Goal: Task Accomplishment & Management: Complete application form

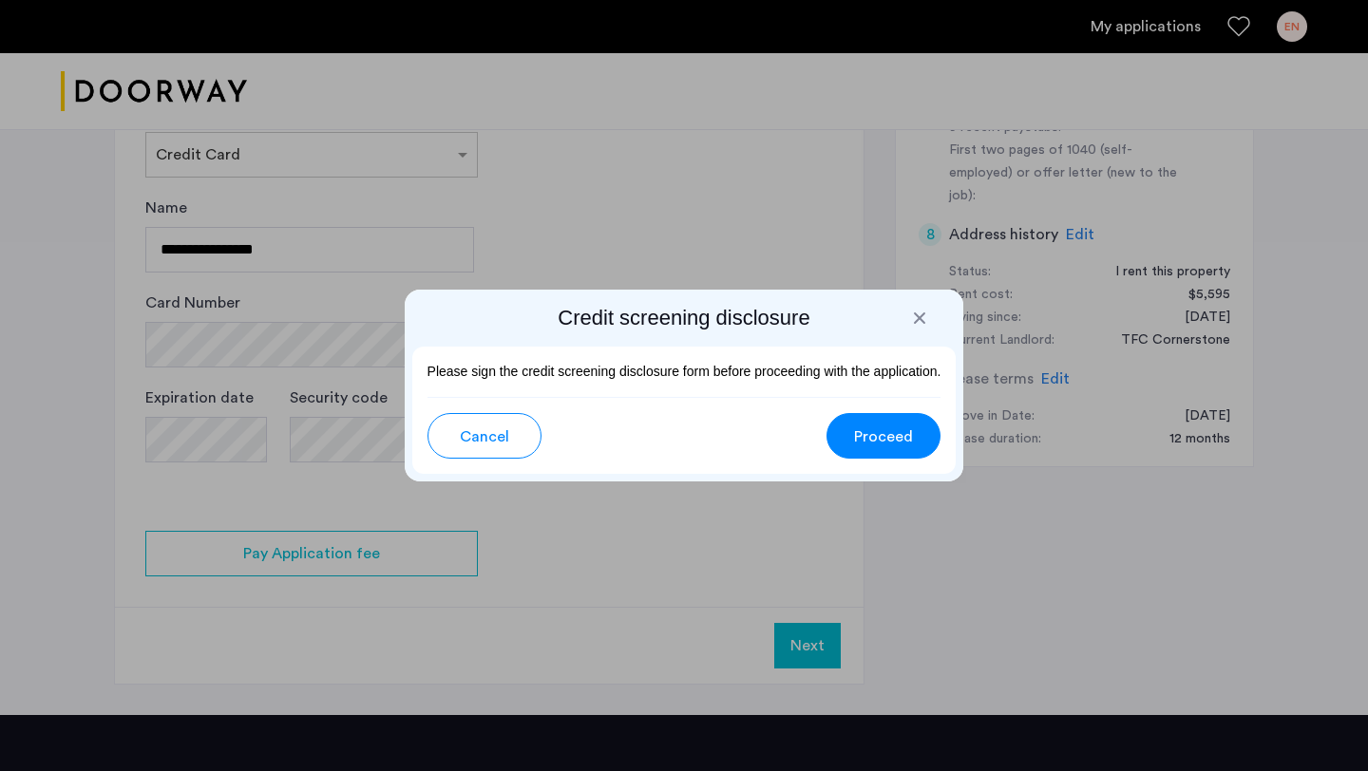
click at [866, 444] on span "Proceed" at bounding box center [883, 436] width 59 height 23
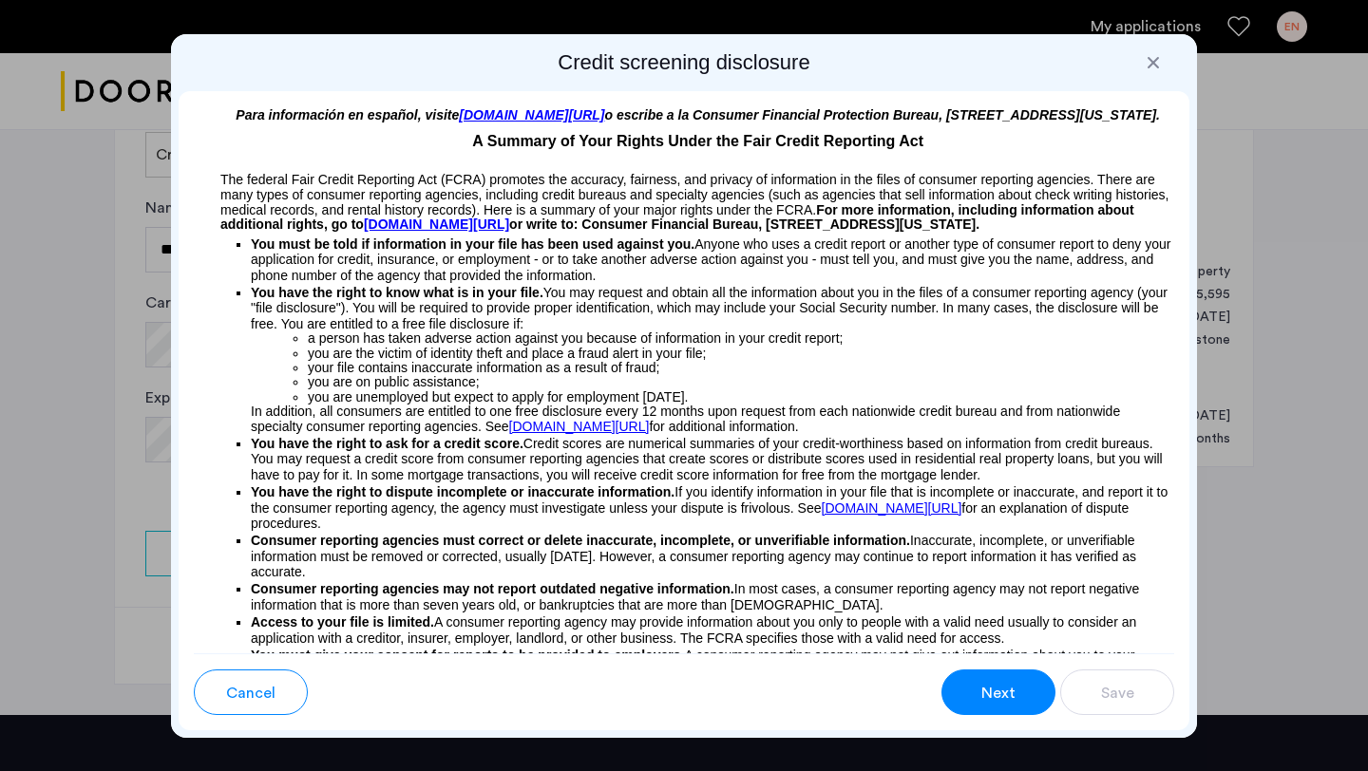
click at [975, 686] on button "Next" at bounding box center [998, 693] width 114 height 46
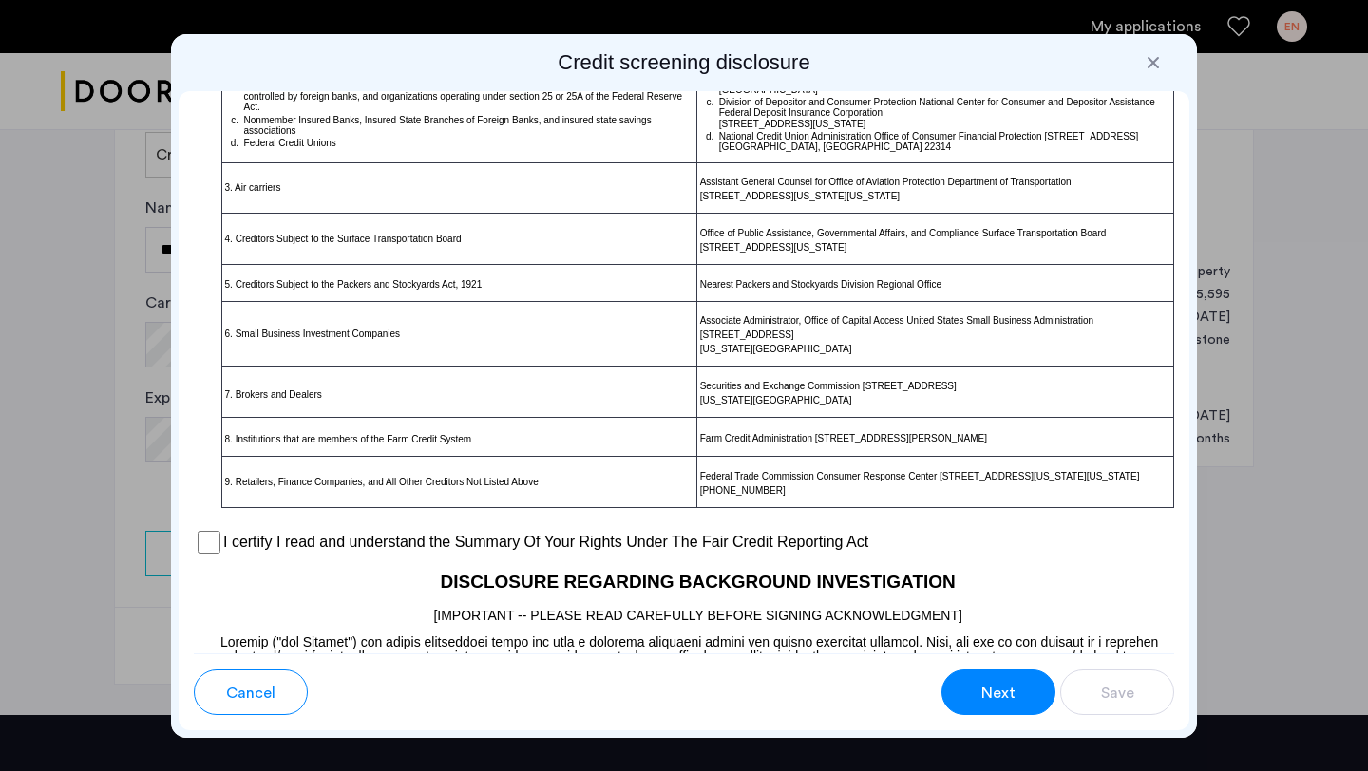
click at [972, 704] on button "Next" at bounding box center [998, 693] width 114 height 46
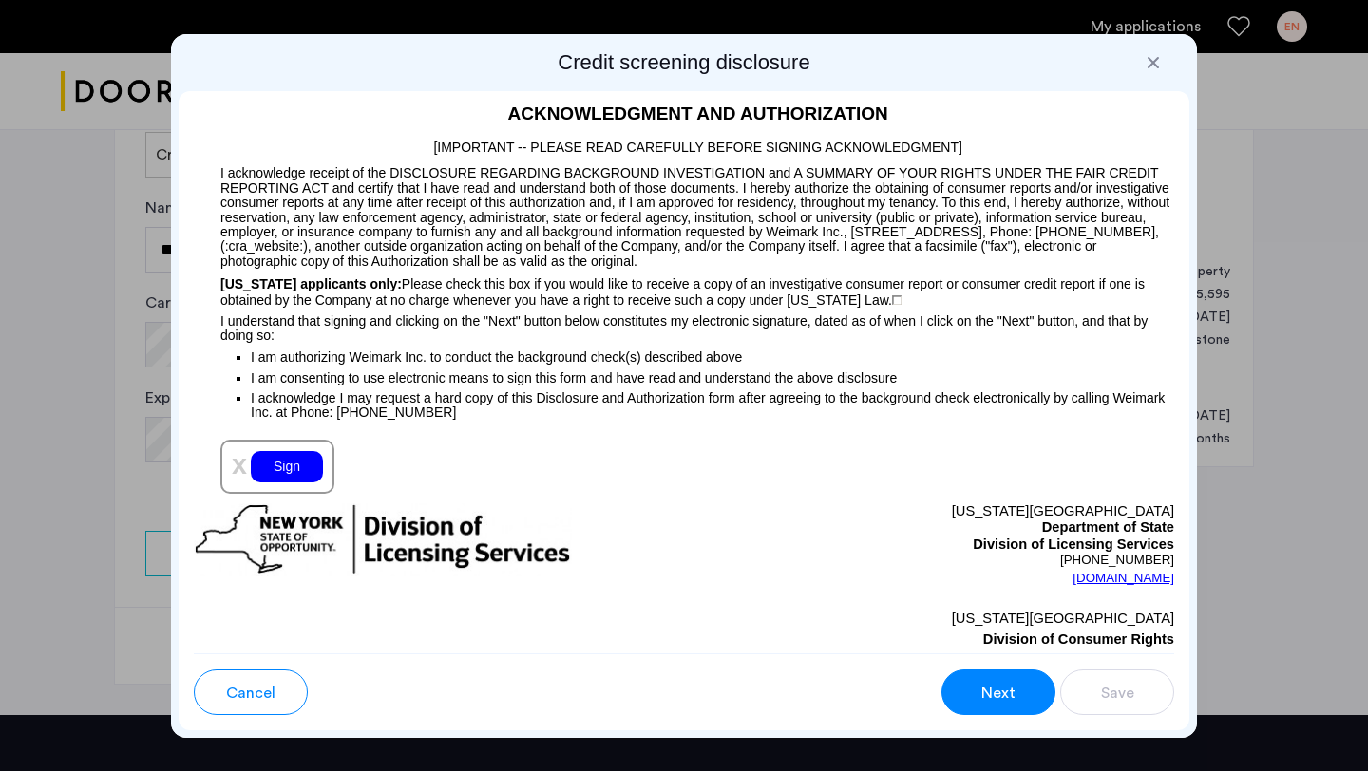
scroll to position [1991, 0]
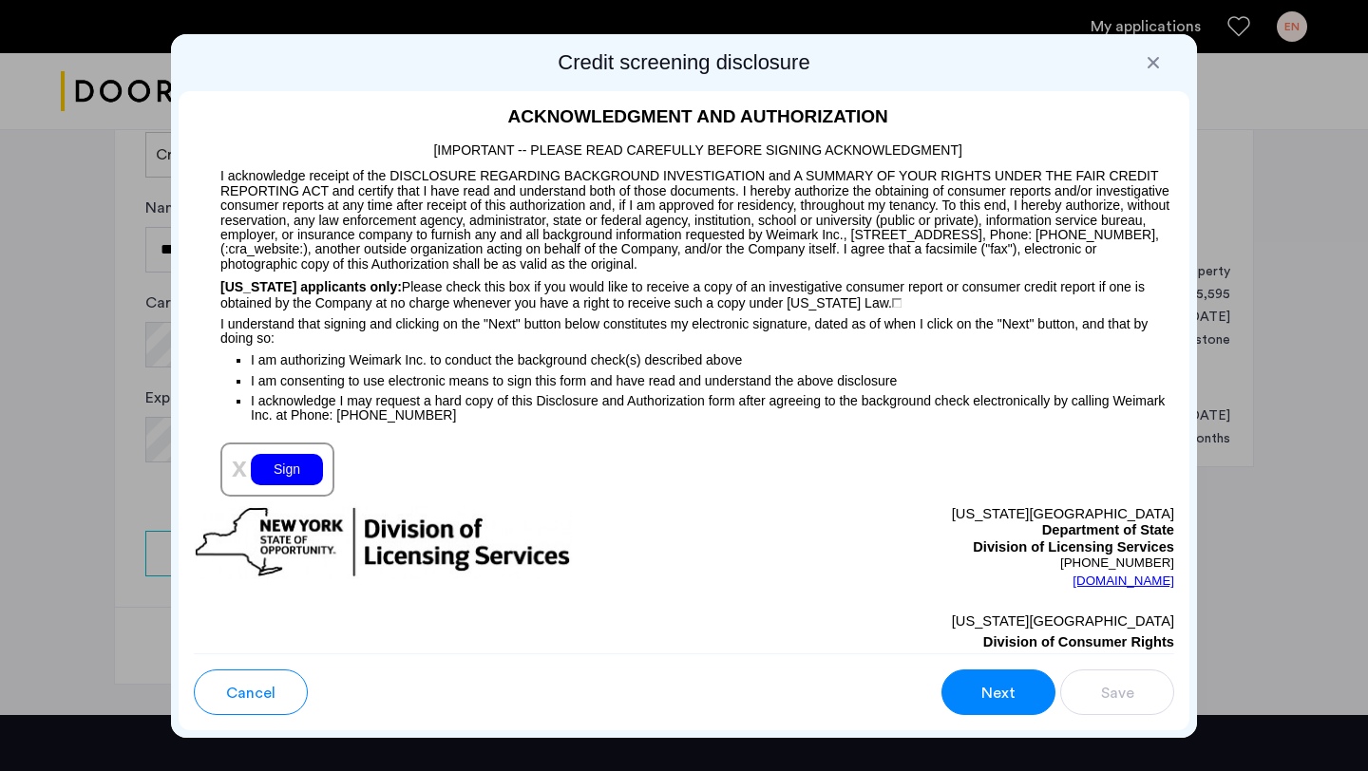
click at [288, 476] on div "Sign" at bounding box center [287, 469] width 72 height 31
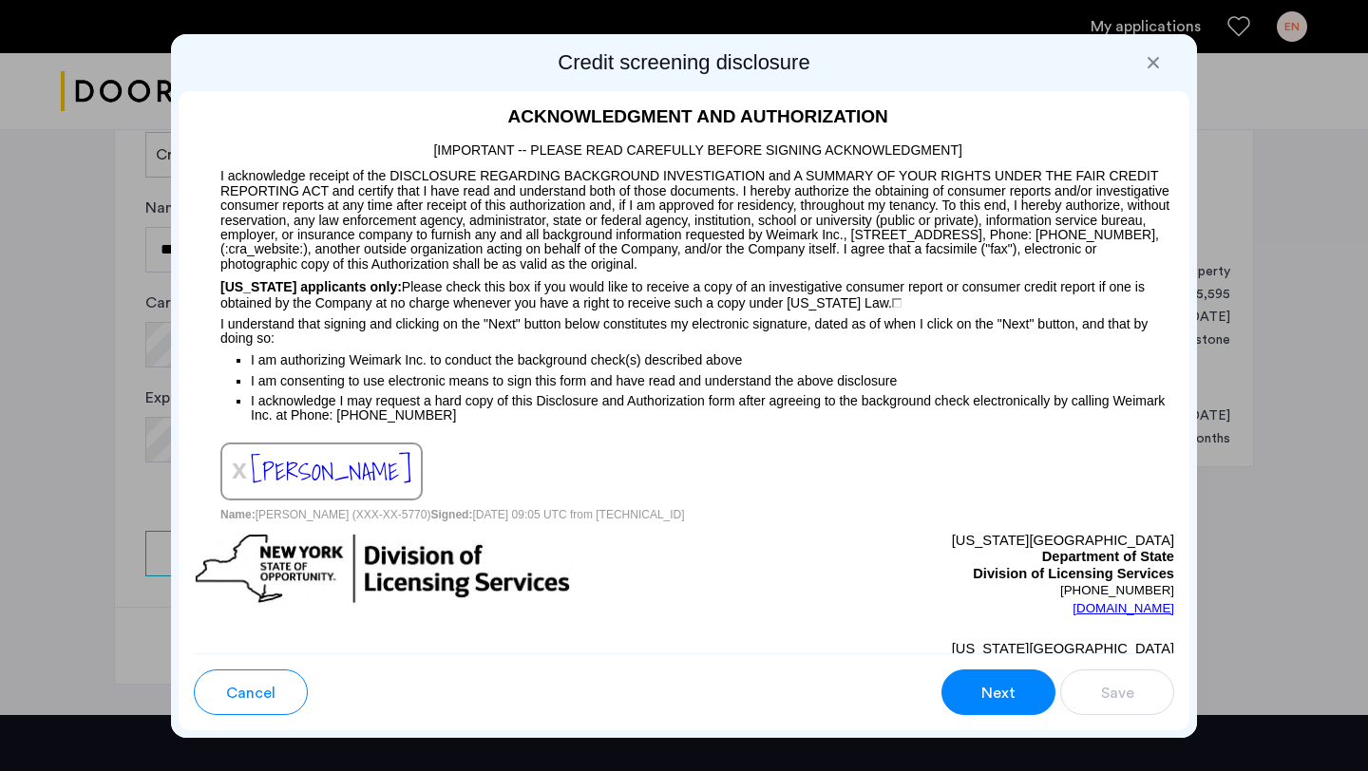
click at [1012, 693] on span "Next" at bounding box center [998, 693] width 34 height 23
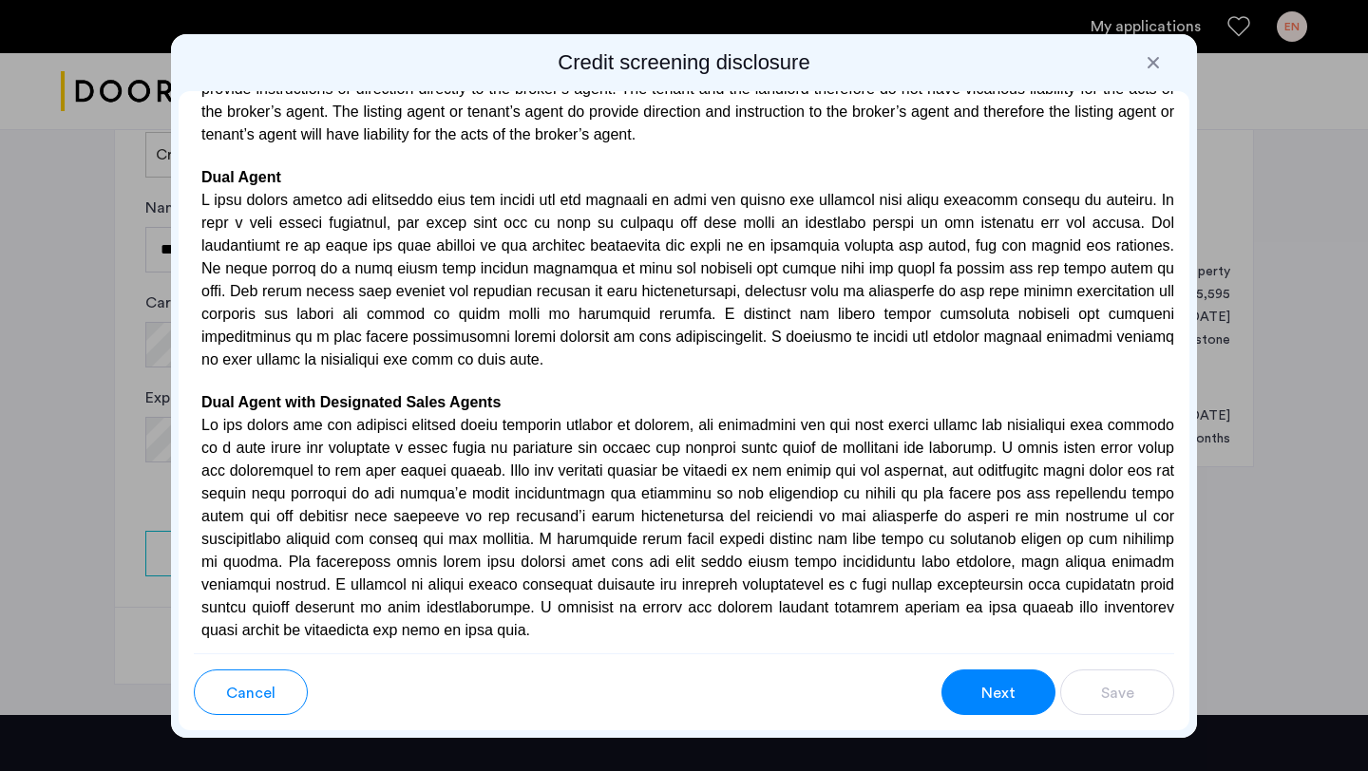
click at [980, 705] on button "Next" at bounding box center [998, 693] width 114 height 46
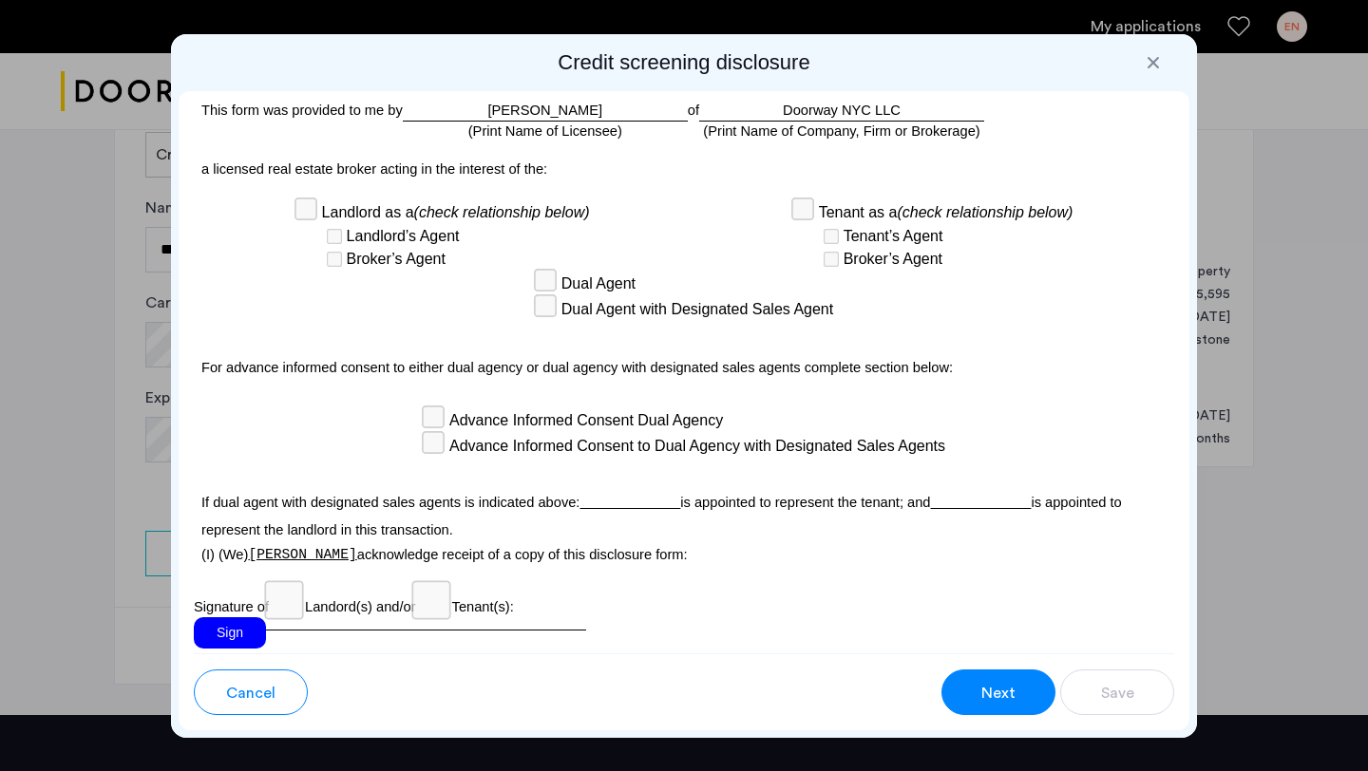
click at [248, 617] on div "Sign" at bounding box center [230, 632] width 72 height 31
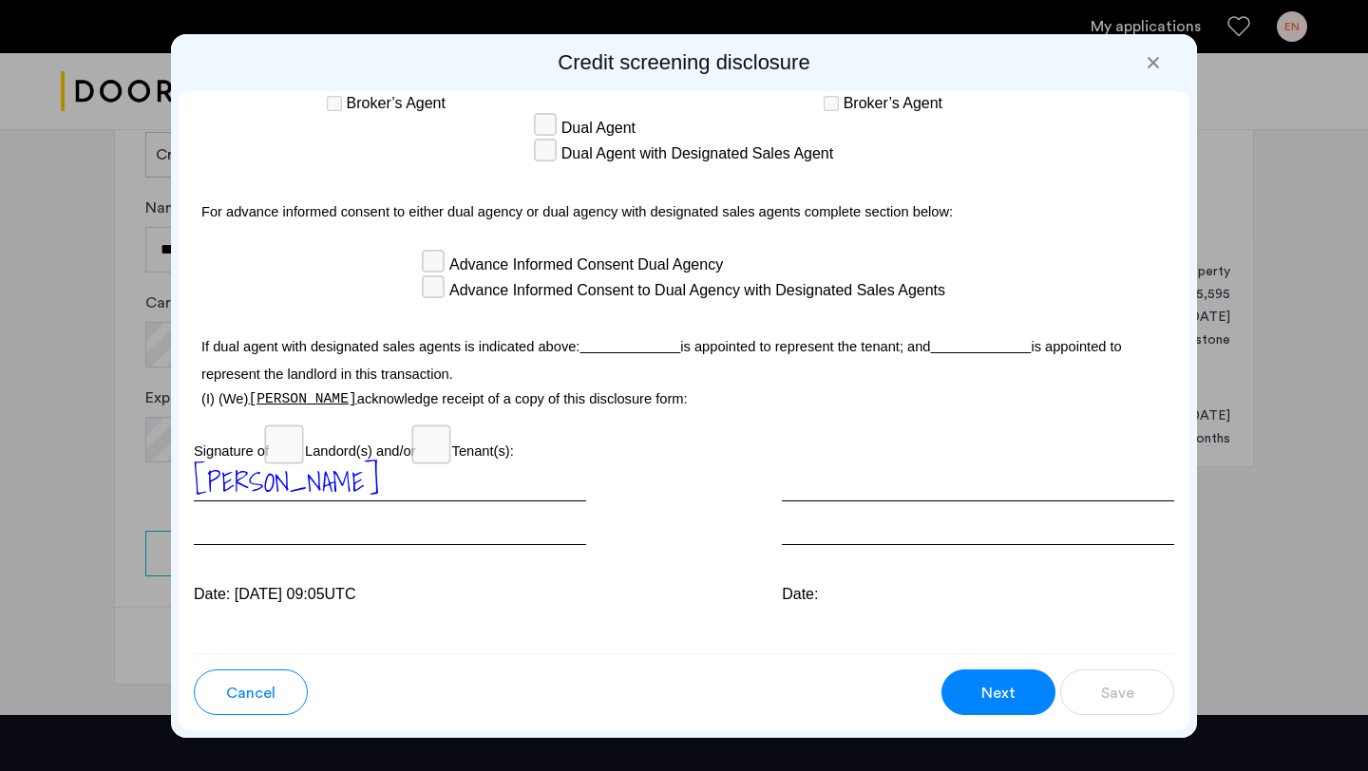
click at [973, 706] on button "Next" at bounding box center [998, 693] width 114 height 46
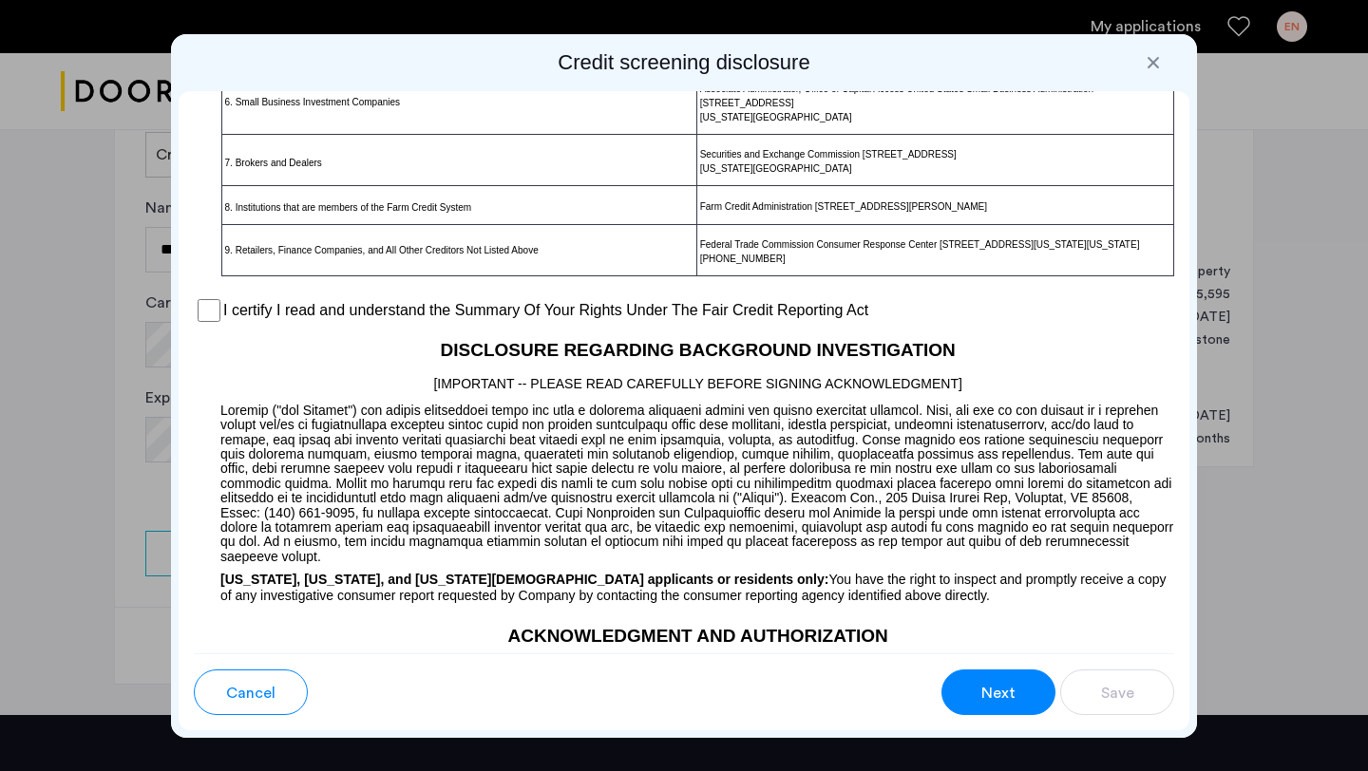
scroll to position [1430, 0]
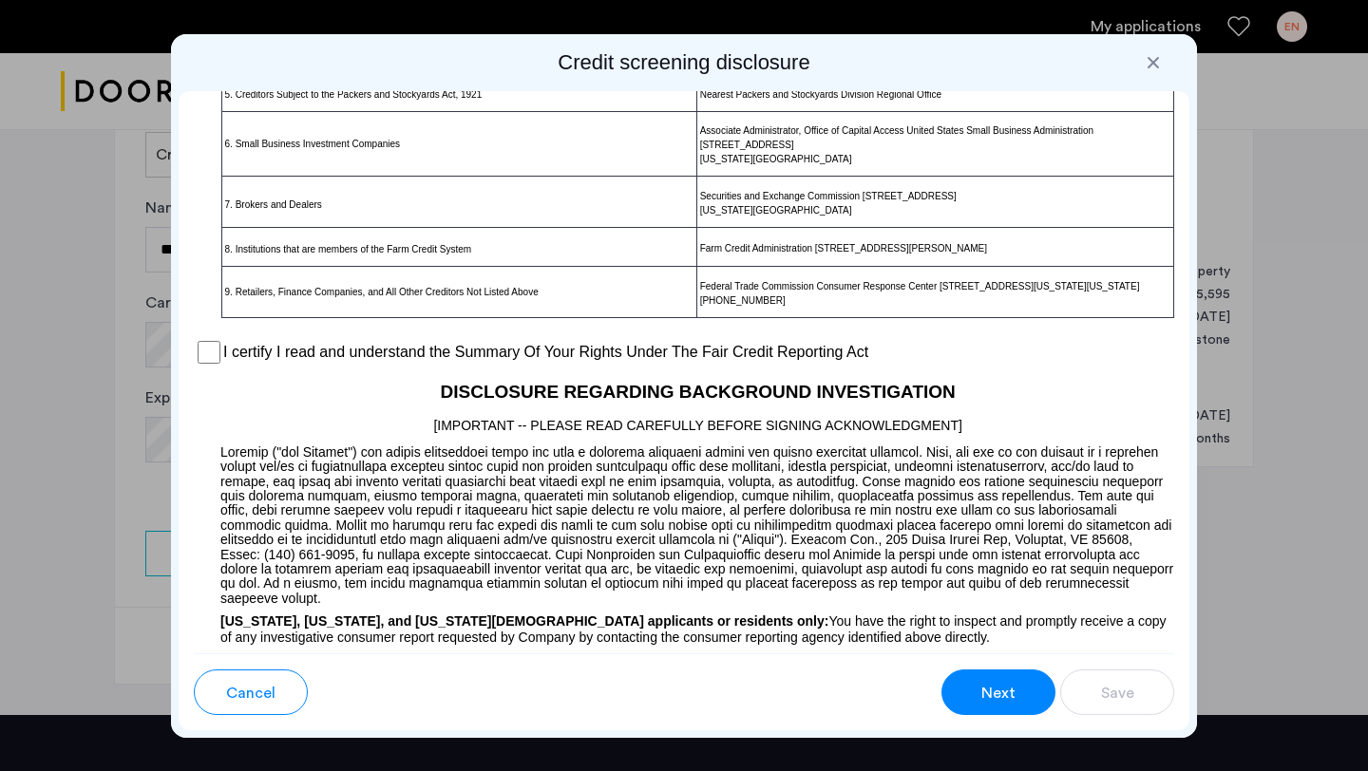
click at [505, 364] on label "I certify I read and understand the Summary Of Your Rights Under The Fair Credi…" at bounding box center [545, 352] width 645 height 23
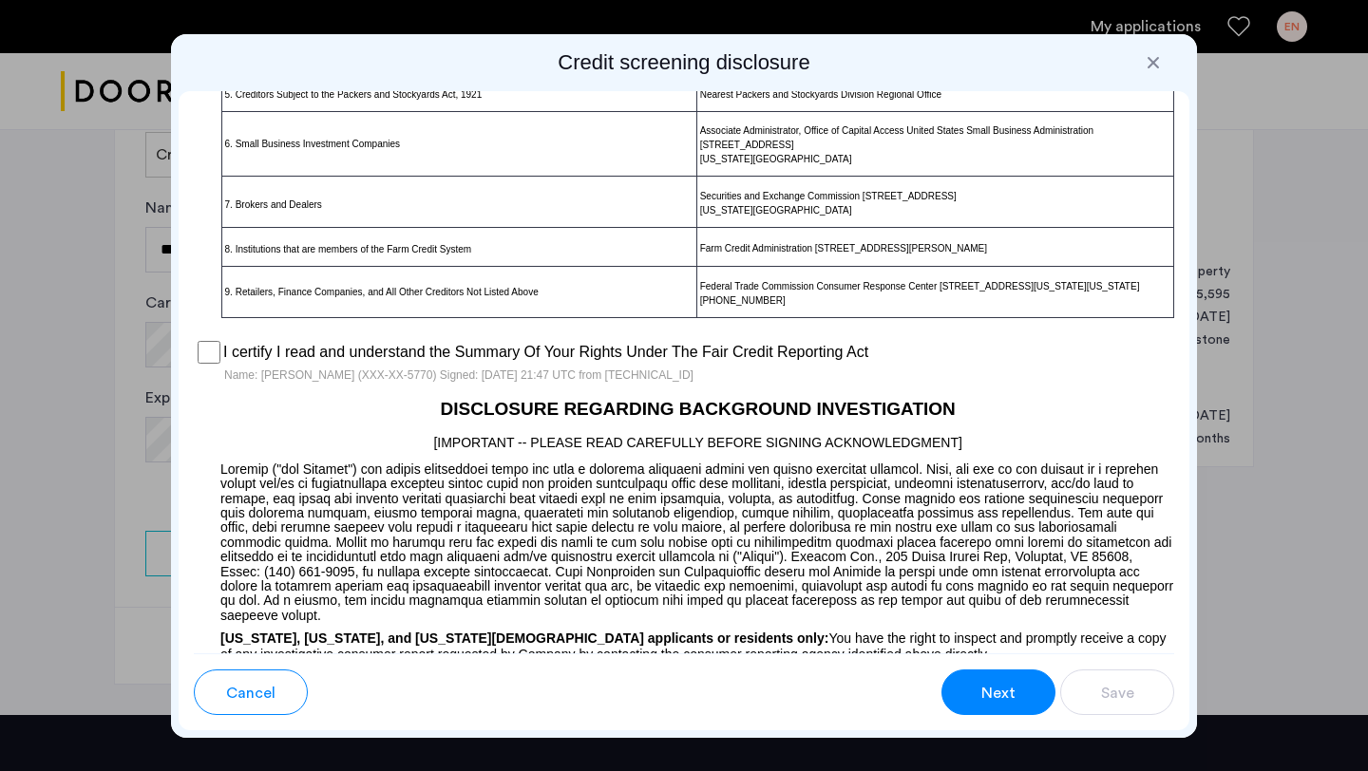
click at [977, 701] on button "Next" at bounding box center [998, 693] width 114 height 46
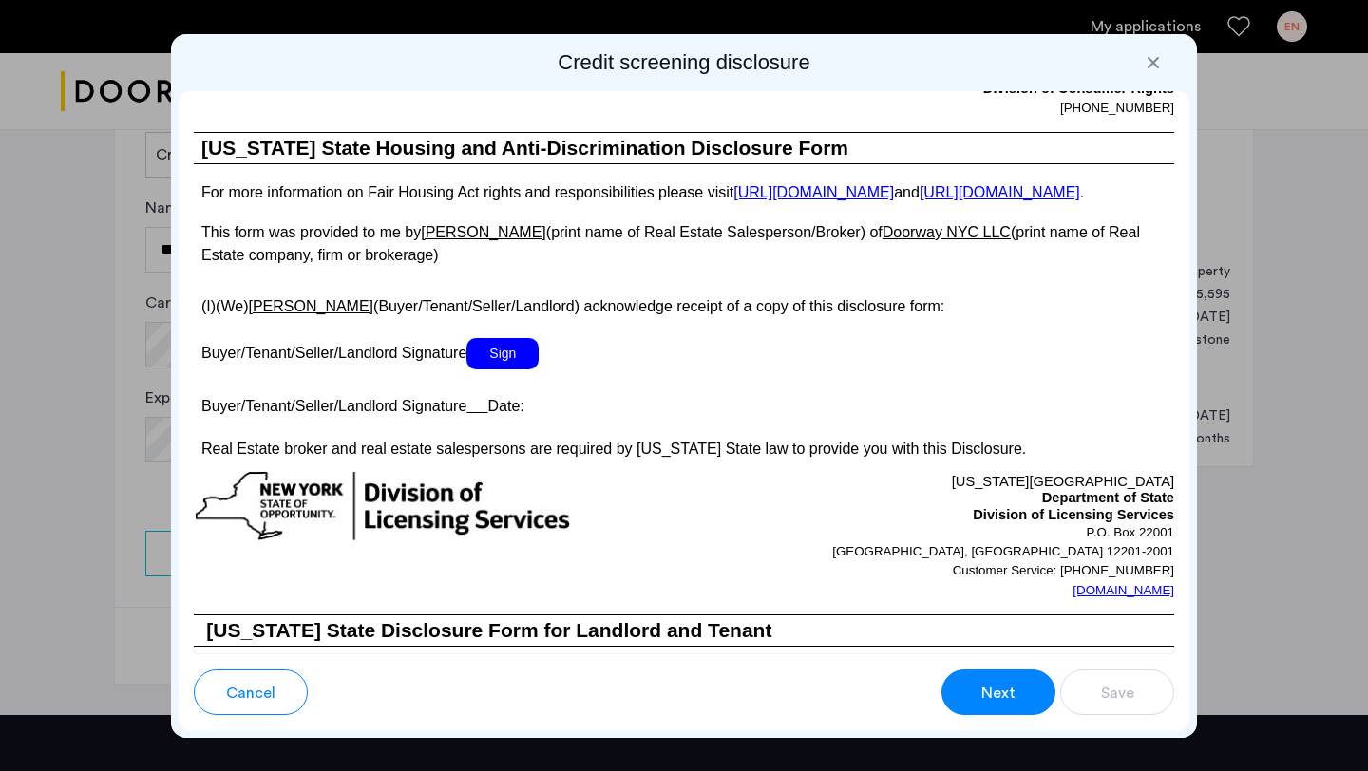
scroll to position [3505, 0]
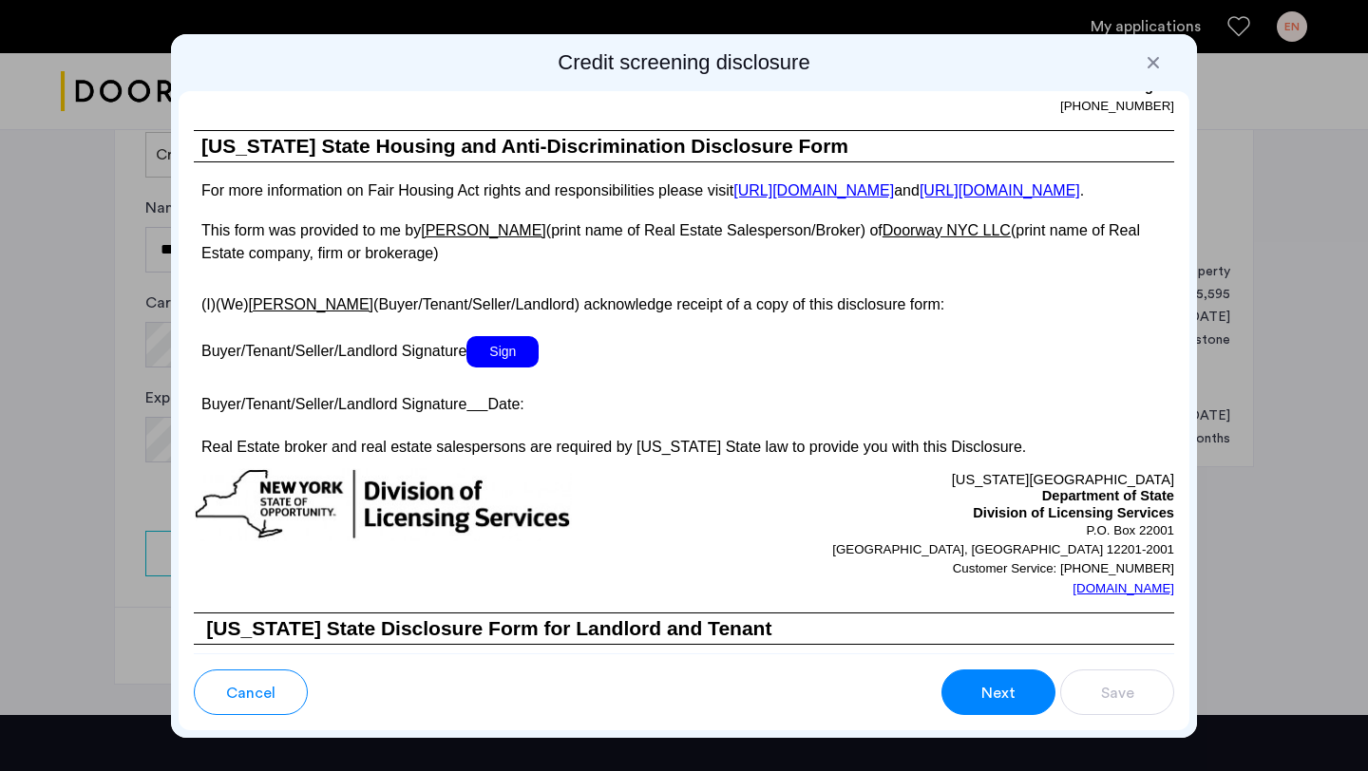
click at [497, 368] on span "Sign" at bounding box center [502, 351] width 72 height 31
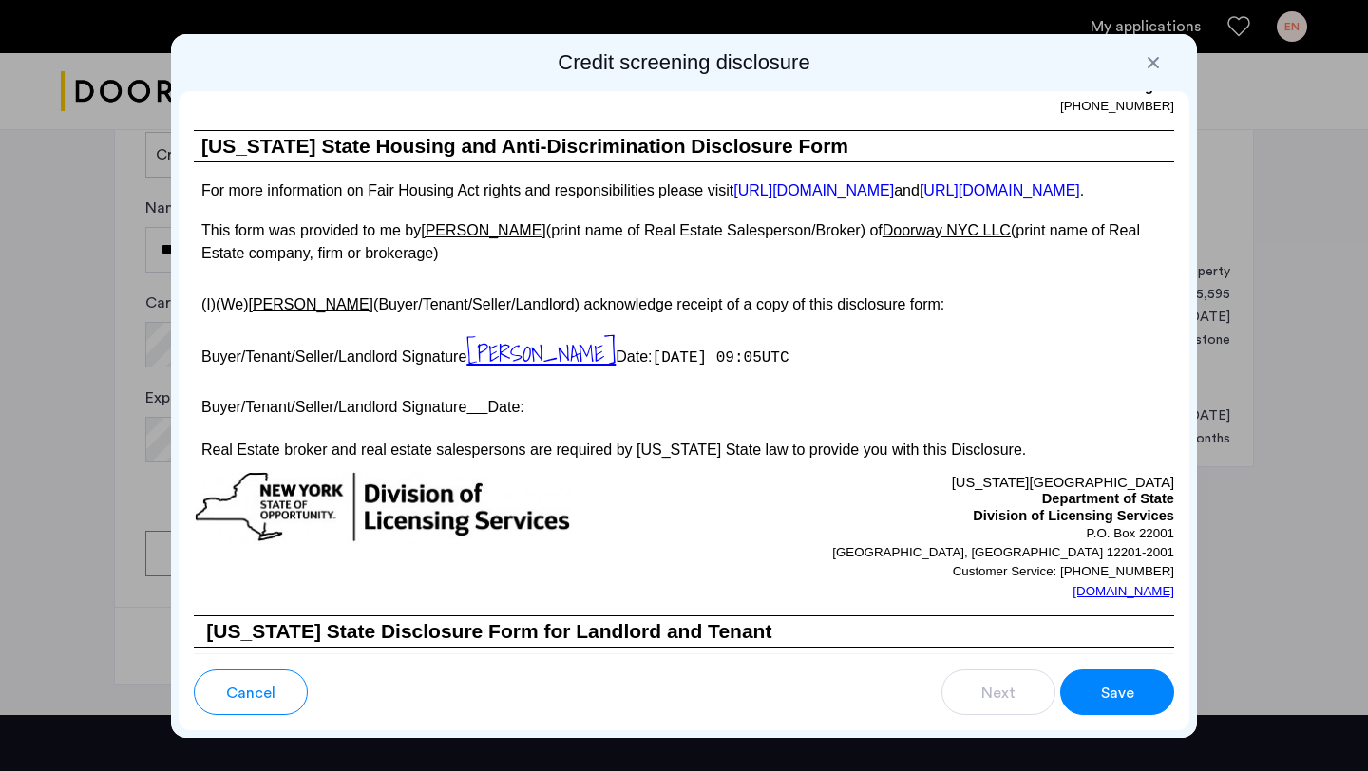
click at [1100, 678] on button "Save" at bounding box center [1117, 693] width 114 height 46
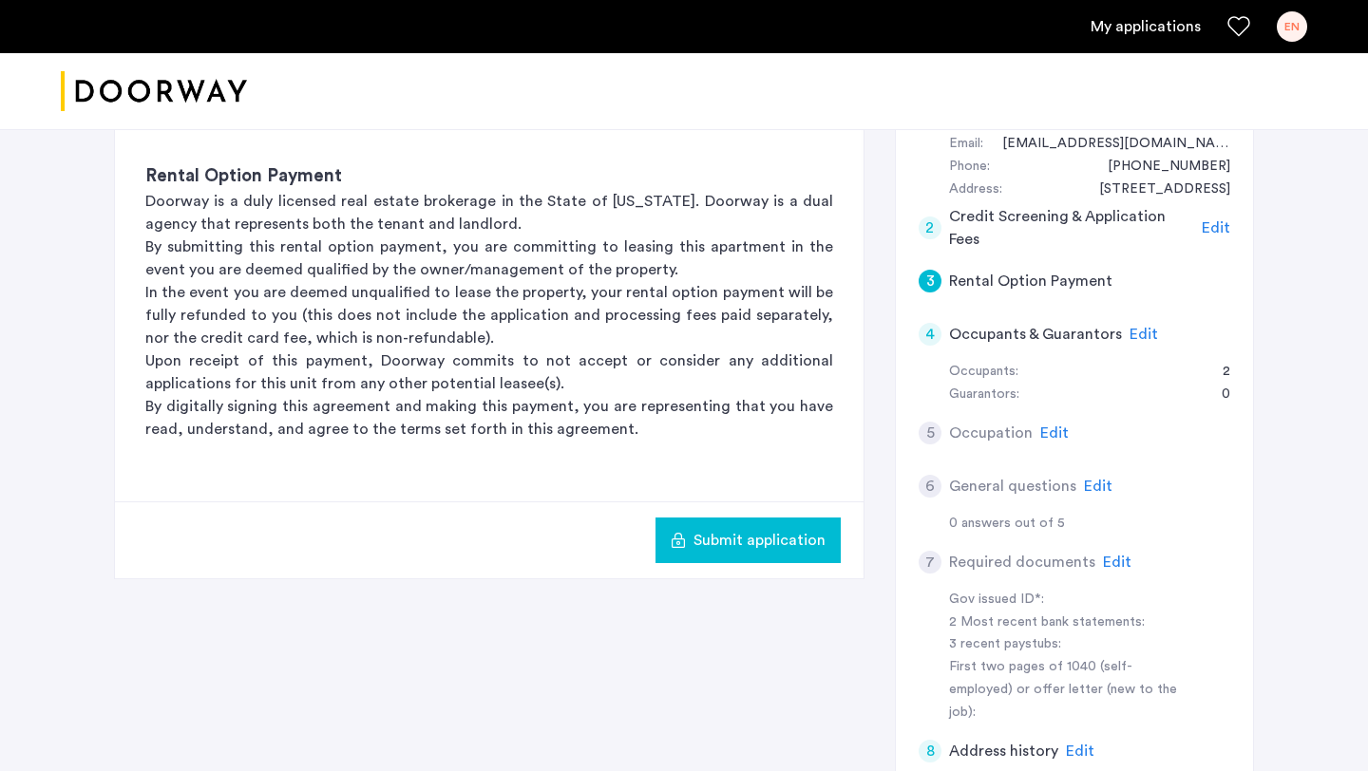
scroll to position [222, 0]
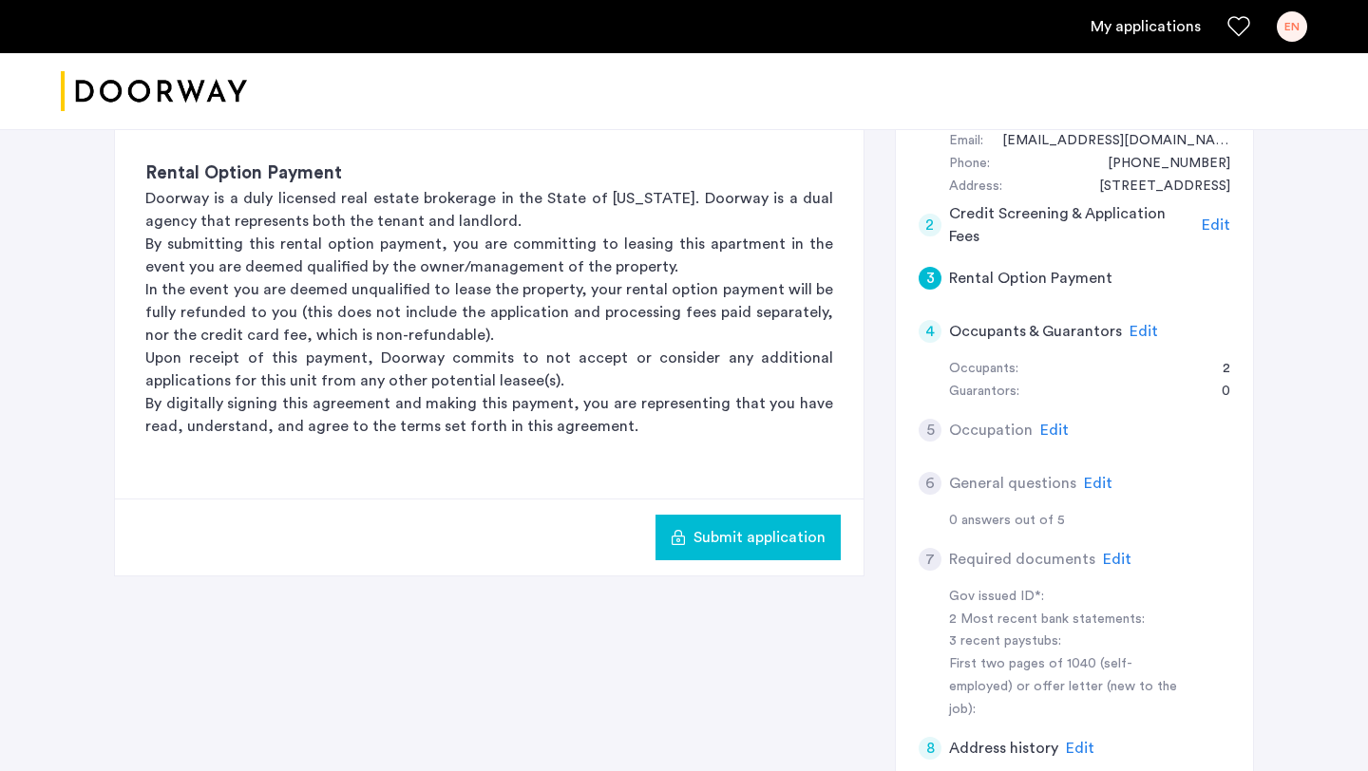
click at [745, 539] on span "Submit application" at bounding box center [759, 537] width 132 height 23
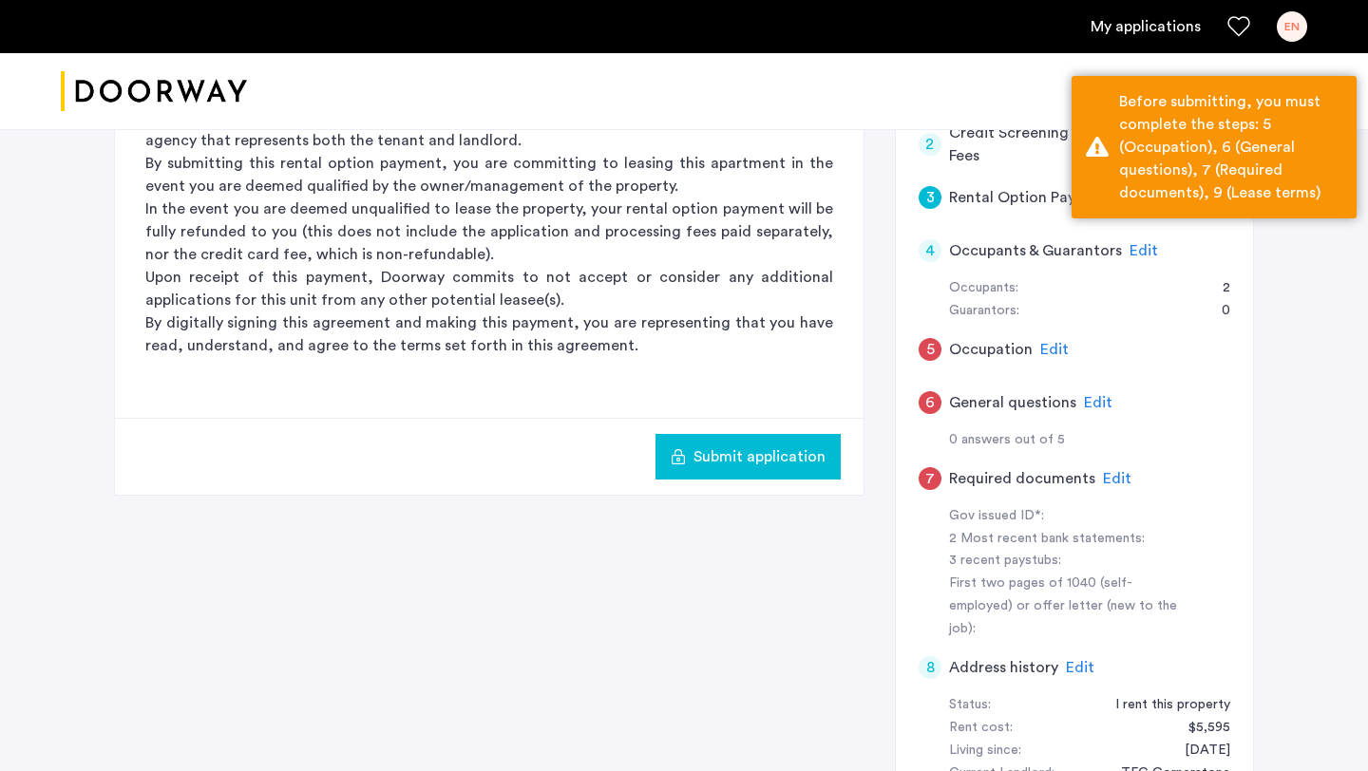
scroll to position [0, 0]
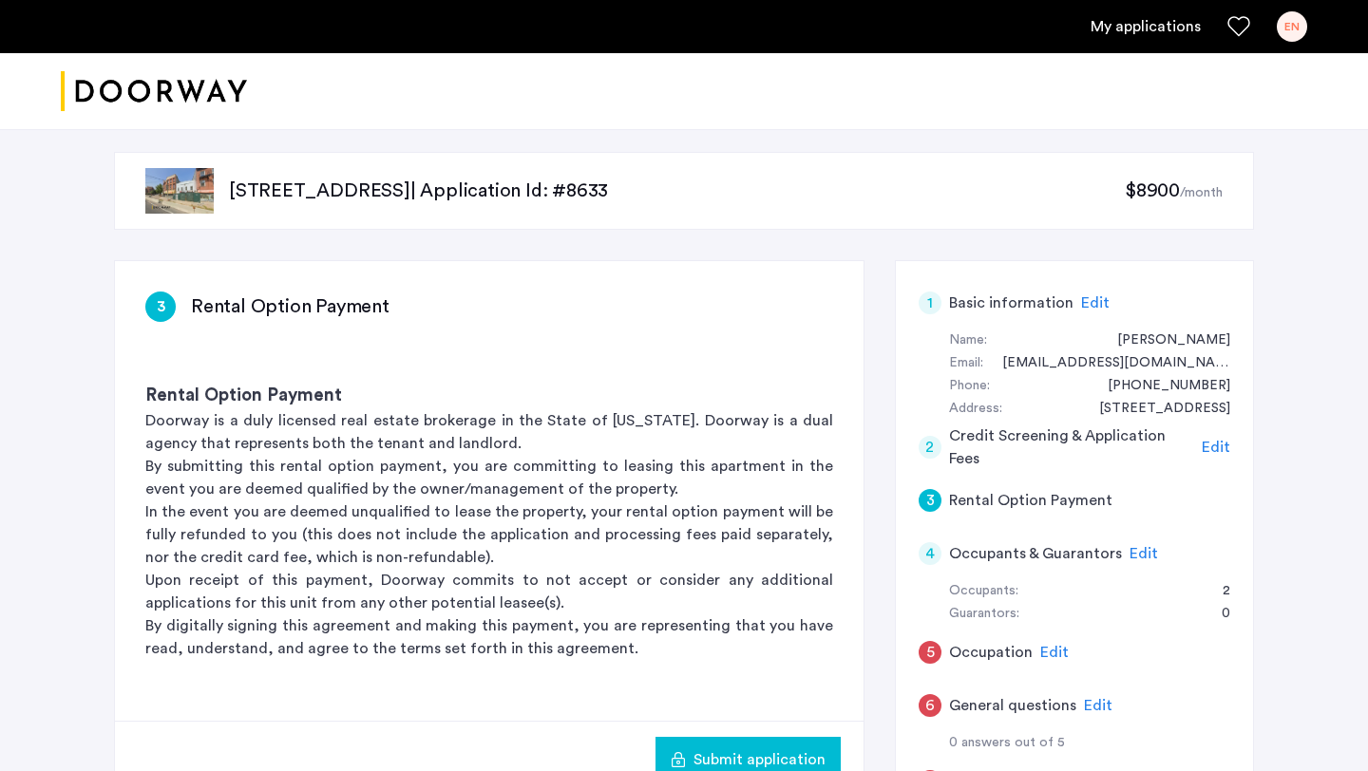
click at [933, 648] on div "5" at bounding box center [929, 652] width 23 height 23
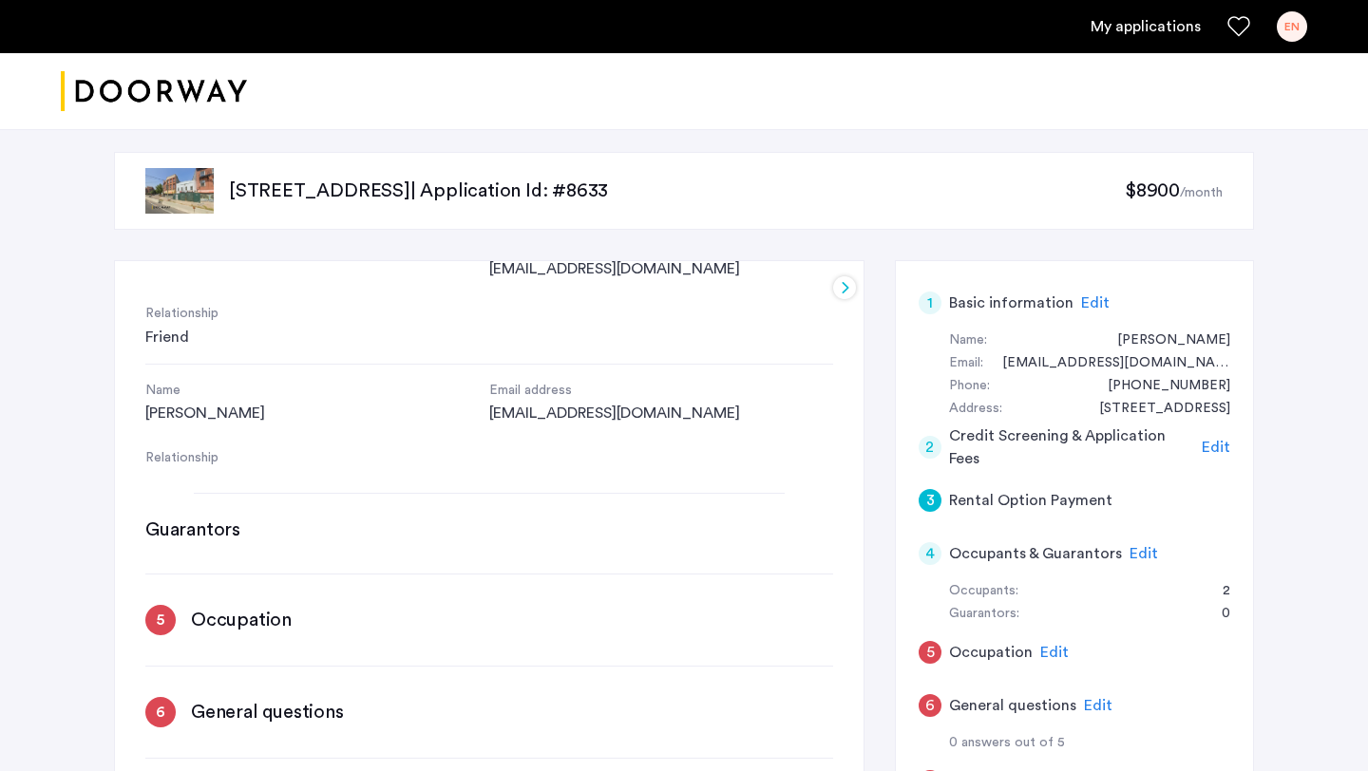
scroll to position [1071, 0]
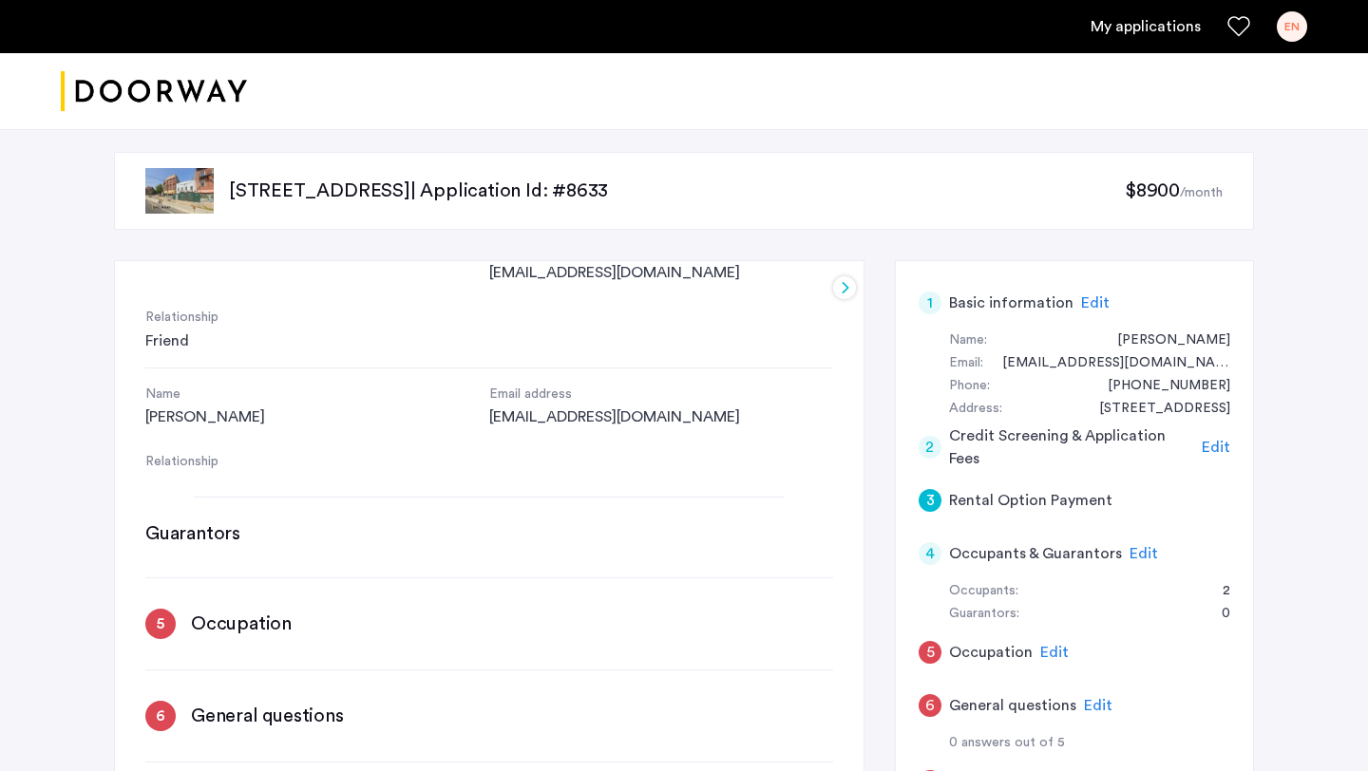
click at [153, 611] on div "5" at bounding box center [160, 624] width 30 height 30
click at [160, 609] on div "5" at bounding box center [160, 624] width 30 height 30
click at [206, 611] on h3 "Occupation" at bounding box center [241, 624] width 101 height 27
click at [219, 611] on h3 "Occupation" at bounding box center [241, 624] width 101 height 27
click at [1044, 645] on span "Edit" at bounding box center [1054, 652] width 28 height 15
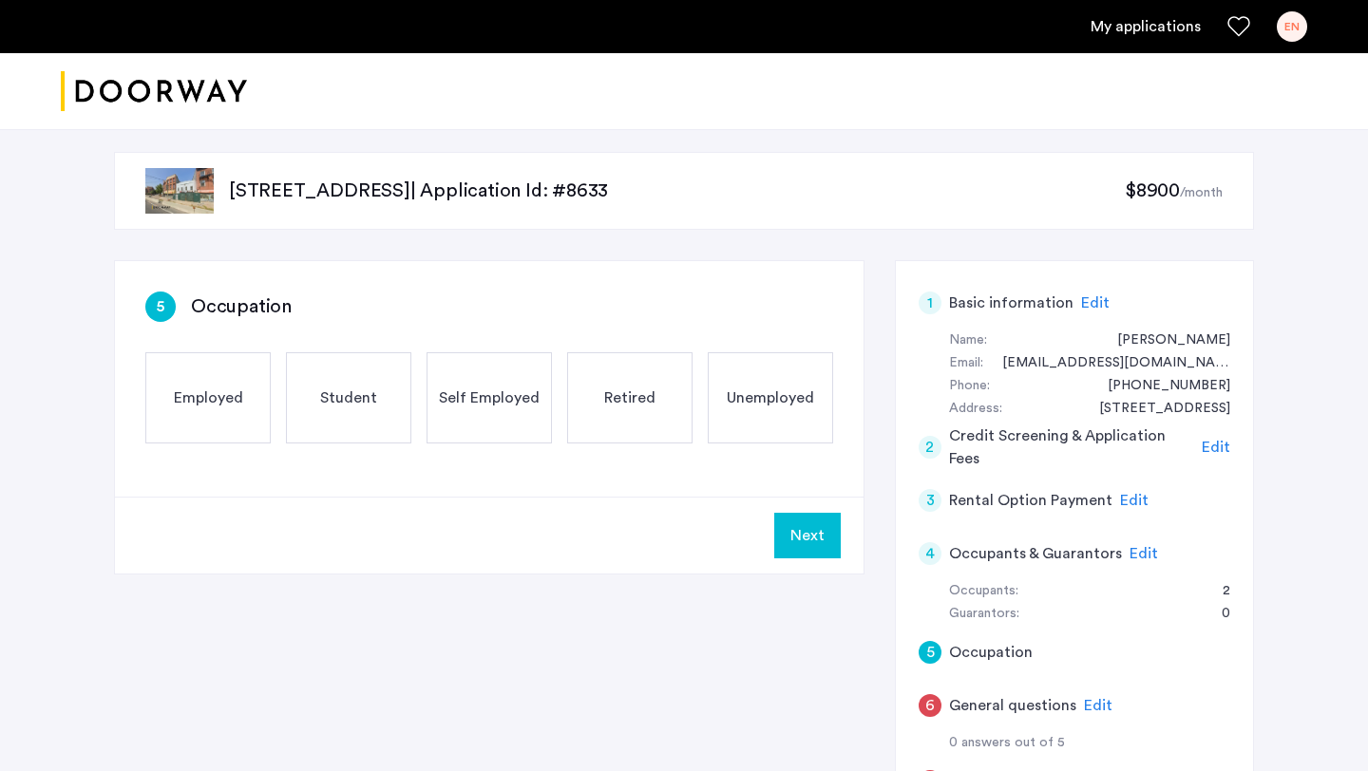
click at [189, 416] on div "Employed" at bounding box center [207, 397] width 125 height 91
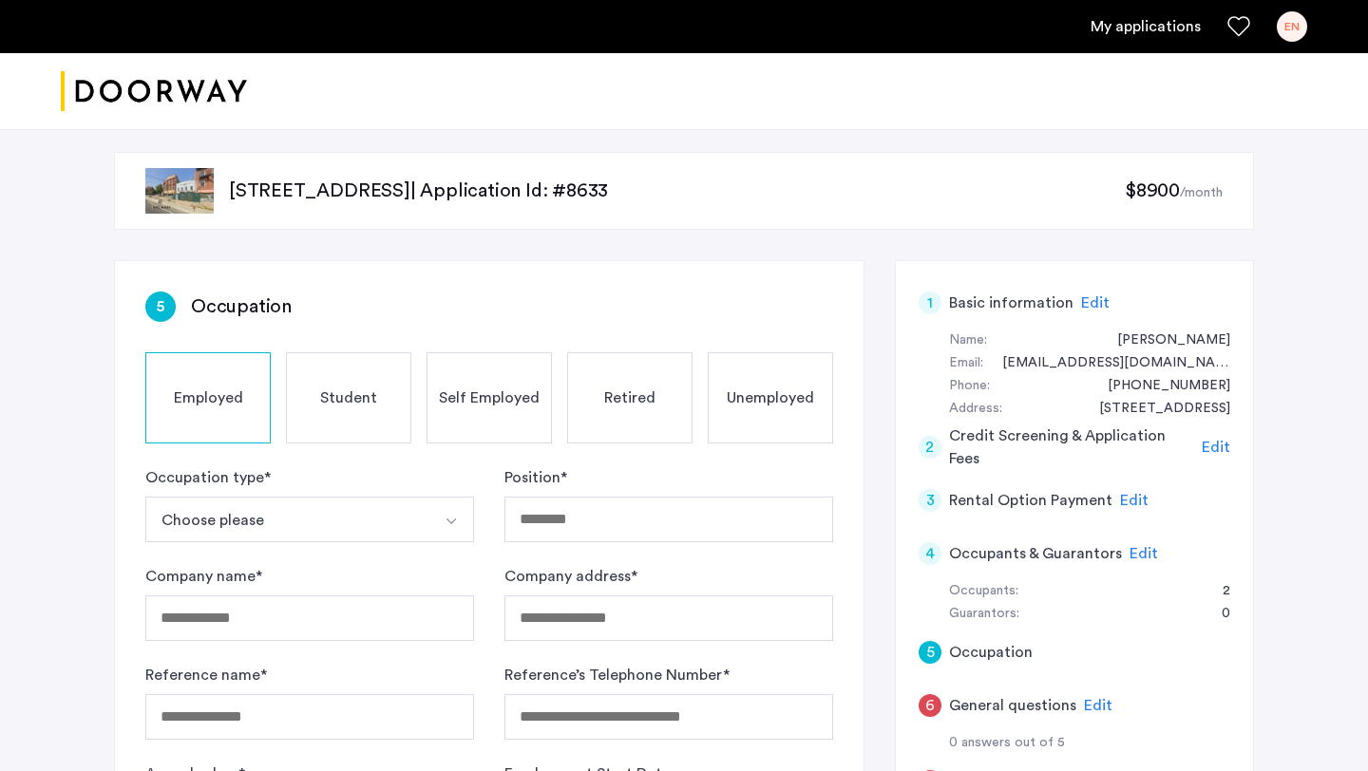
click at [256, 521] on button "Choose please" at bounding box center [287, 520] width 284 height 46
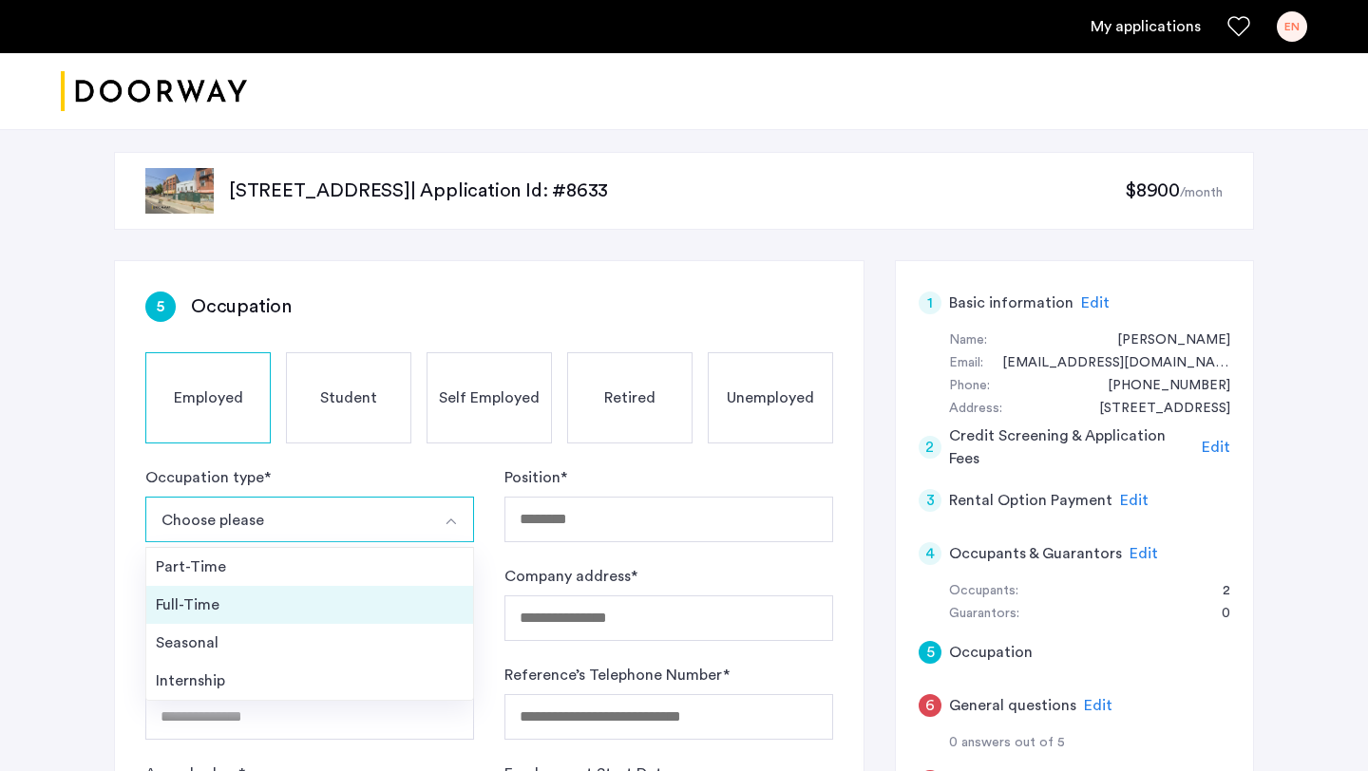
click at [246, 602] on div "Full-Time" at bounding box center [310, 605] width 308 height 23
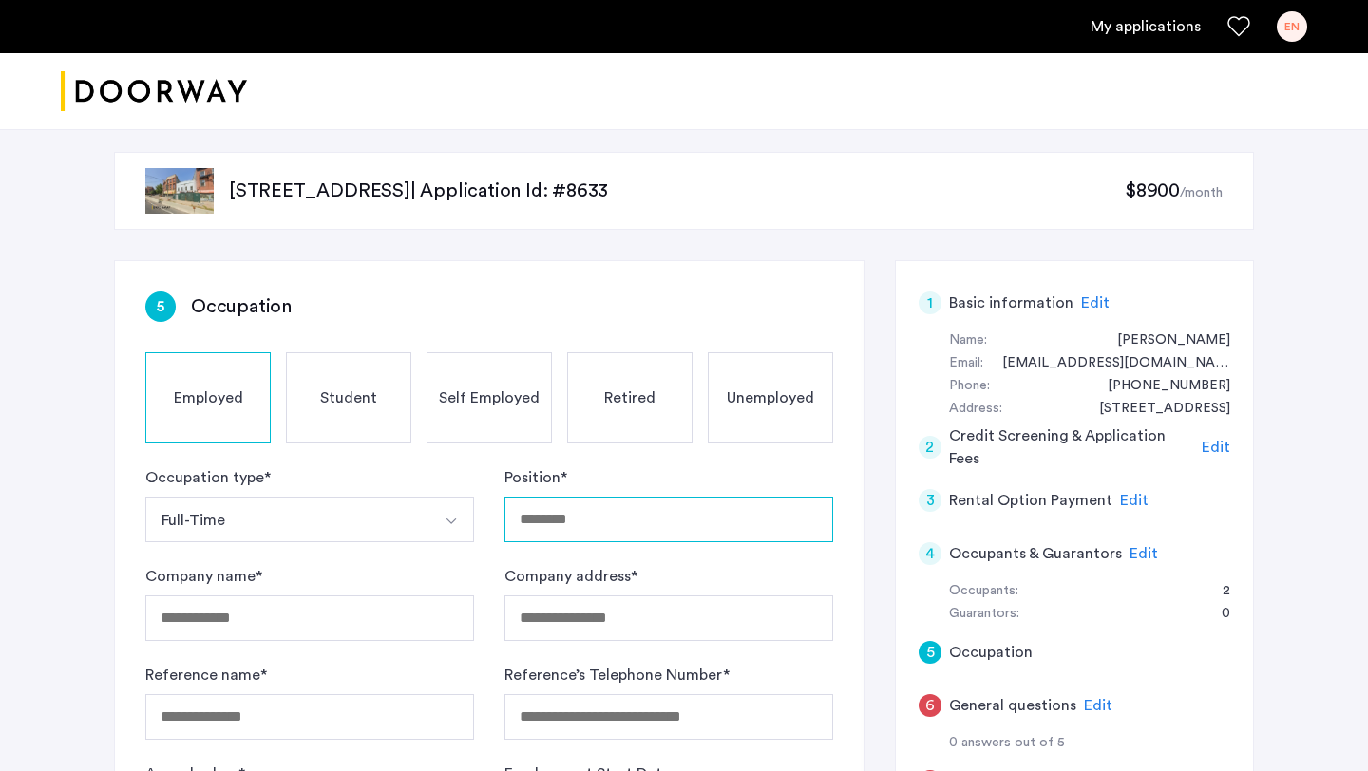
click at [579, 517] on input "Position *" at bounding box center [668, 520] width 329 height 46
type input "**********"
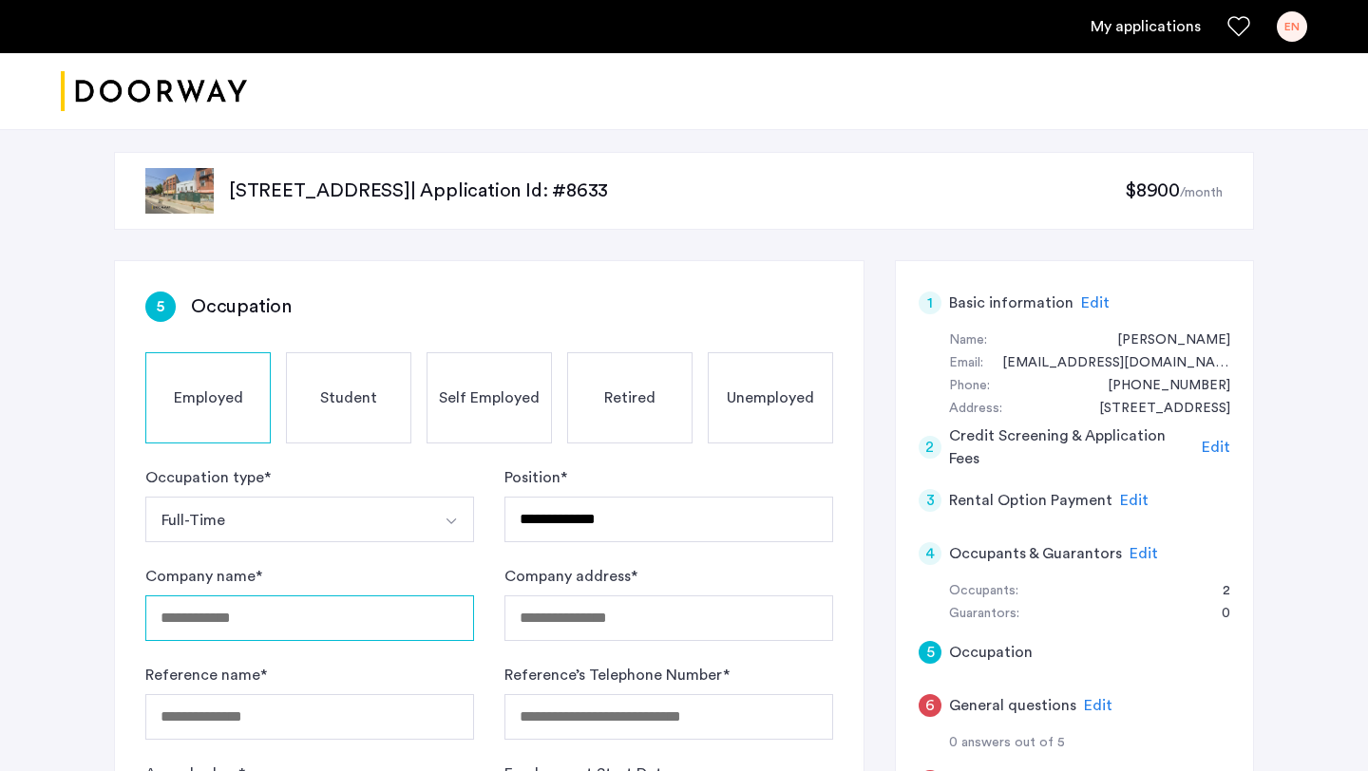
click at [381, 613] on input "Company name *" at bounding box center [309, 618] width 329 height 46
type input "**********"
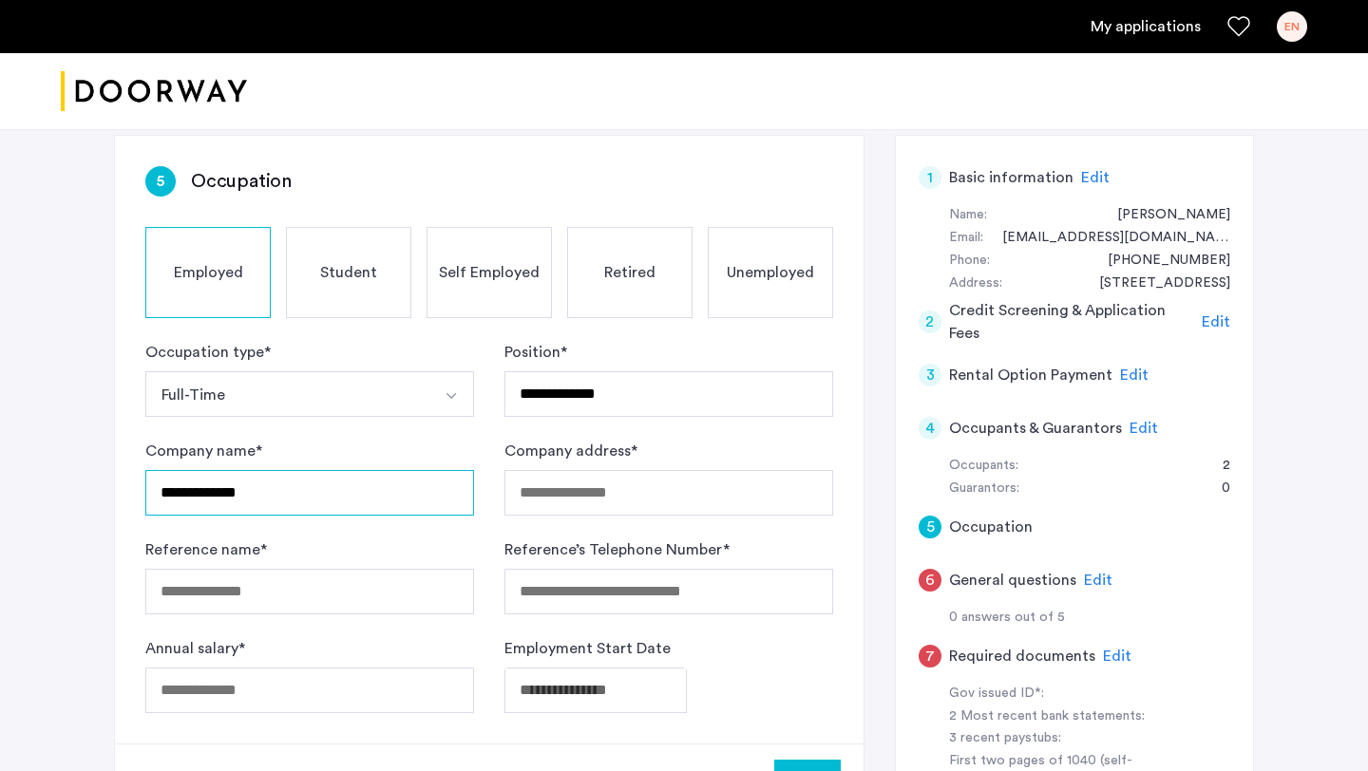
scroll to position [127, 0]
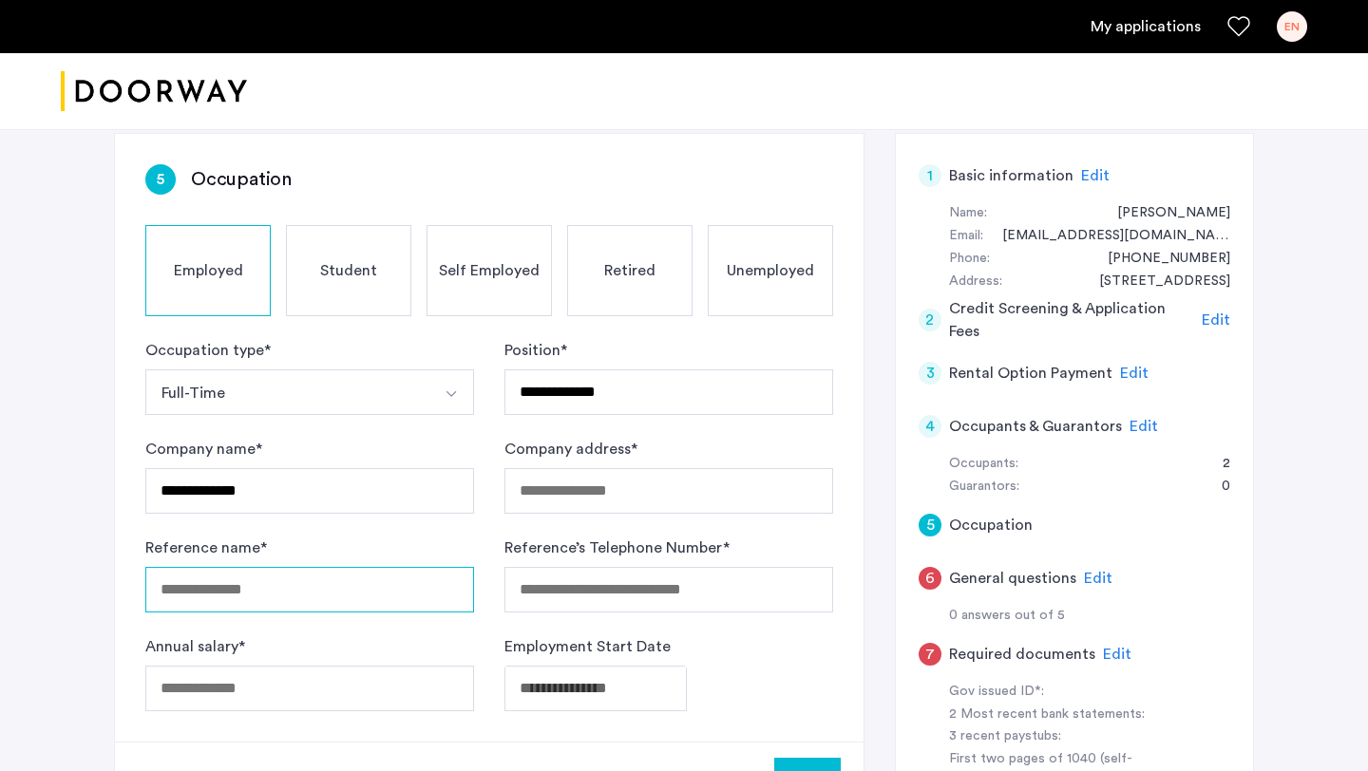
click at [428, 600] on input "Reference name *" at bounding box center [309, 590] width 329 height 46
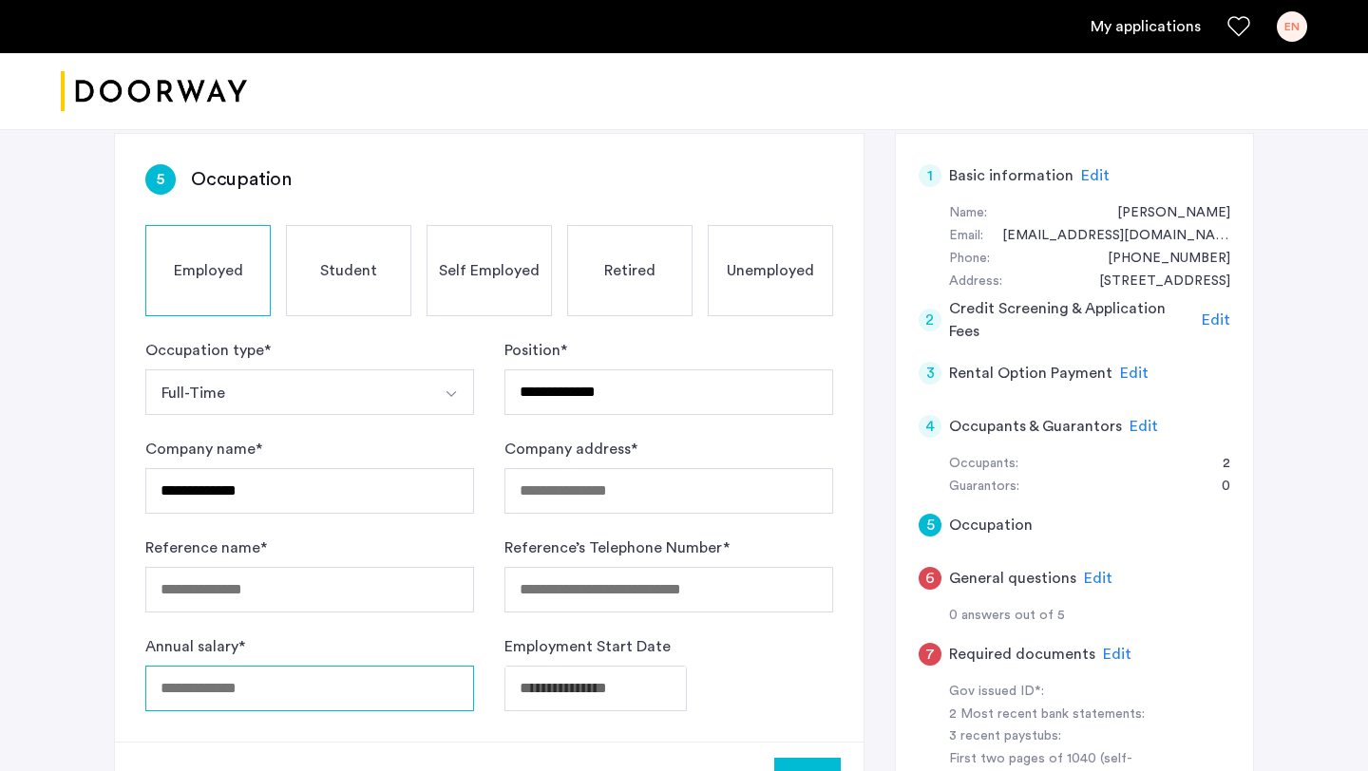
click at [376, 689] on div "Annual salary *" at bounding box center [309, 673] width 329 height 76
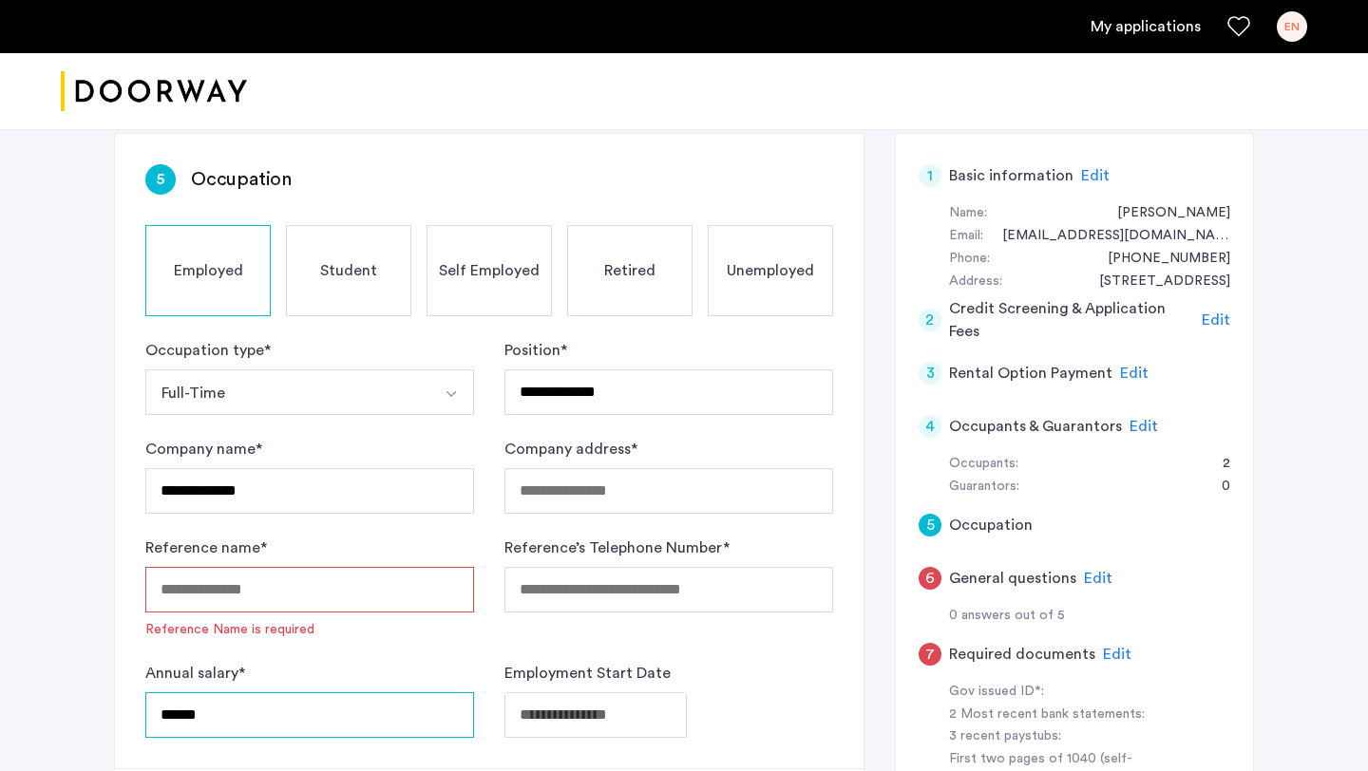
type input "******"
click at [532, 651] on form "**********" at bounding box center [489, 538] width 688 height 399
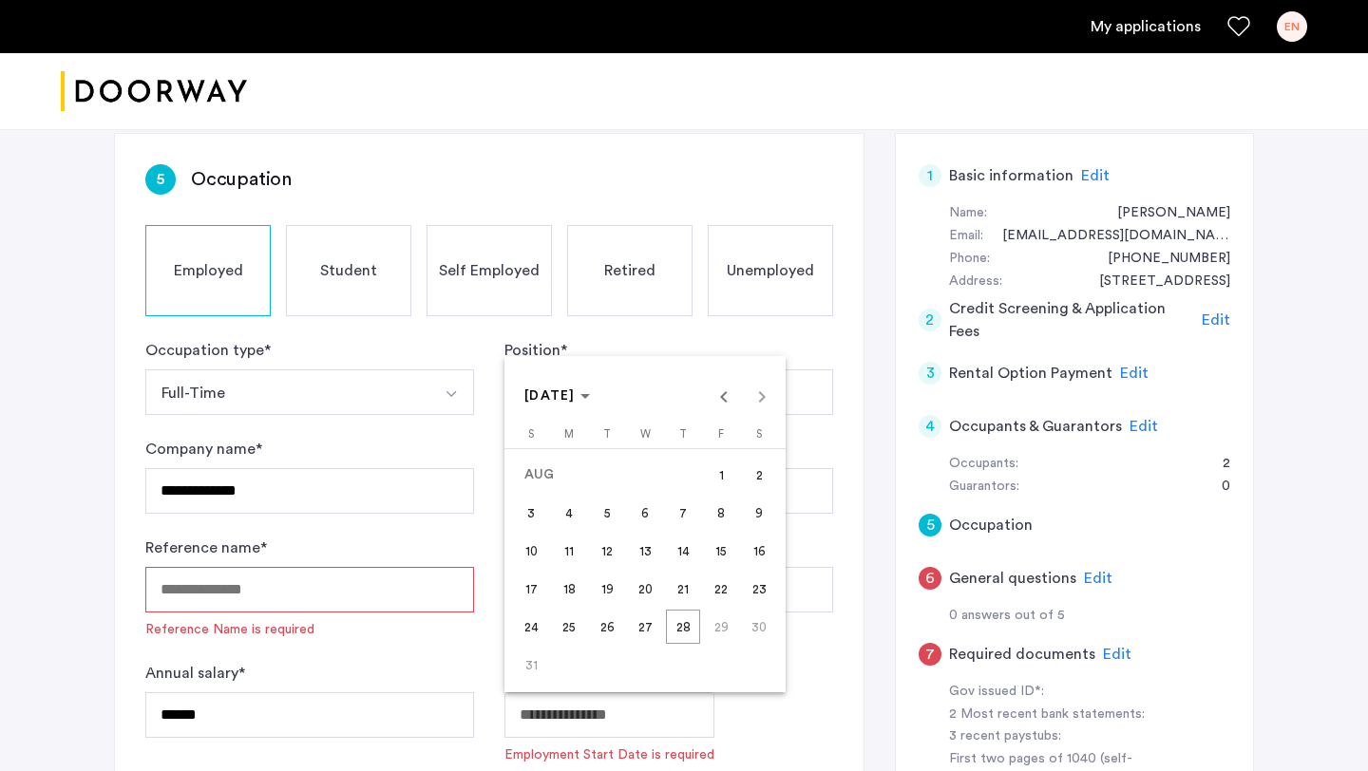
click at [532, 644] on body "**********" at bounding box center [684, 258] width 1368 height 771
click at [576, 390] on span "[DATE]" at bounding box center [549, 395] width 51 height 13
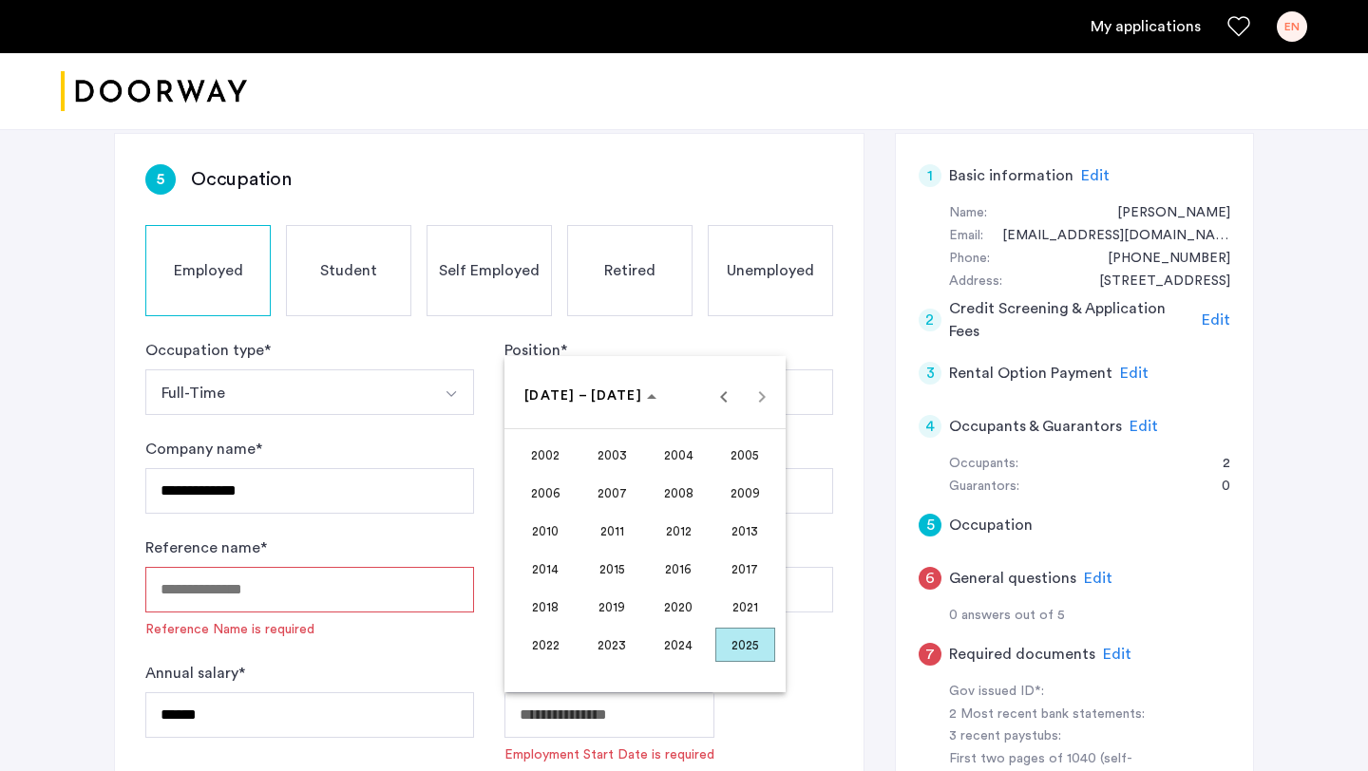
click at [744, 601] on span "2021" at bounding box center [745, 607] width 60 height 34
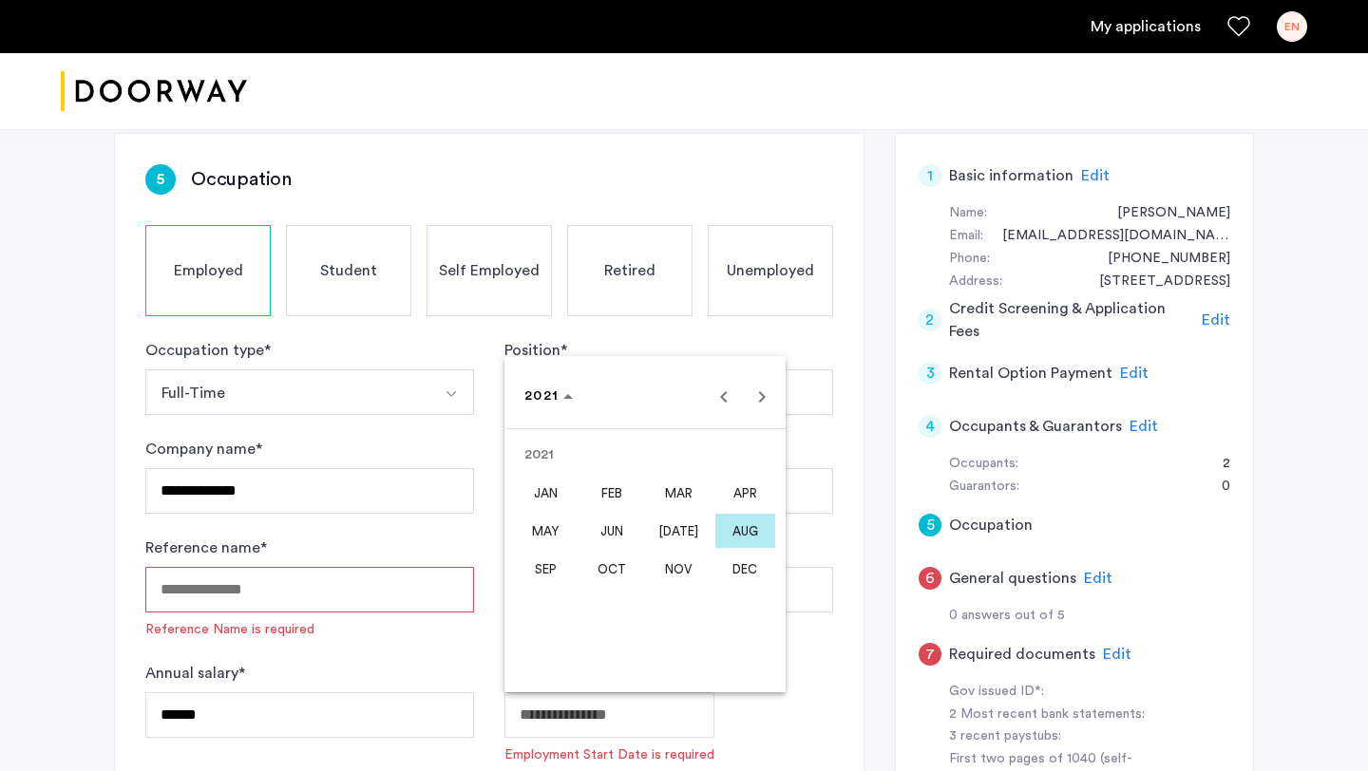
click at [679, 566] on span "NOV" at bounding box center [679, 569] width 60 height 34
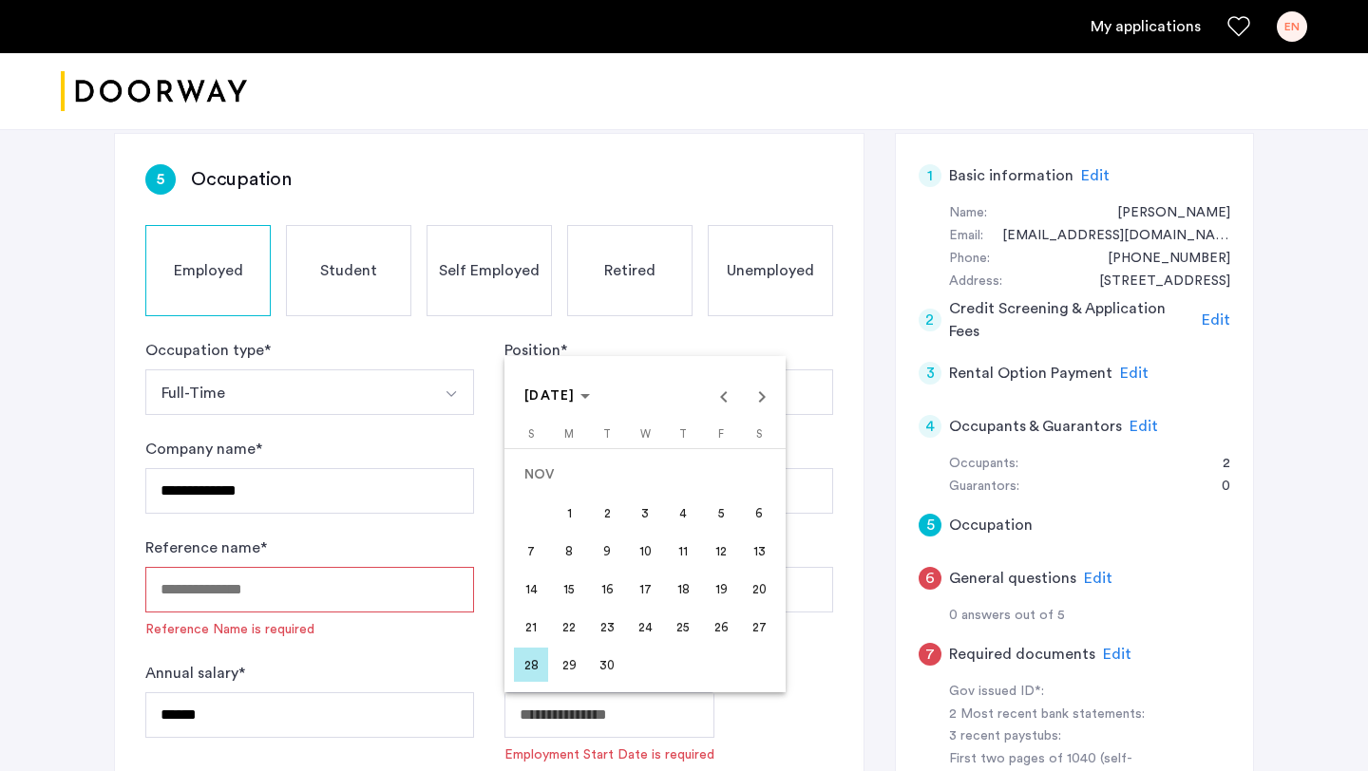
click at [753, 588] on span "20" at bounding box center [759, 589] width 34 height 34
click at [592, 644] on body "**********" at bounding box center [684, 258] width 1368 height 771
click at [566, 599] on span "15" at bounding box center [569, 589] width 34 height 34
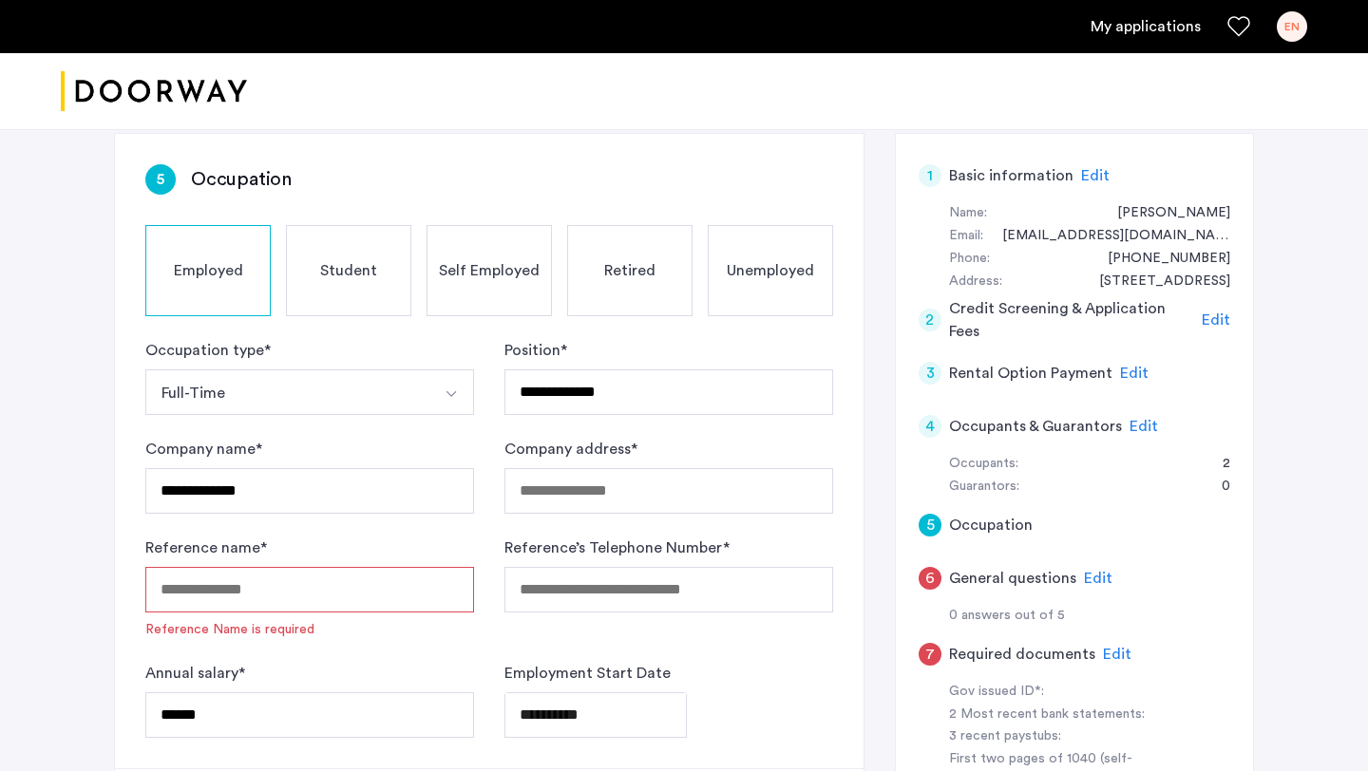
type input "**********"
click at [691, 632] on div "Reference’s Telephone Number *" at bounding box center [668, 588] width 329 height 103
click at [557, 496] on input "Company address *" at bounding box center [668, 491] width 329 height 46
paste input "**********"
type input "**********"
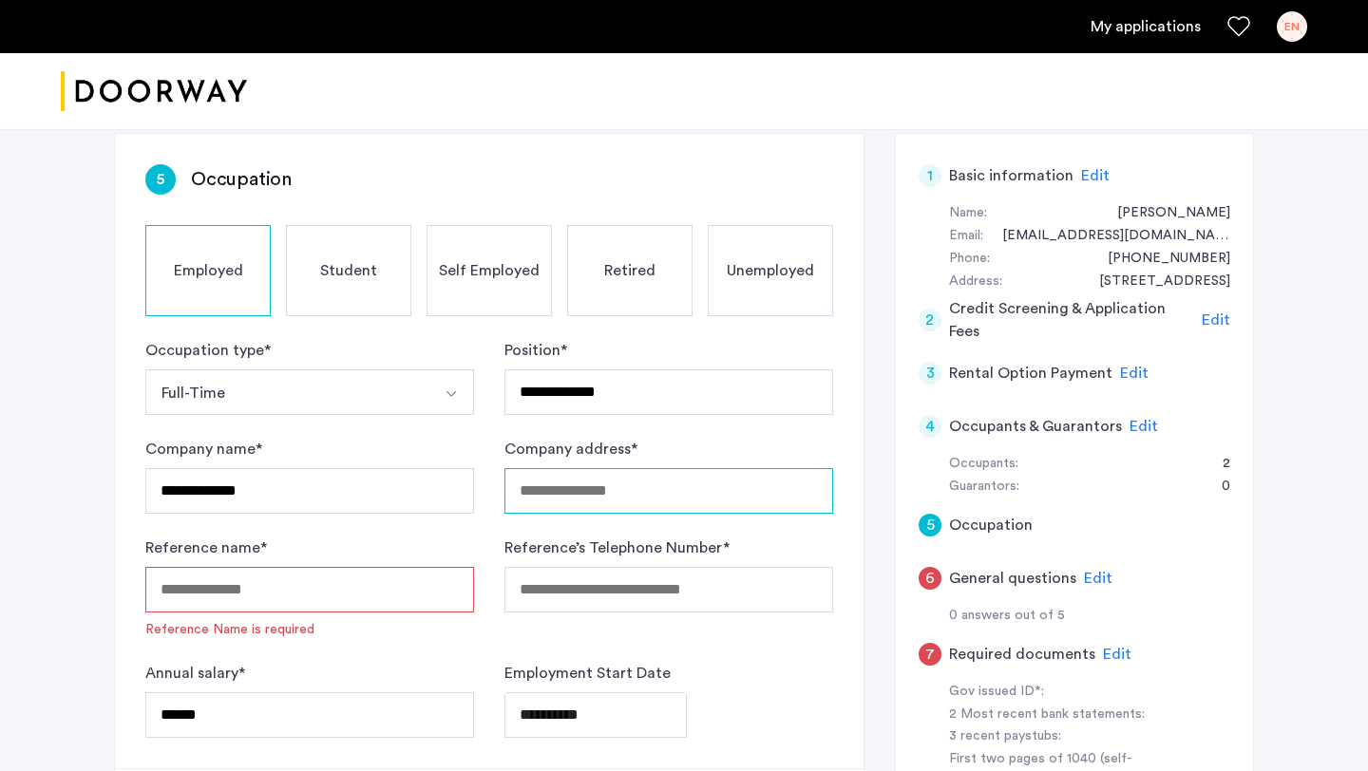
scroll to position [0, 0]
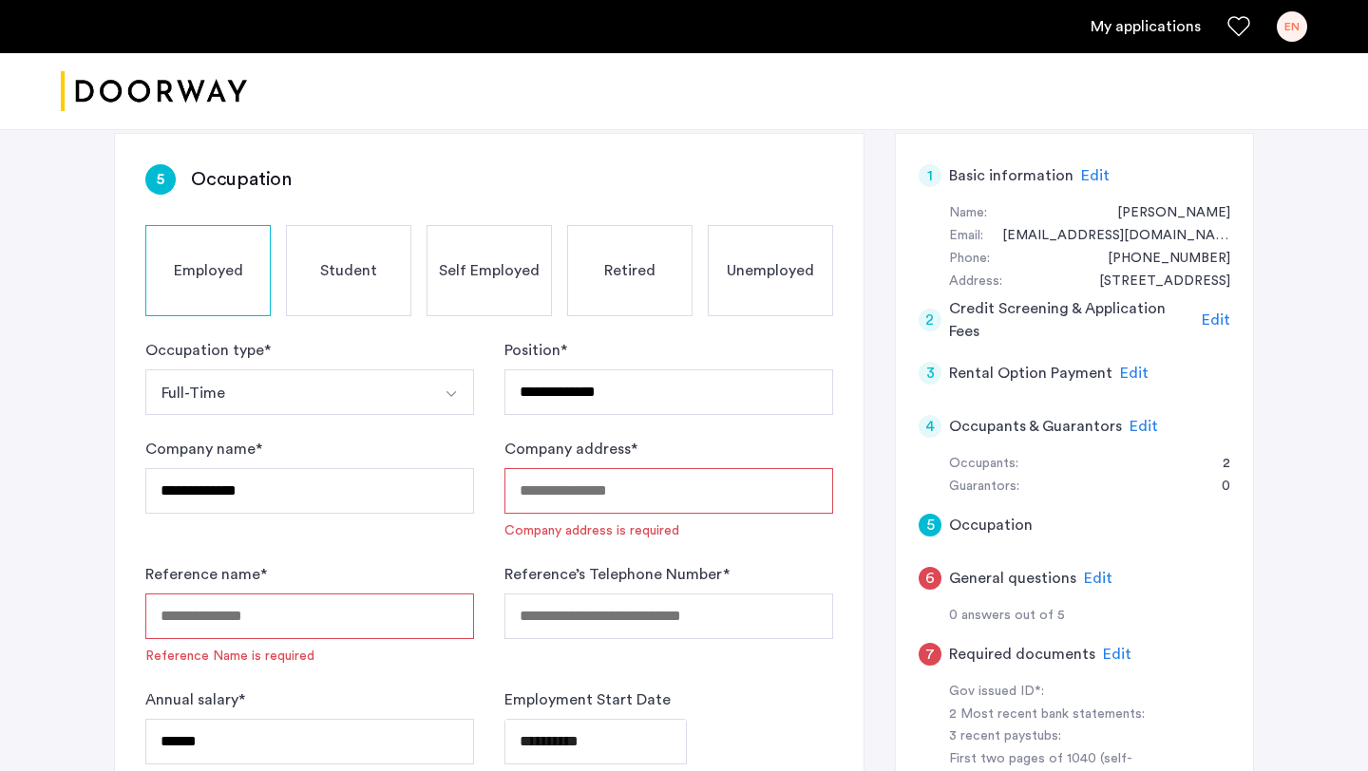
paste input "**********"
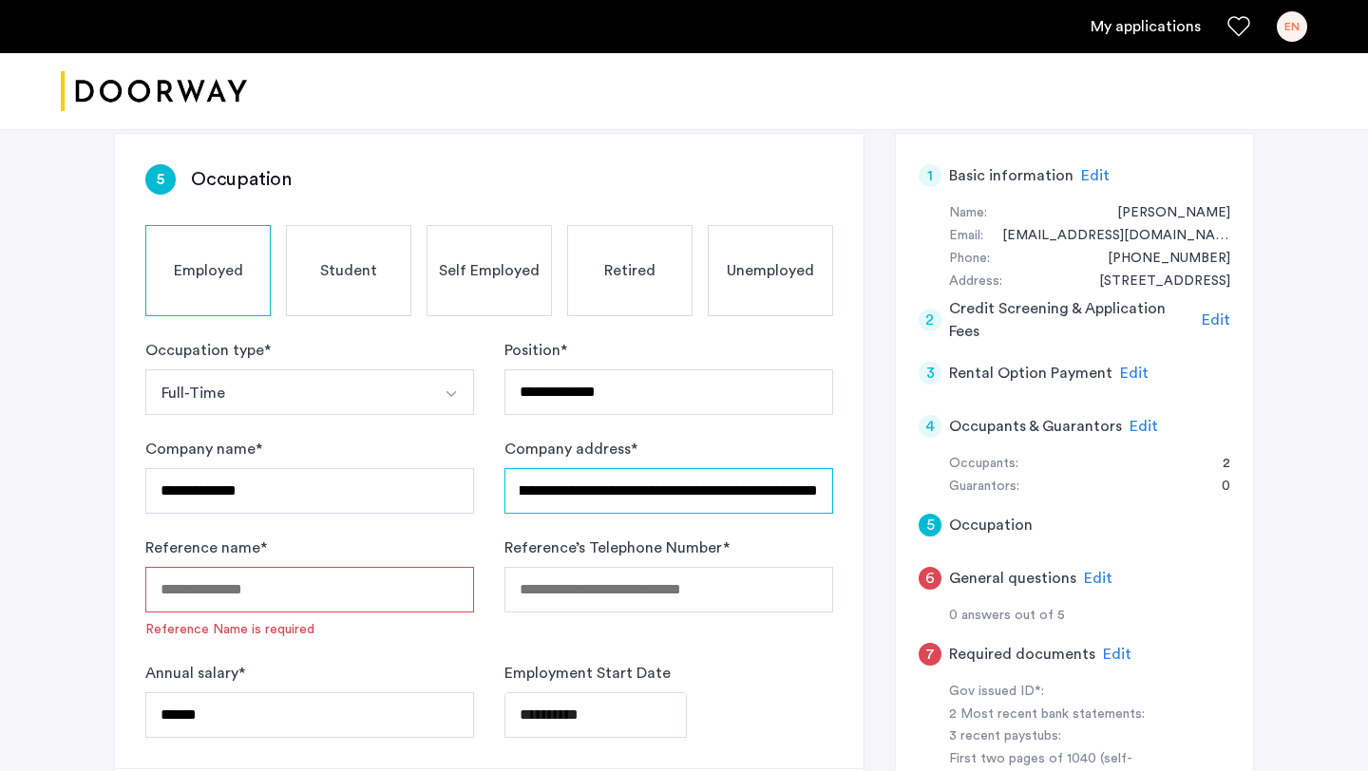
type input "**********"
click at [377, 586] on input "Reference name *" at bounding box center [309, 590] width 329 height 46
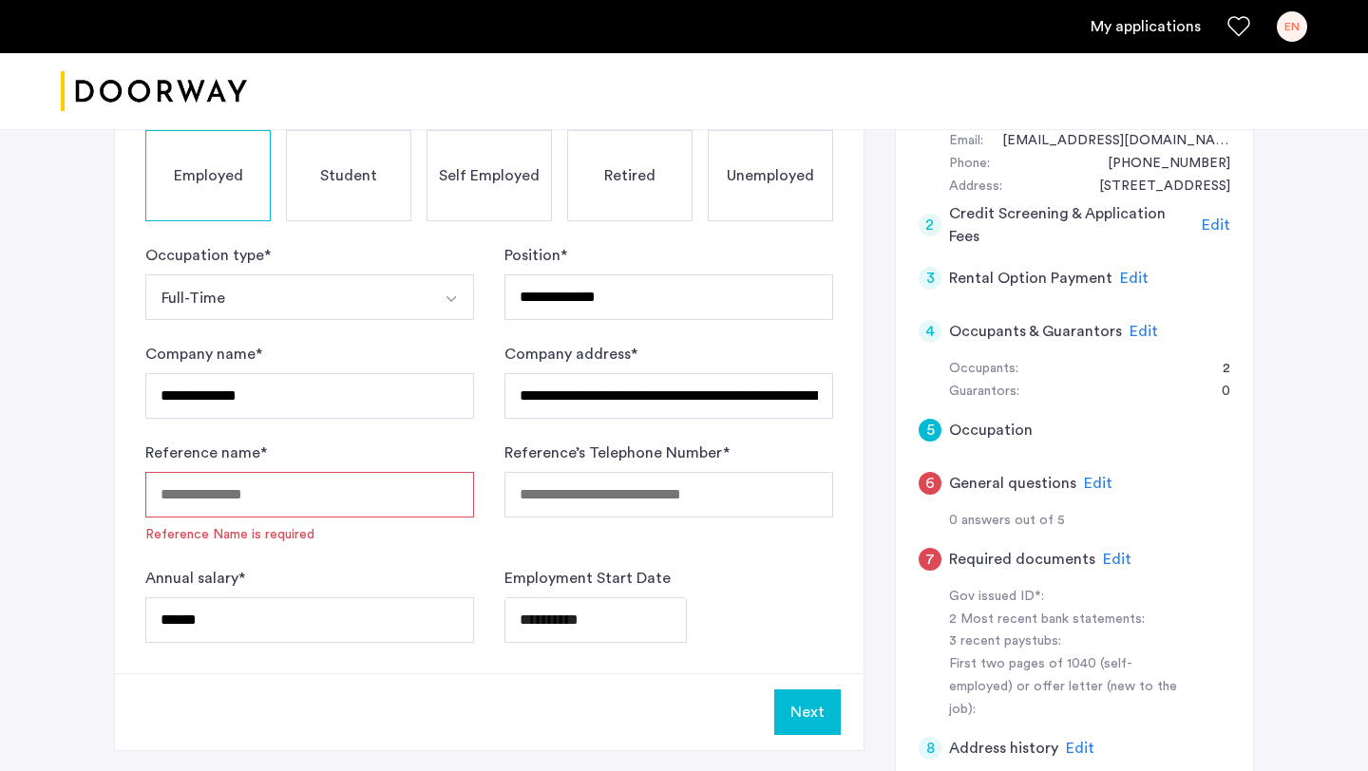
scroll to position [230, 0]
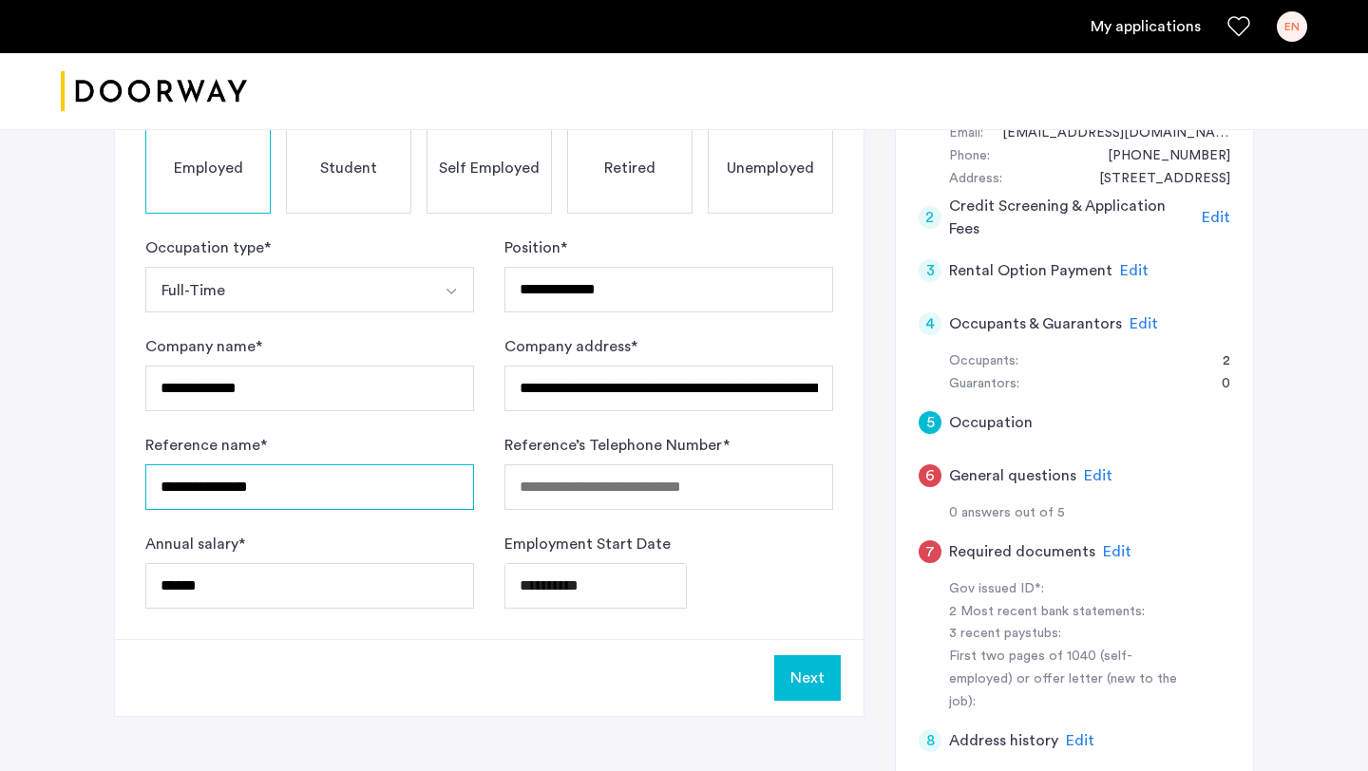
type input "**********"
click at [661, 444] on label "Reference’s Telephone Number *" at bounding box center [616, 445] width 225 height 23
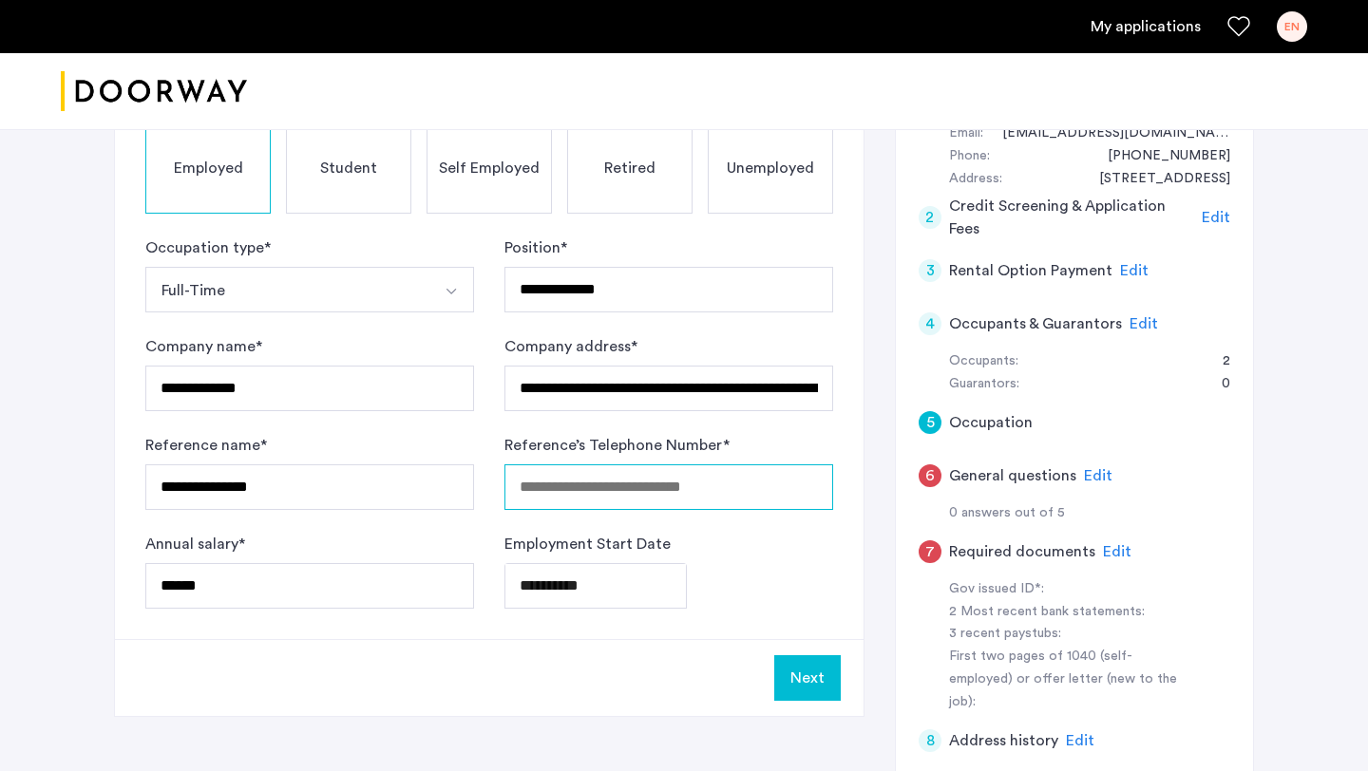
click at [661, 464] on input "Reference’s Telephone Number *" at bounding box center [668, 487] width 329 height 46
click at [661, 467] on input "Reference’s Telephone Number *" at bounding box center [668, 487] width 329 height 46
click at [665, 483] on input "Reference’s Telephone Number *" at bounding box center [668, 487] width 329 height 46
type input "**********"
click at [821, 683] on button "Next" at bounding box center [807, 678] width 66 height 46
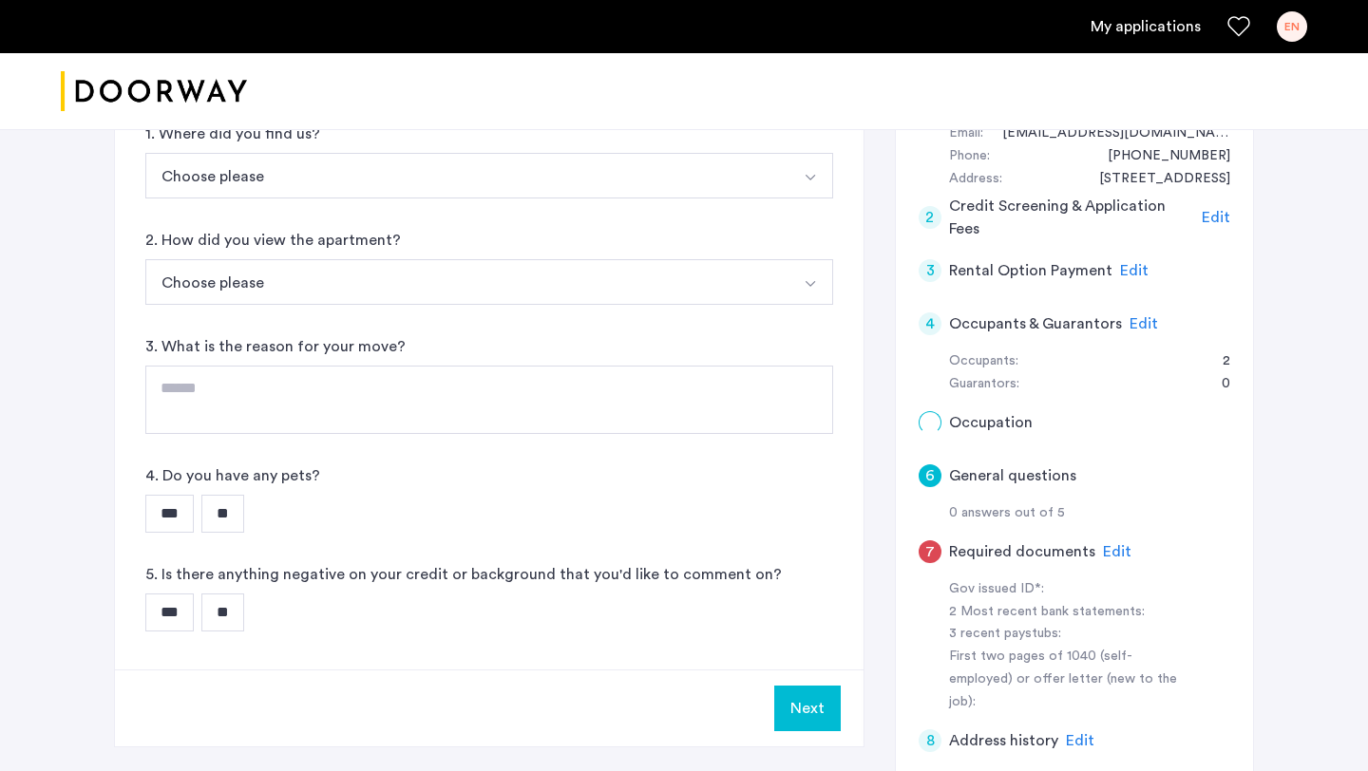
scroll to position [0, 0]
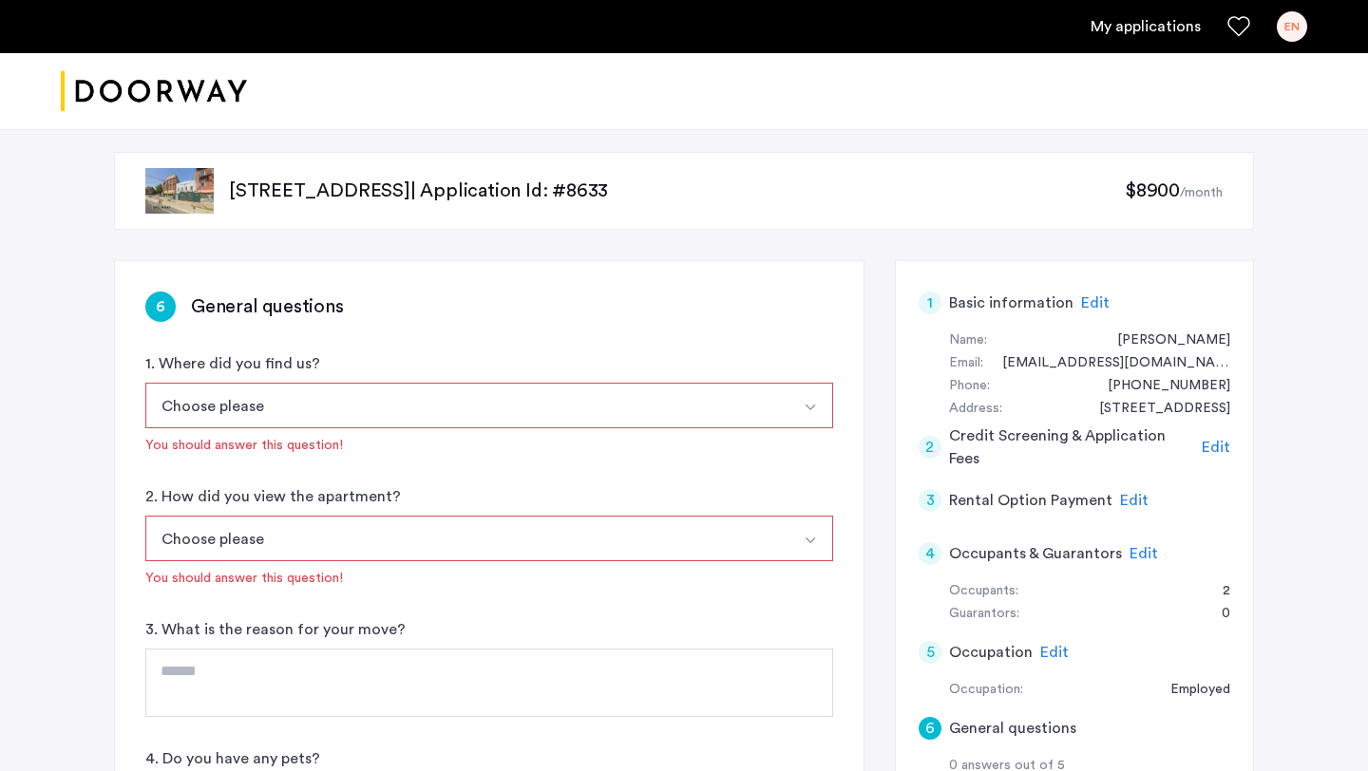
click at [376, 413] on button "Choose please" at bounding box center [466, 406] width 643 height 46
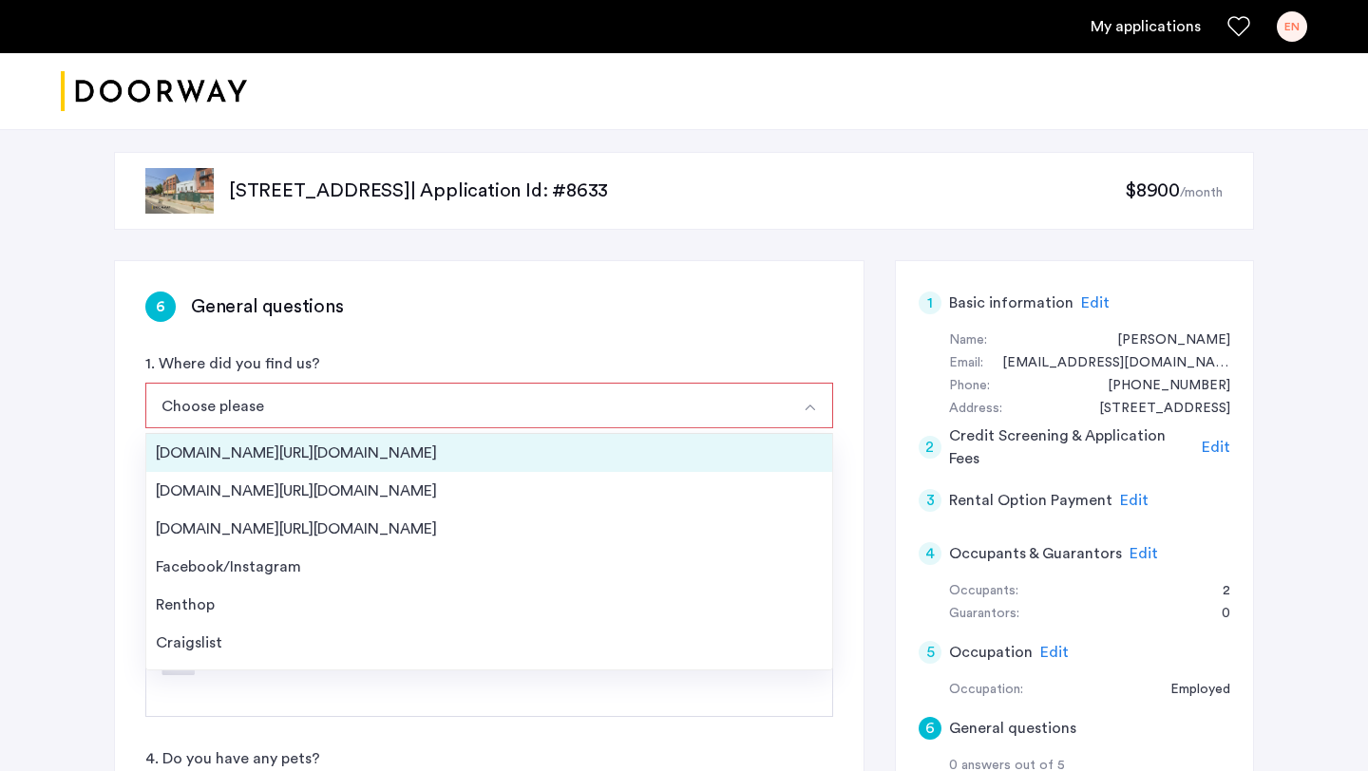
click at [314, 457] on div "[DOMAIN_NAME][URL][DOMAIN_NAME]" at bounding box center [489, 453] width 667 height 23
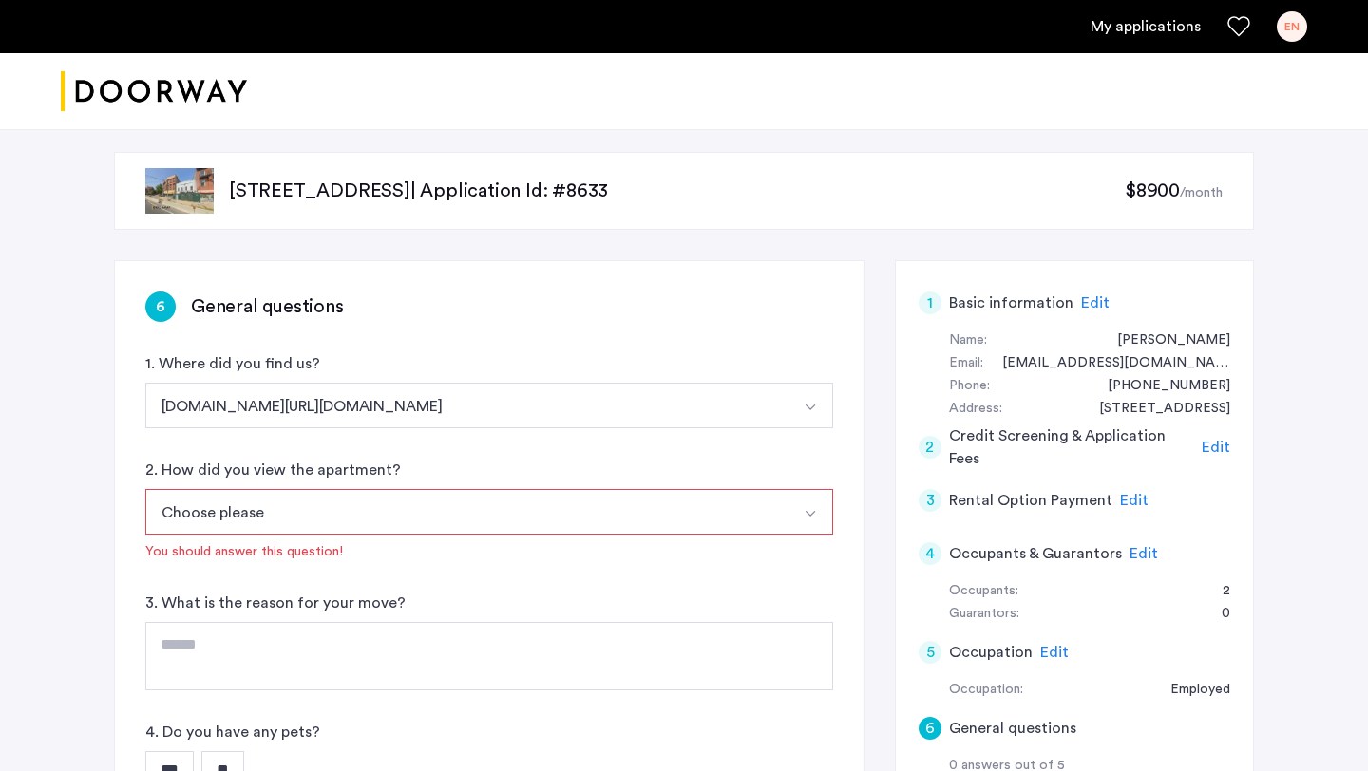
click at [292, 522] on button "Choose please" at bounding box center [466, 512] width 643 height 46
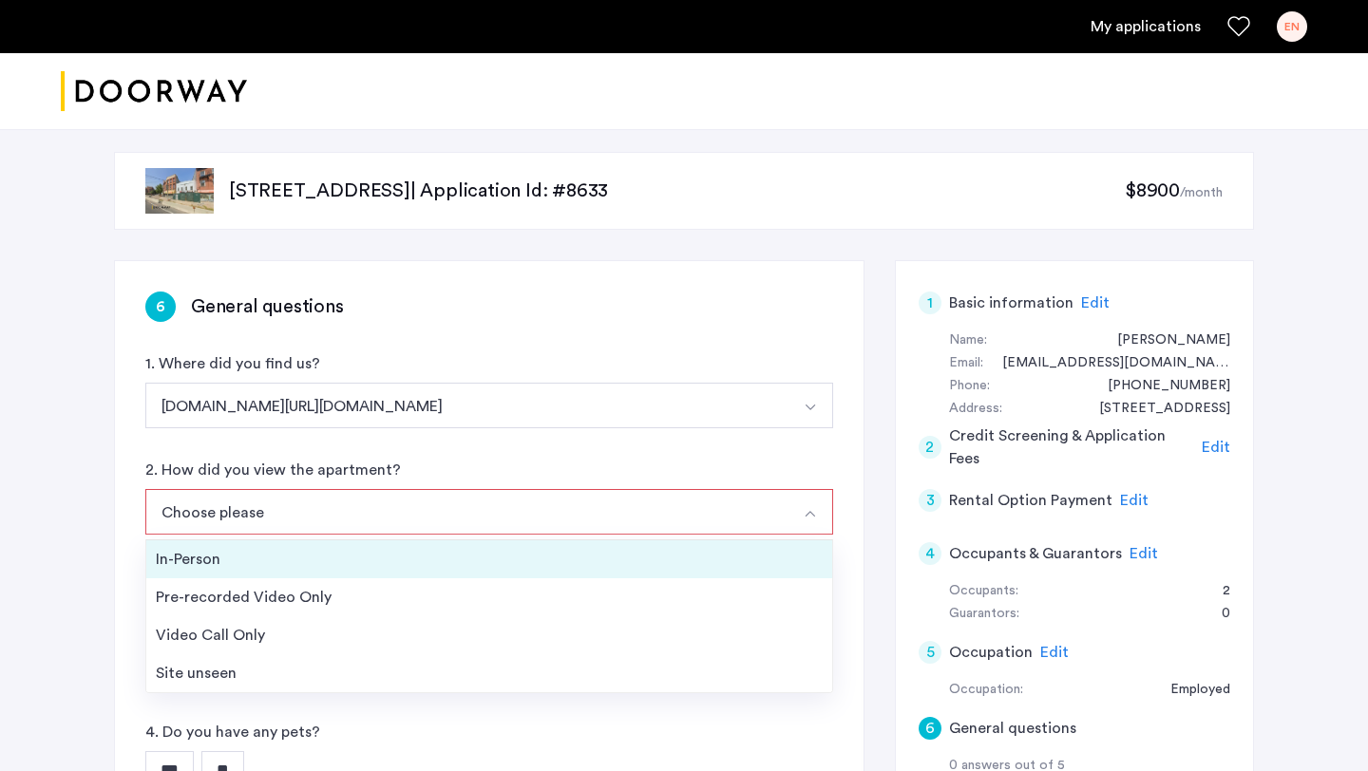
click at [281, 566] on div "In-Person" at bounding box center [489, 559] width 667 height 23
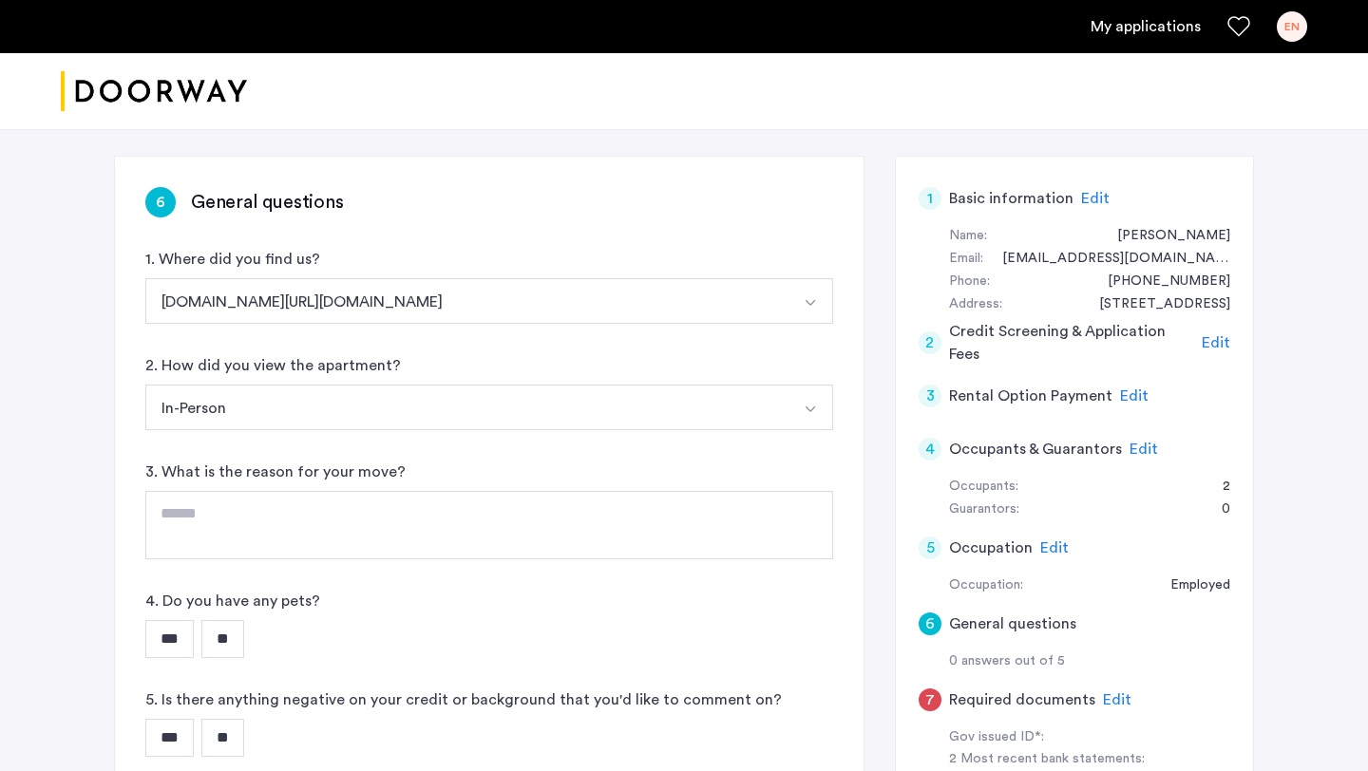
scroll to position [101, 0]
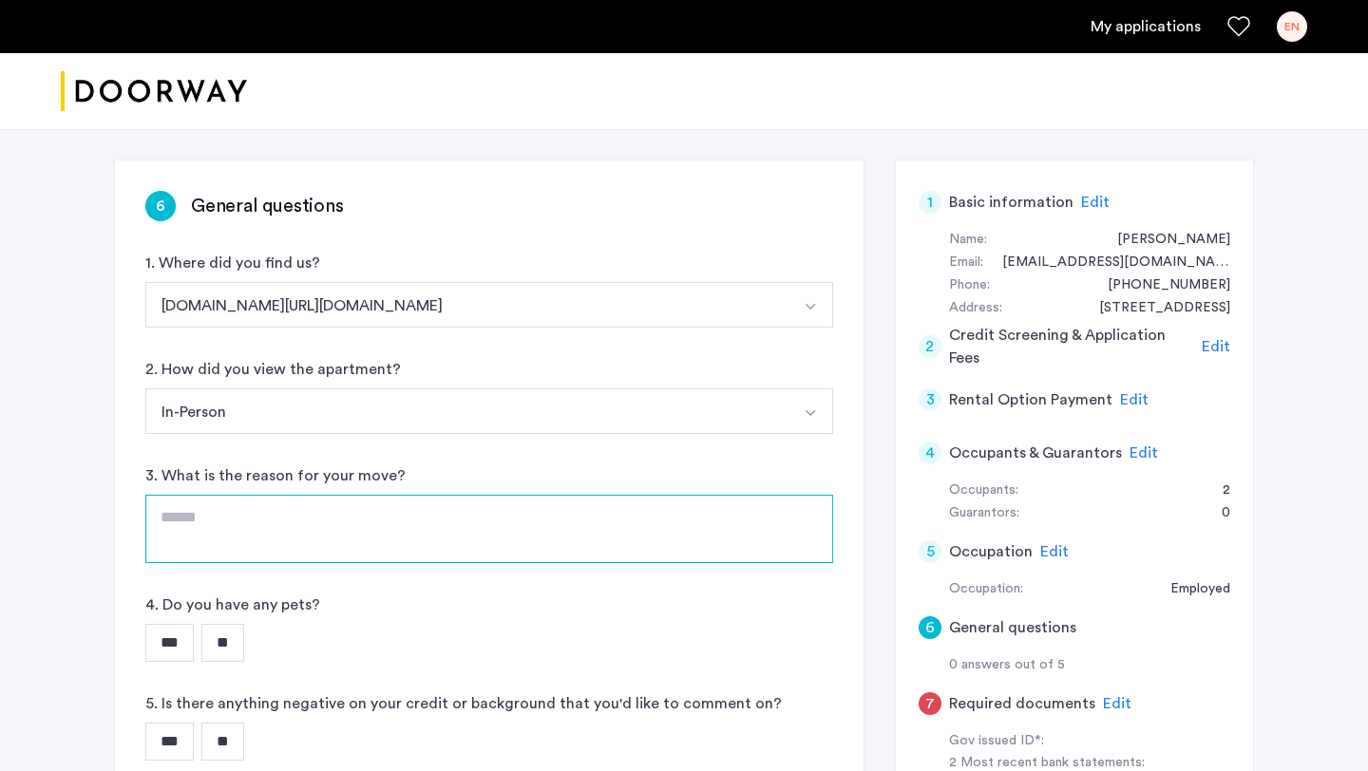
click at [274, 527] on textarea at bounding box center [489, 529] width 688 height 68
type textarea "**********"
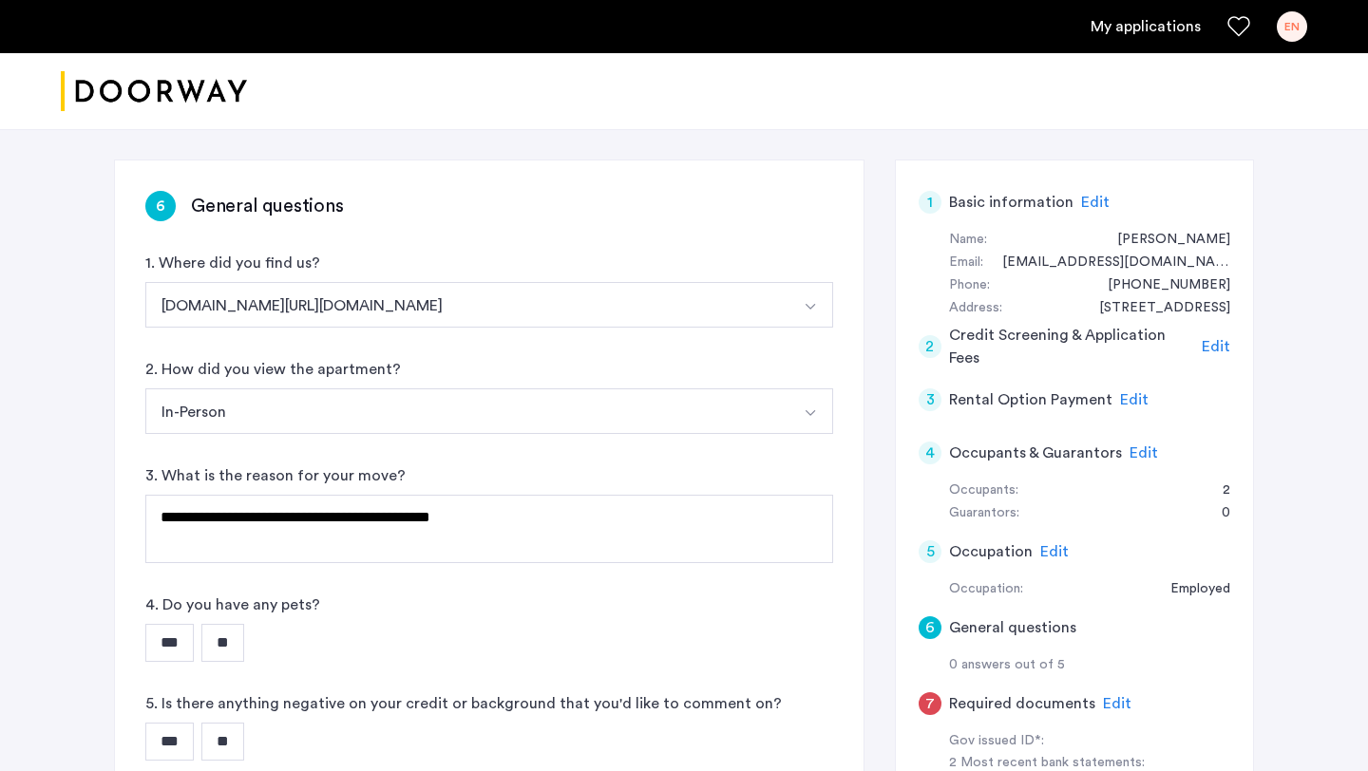
click at [239, 647] on input "**" at bounding box center [222, 643] width 43 height 38
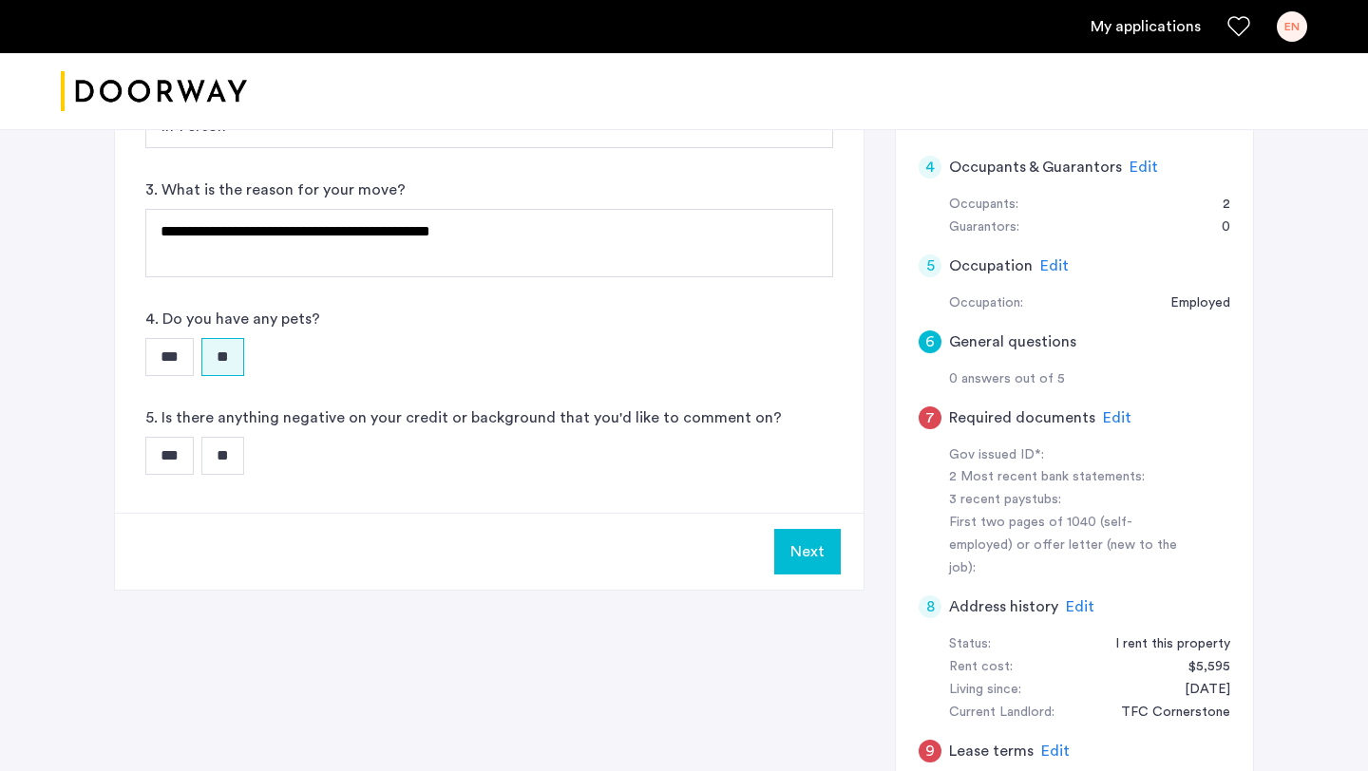
scroll to position [387, 0]
click at [216, 460] on input "**" at bounding box center [222, 455] width 43 height 38
click at [817, 541] on button "Next" at bounding box center [807, 551] width 66 height 46
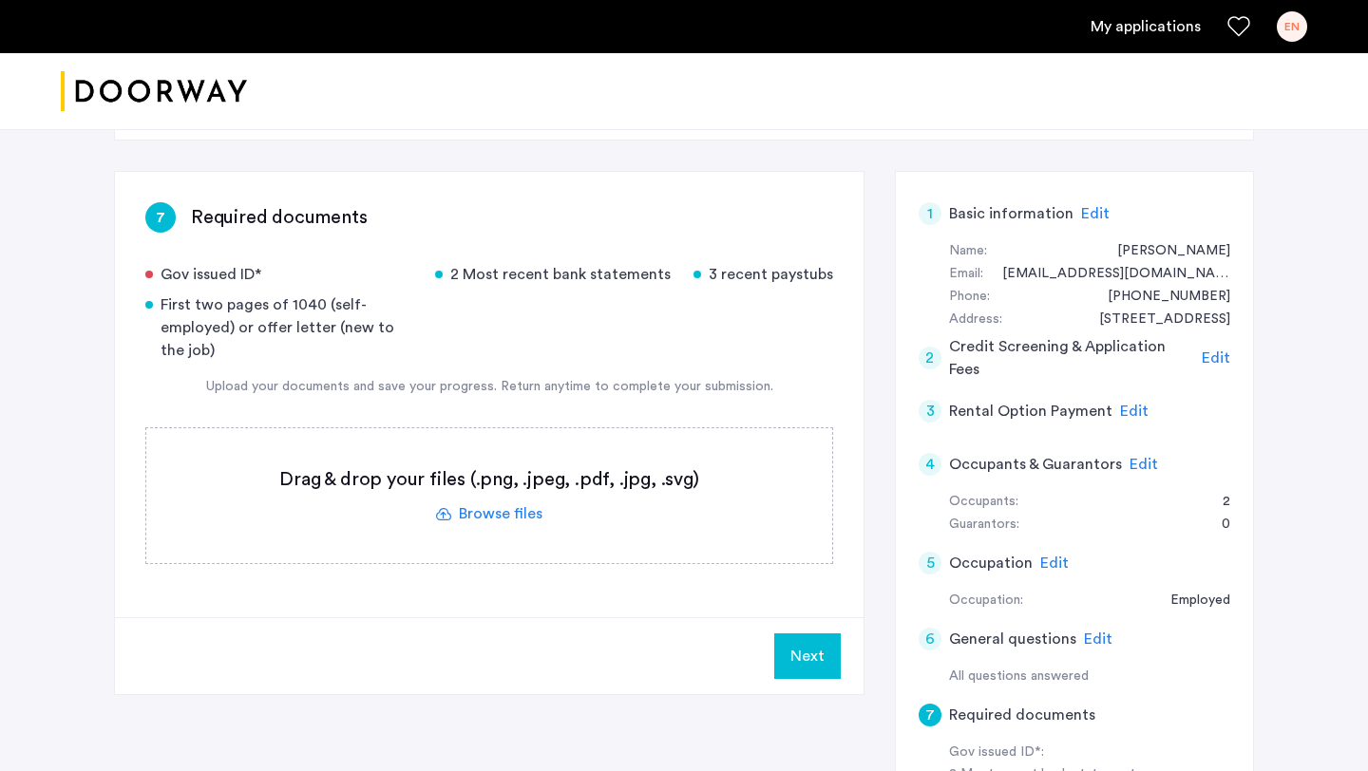
scroll to position [90, 0]
click at [516, 513] on label at bounding box center [489, 494] width 686 height 135
click at [0, 0] on input "file" at bounding box center [0, 0] width 0 height 0
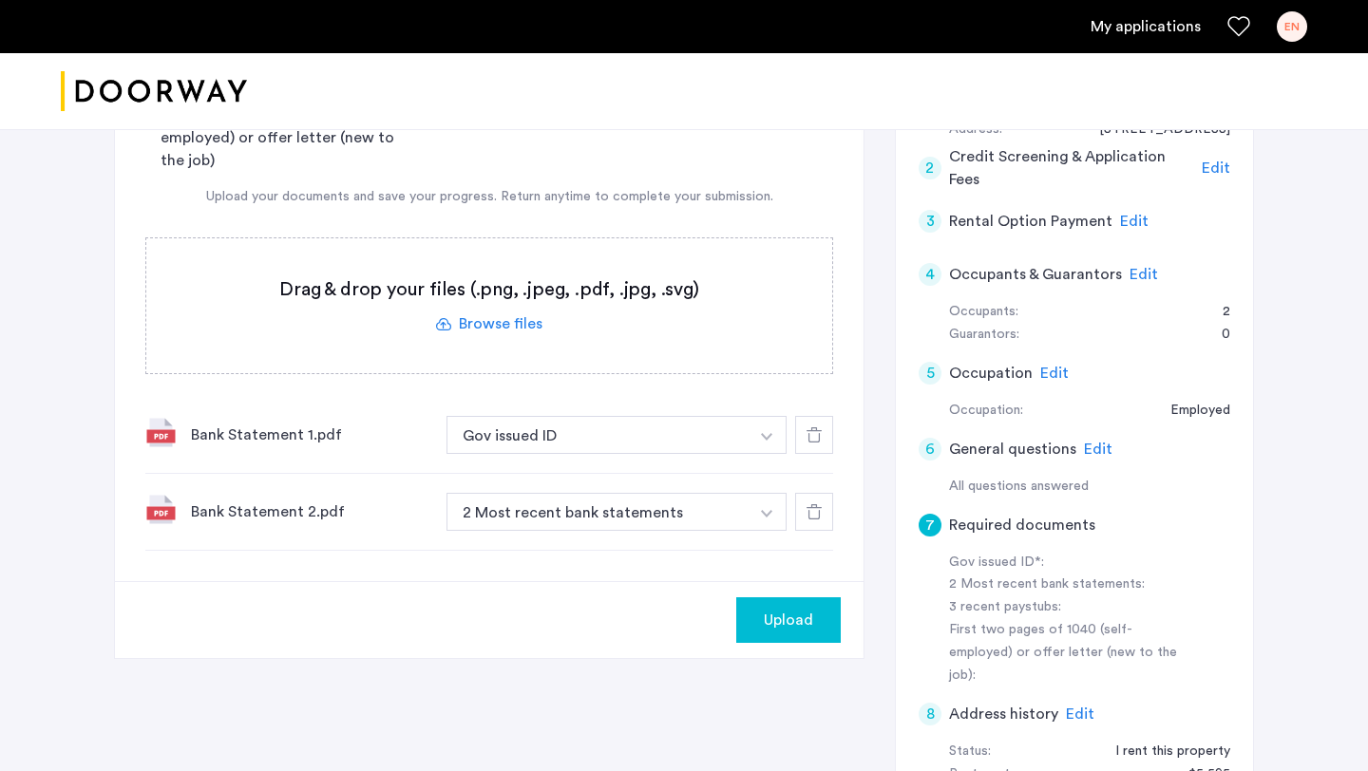
scroll to position [284, 0]
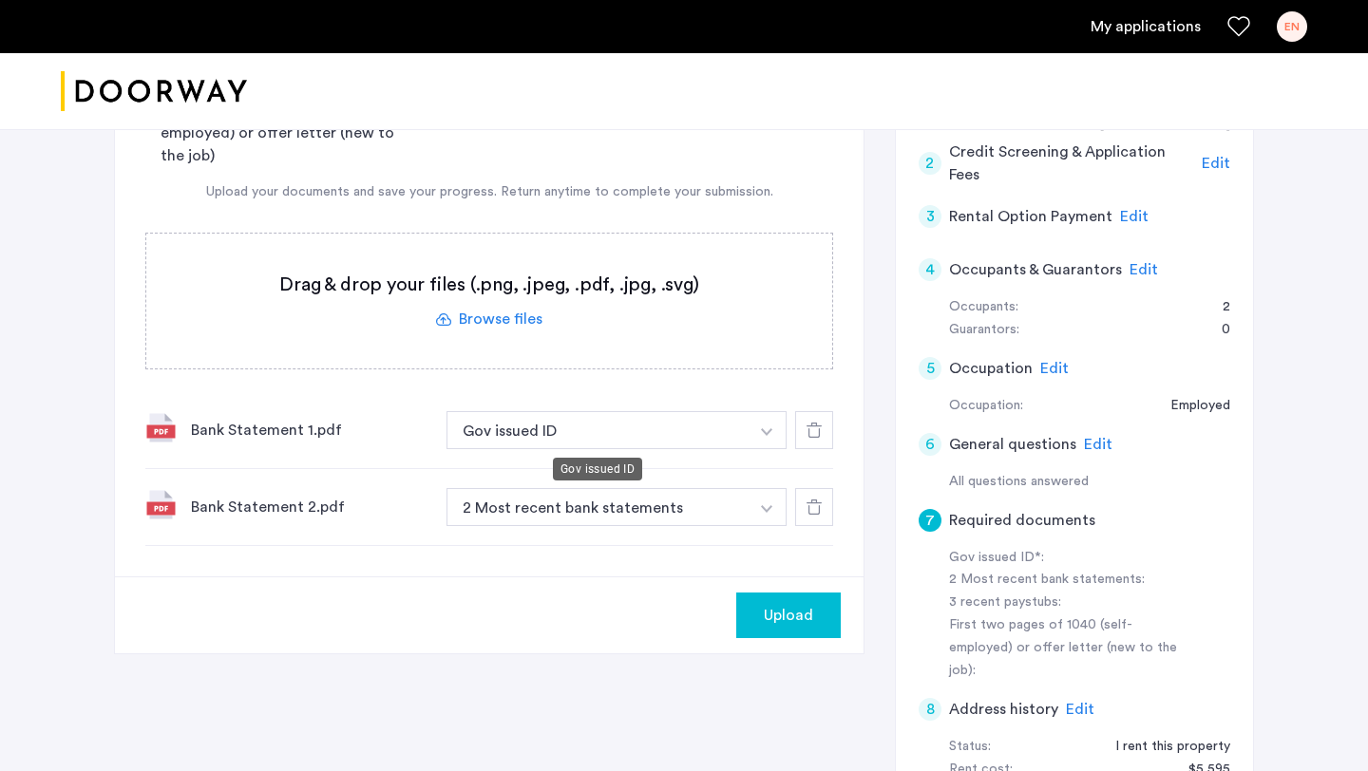
click at [679, 433] on button "Gov issued ID" at bounding box center [597, 430] width 302 height 38
click at [764, 427] on button "button" at bounding box center [766, 430] width 39 height 38
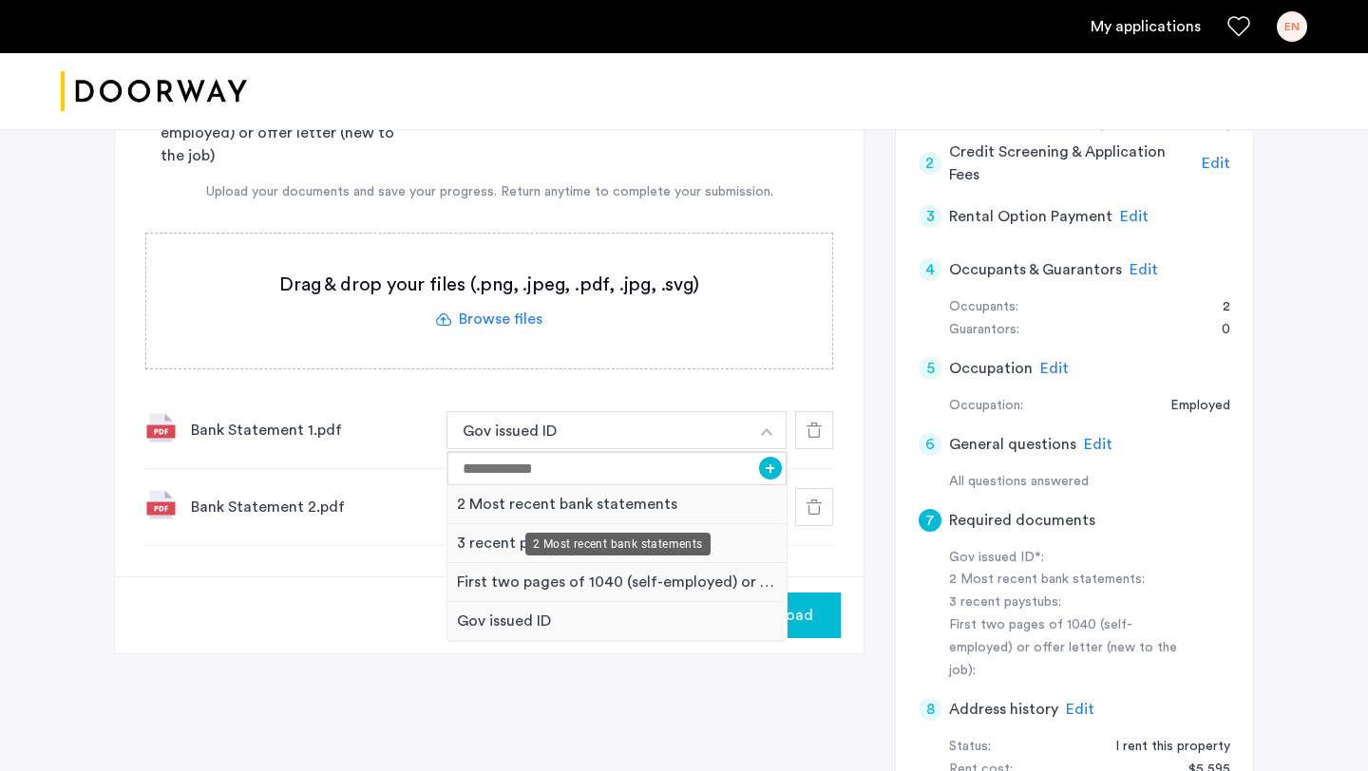
click at [726, 505] on div "2 Most recent bank statements" at bounding box center [616, 504] width 339 height 39
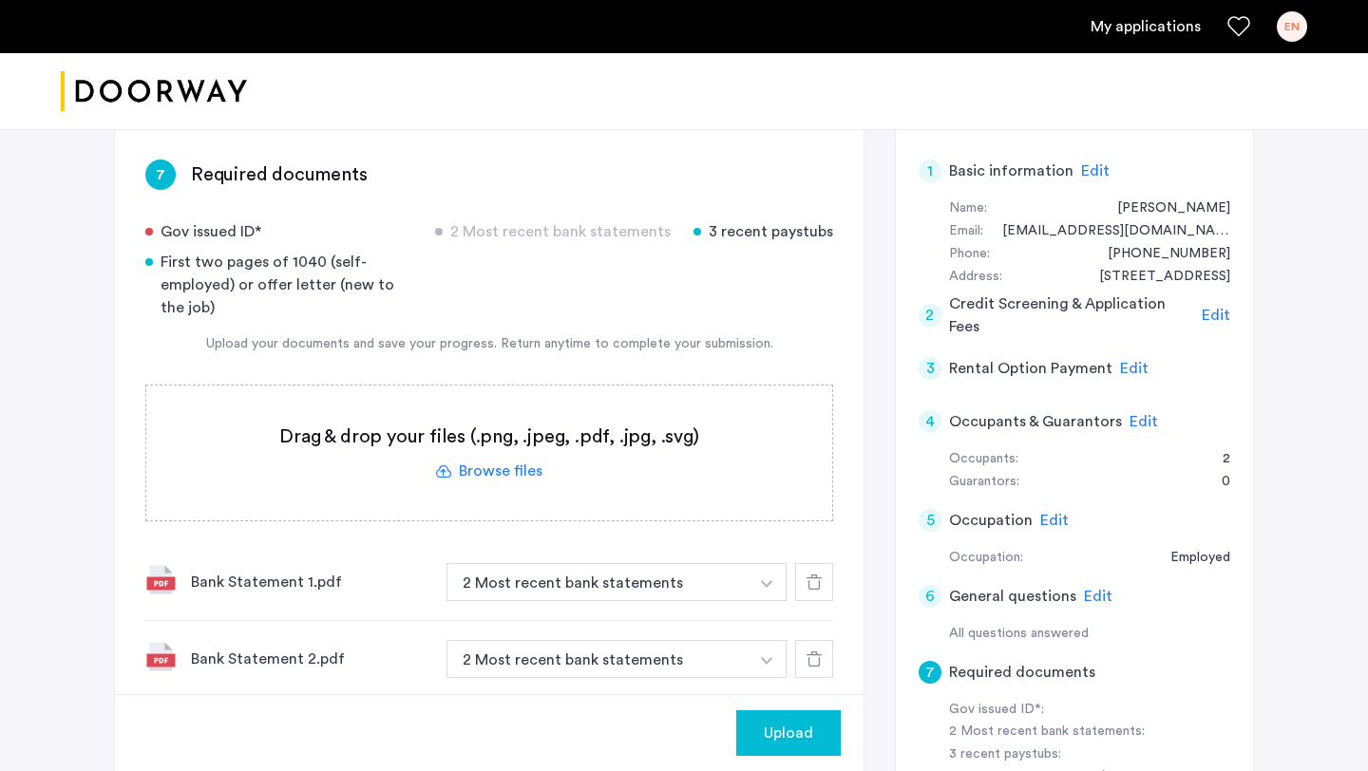
scroll to position [129, 0]
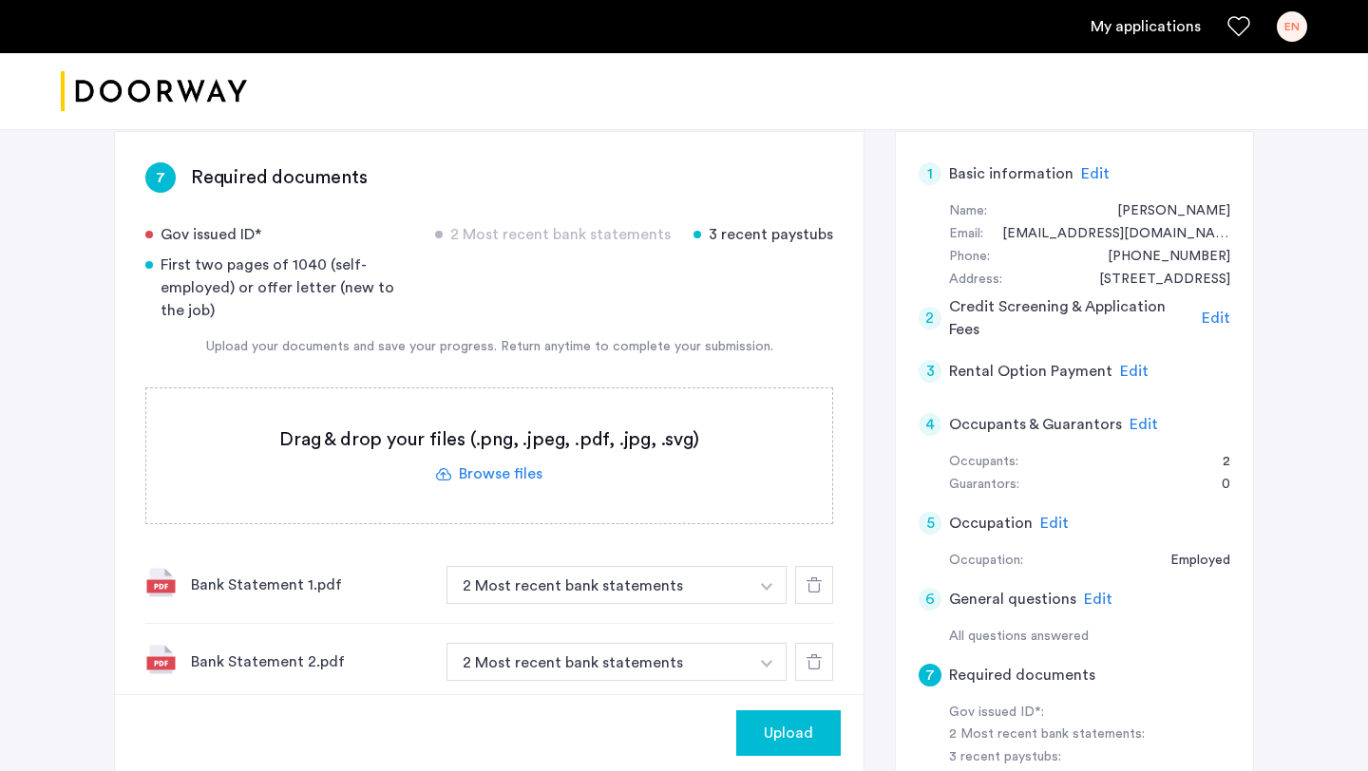
click at [509, 478] on label at bounding box center [489, 455] width 686 height 135
click at [0, 0] on input "file" at bounding box center [0, 0] width 0 height 0
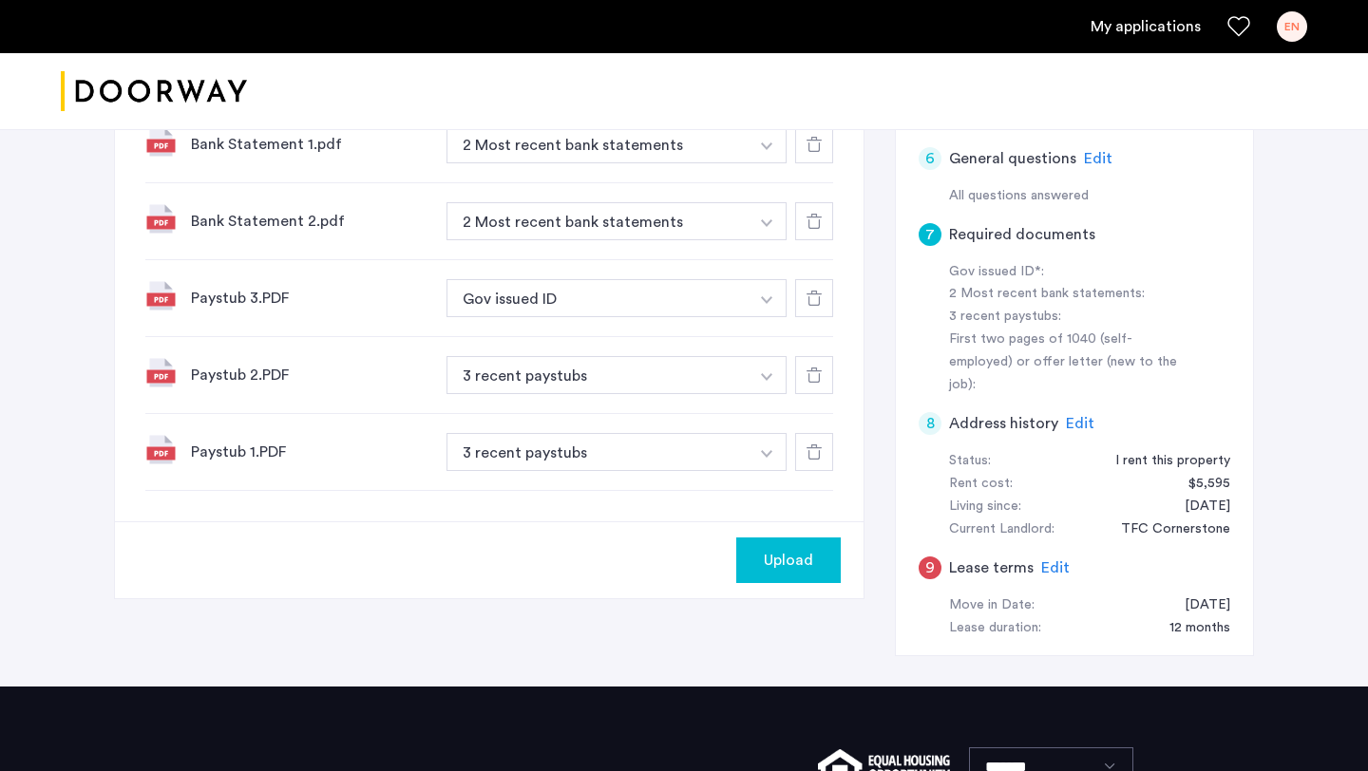
scroll to position [490, 0]
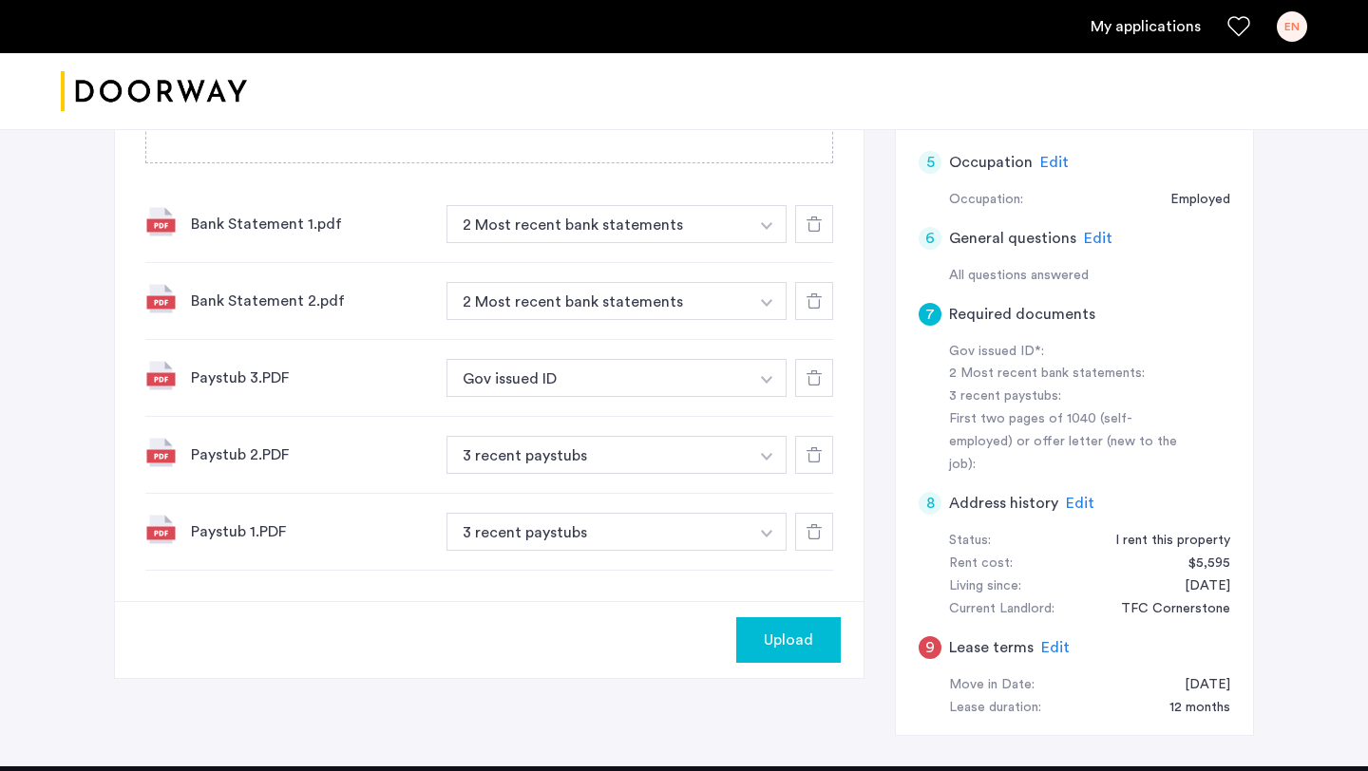
click at [617, 373] on button "Gov issued ID" at bounding box center [597, 378] width 302 height 38
click at [618, 374] on button "Gov issued ID" at bounding box center [597, 378] width 302 height 38
click at [762, 243] on button "button" at bounding box center [766, 224] width 39 height 38
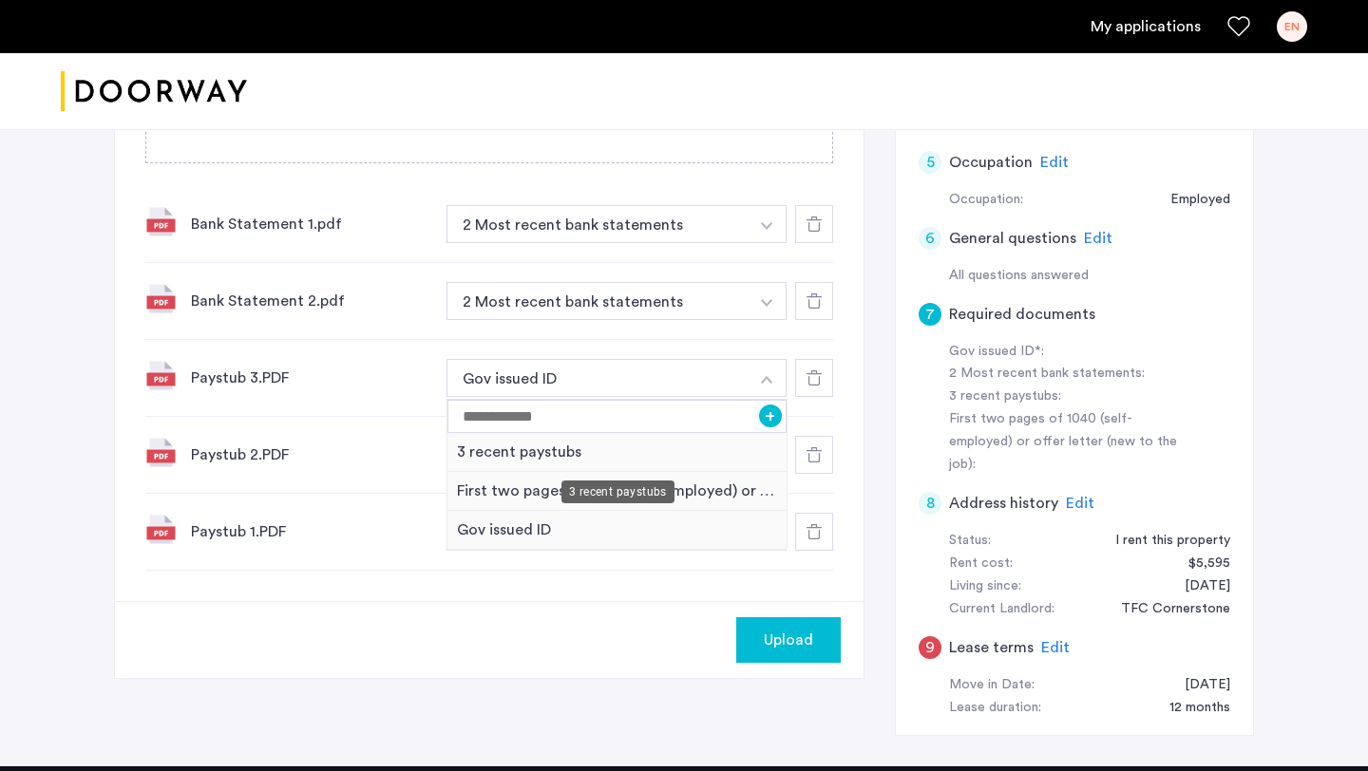
click at [562, 453] on div "3 recent paystubs" at bounding box center [616, 452] width 339 height 39
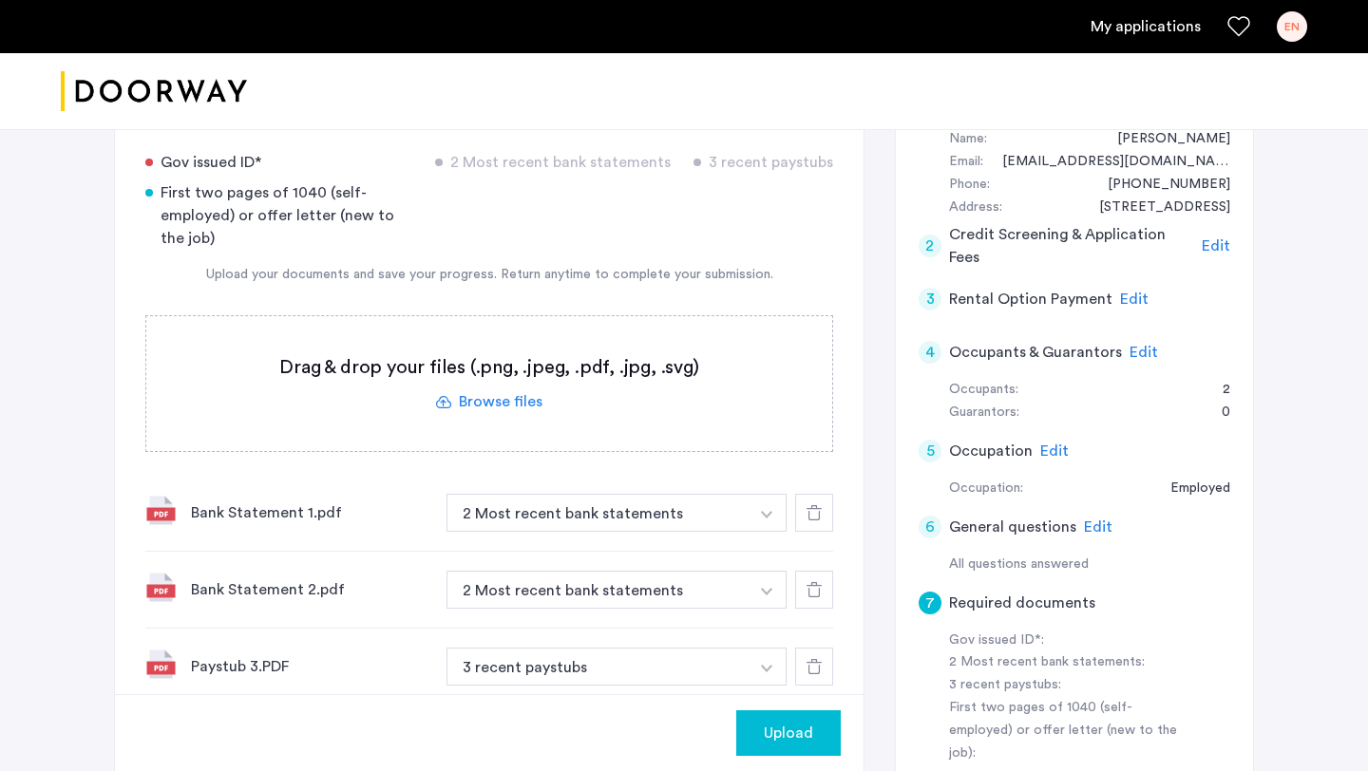
scroll to position [198, 0]
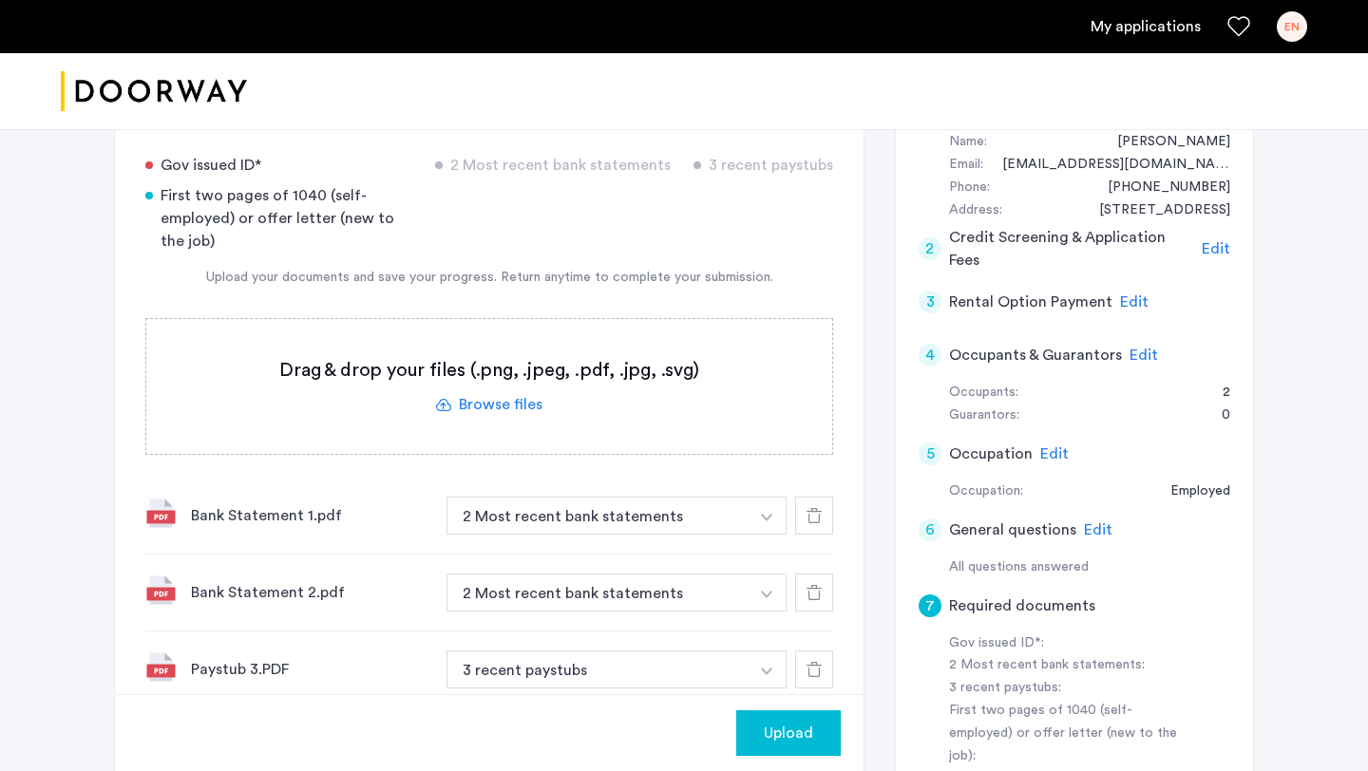
click at [512, 404] on label at bounding box center [489, 386] width 686 height 135
click at [0, 0] on input "file" at bounding box center [0, 0] width 0 height 0
click at [516, 406] on label at bounding box center [489, 386] width 686 height 135
click at [0, 0] on input "file" at bounding box center [0, 0] width 0 height 0
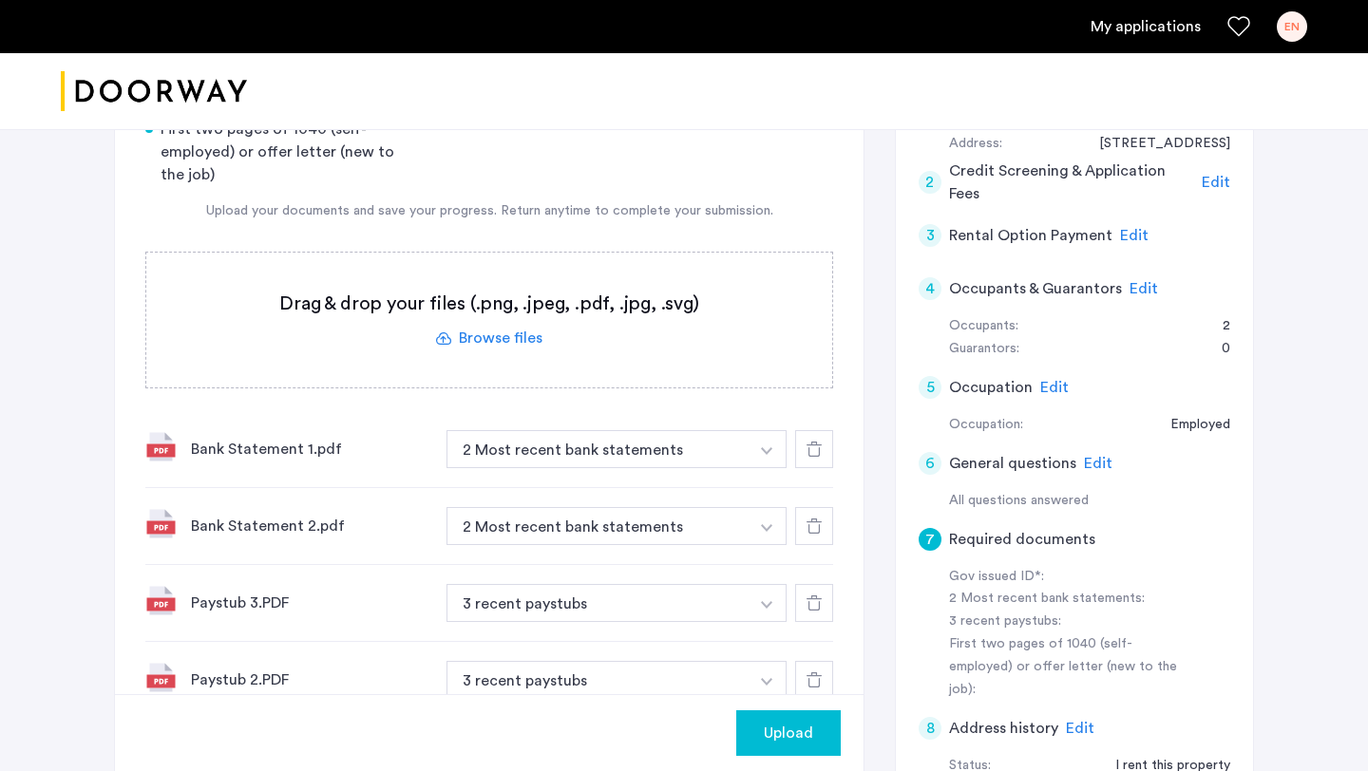
scroll to position [105, 0]
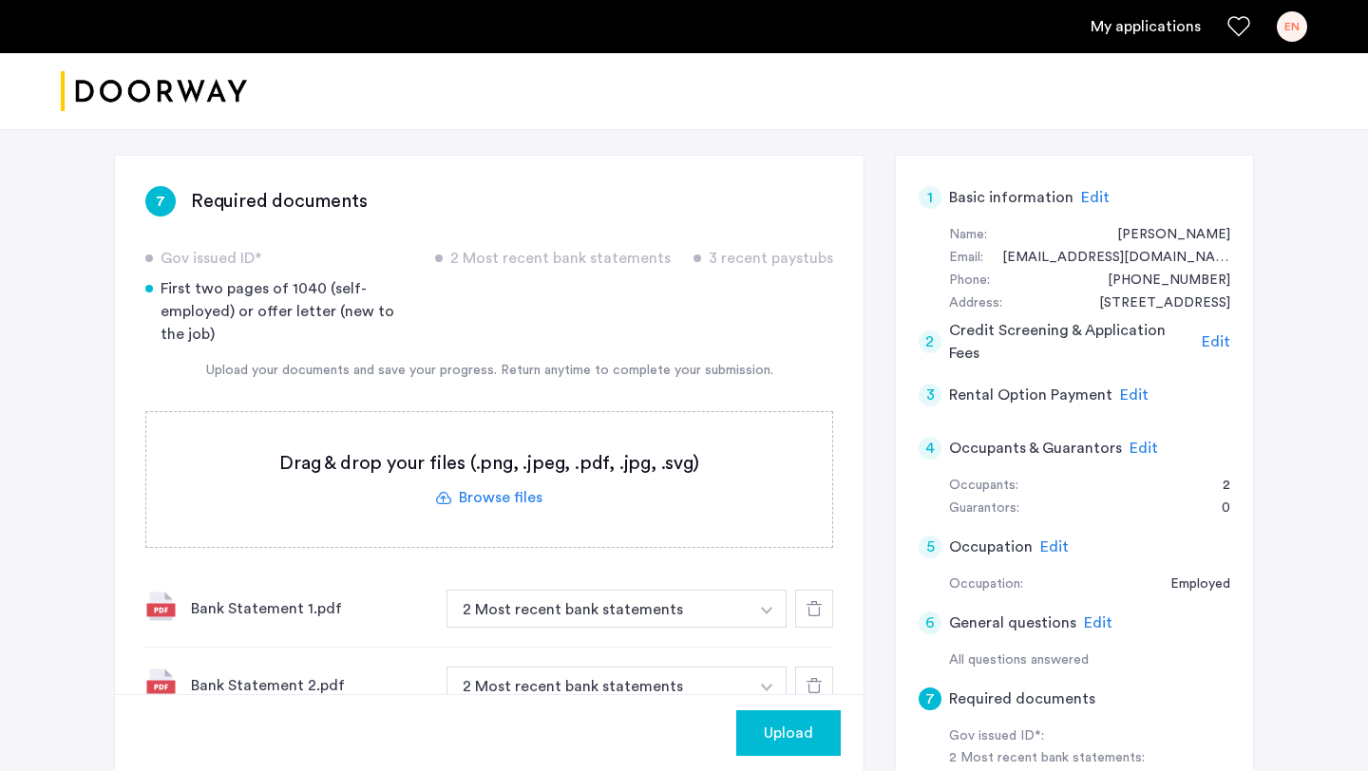
click at [493, 496] on label at bounding box center [489, 479] width 686 height 135
click at [0, 0] on input "file" at bounding box center [0, 0] width 0 height 0
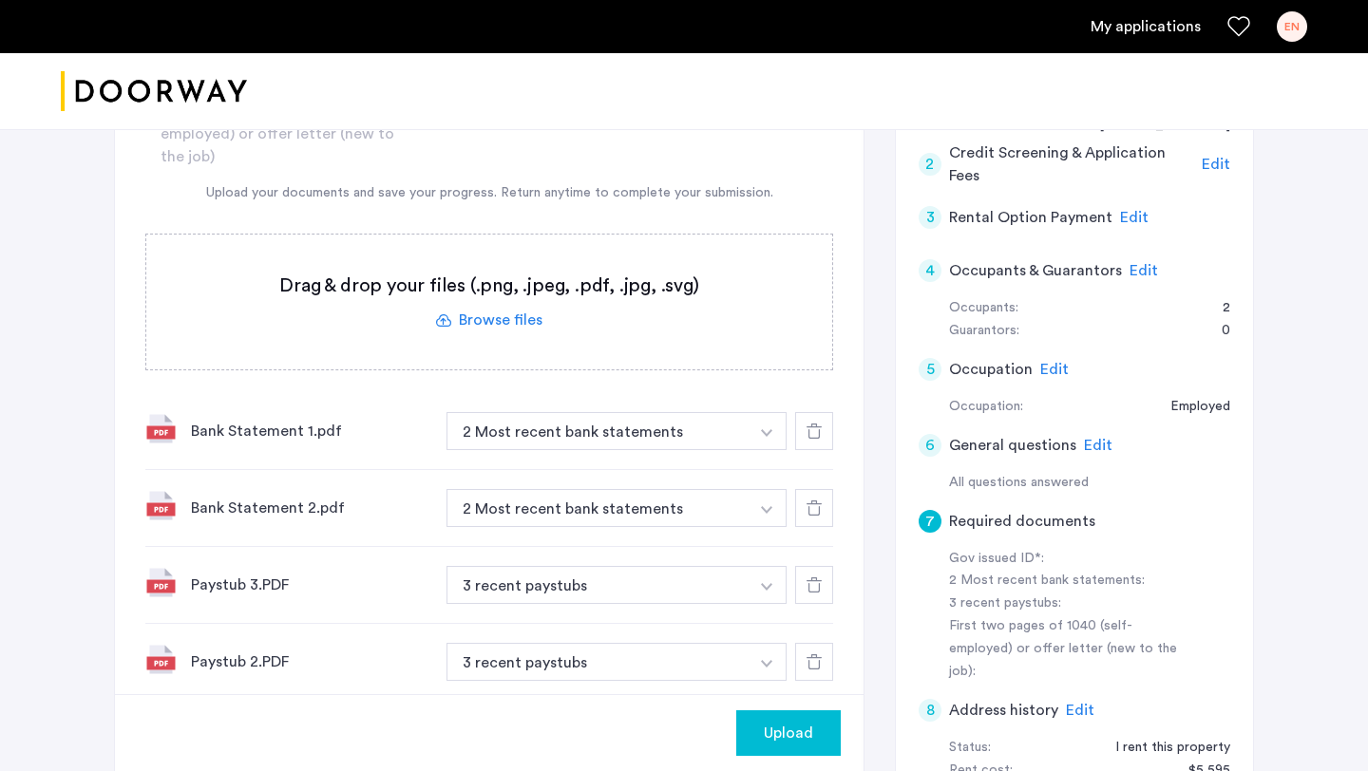
scroll to position [0, 0]
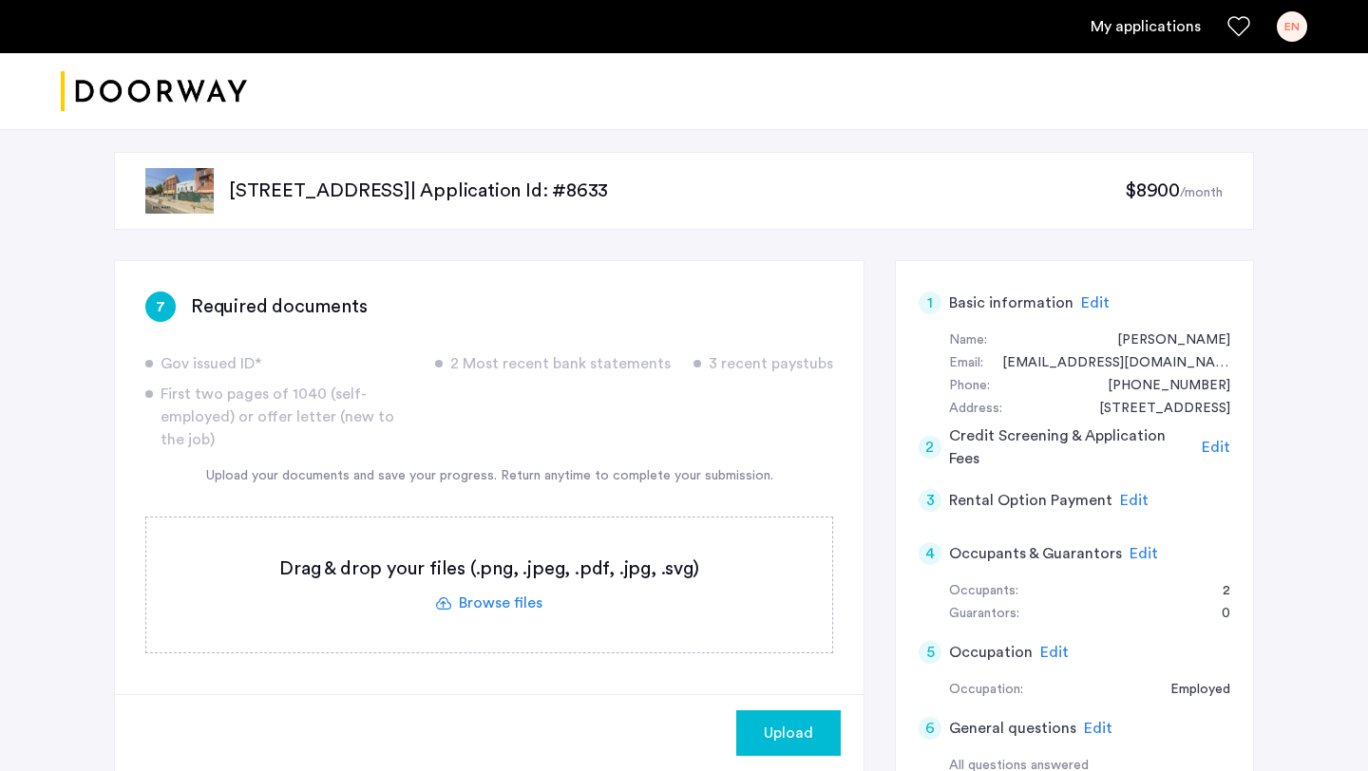
click at [772, 716] on button "Upload" at bounding box center [788, 733] width 104 height 46
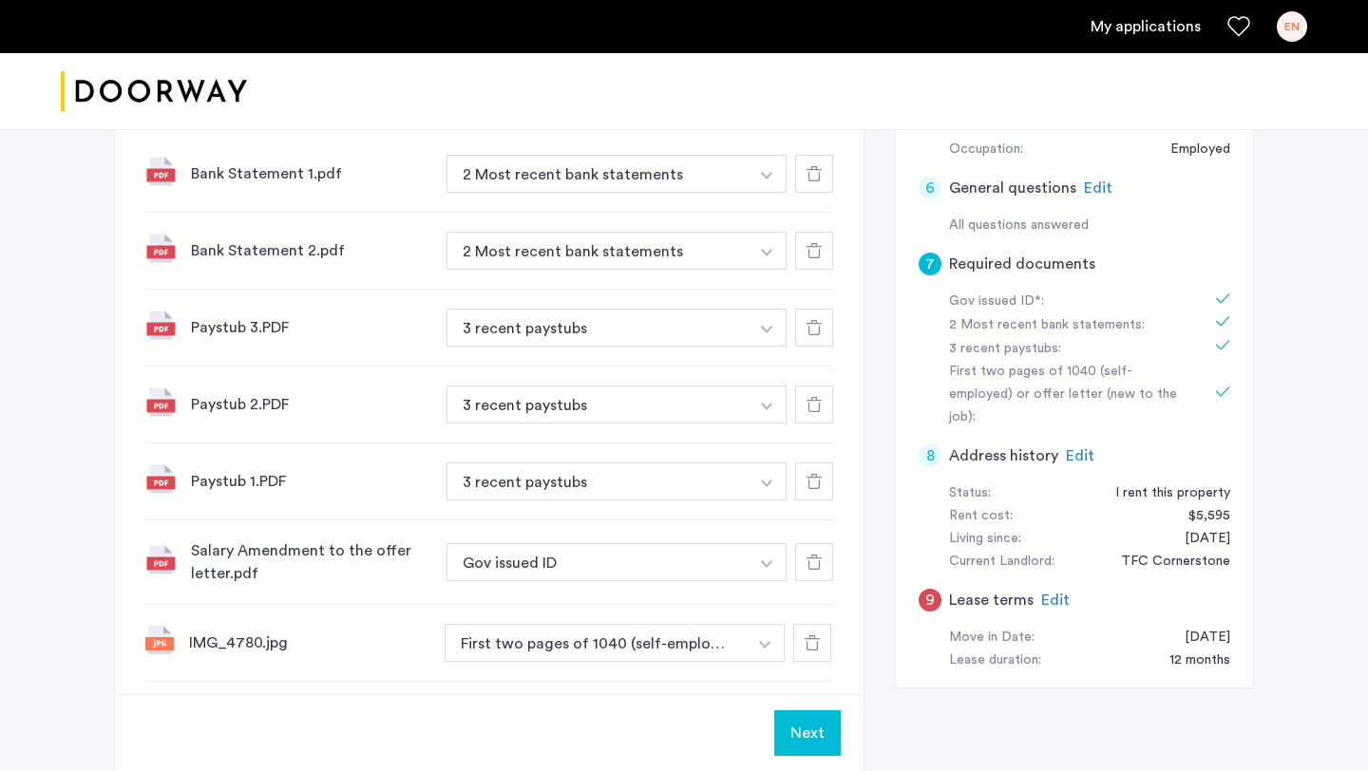
scroll to position [866, 0]
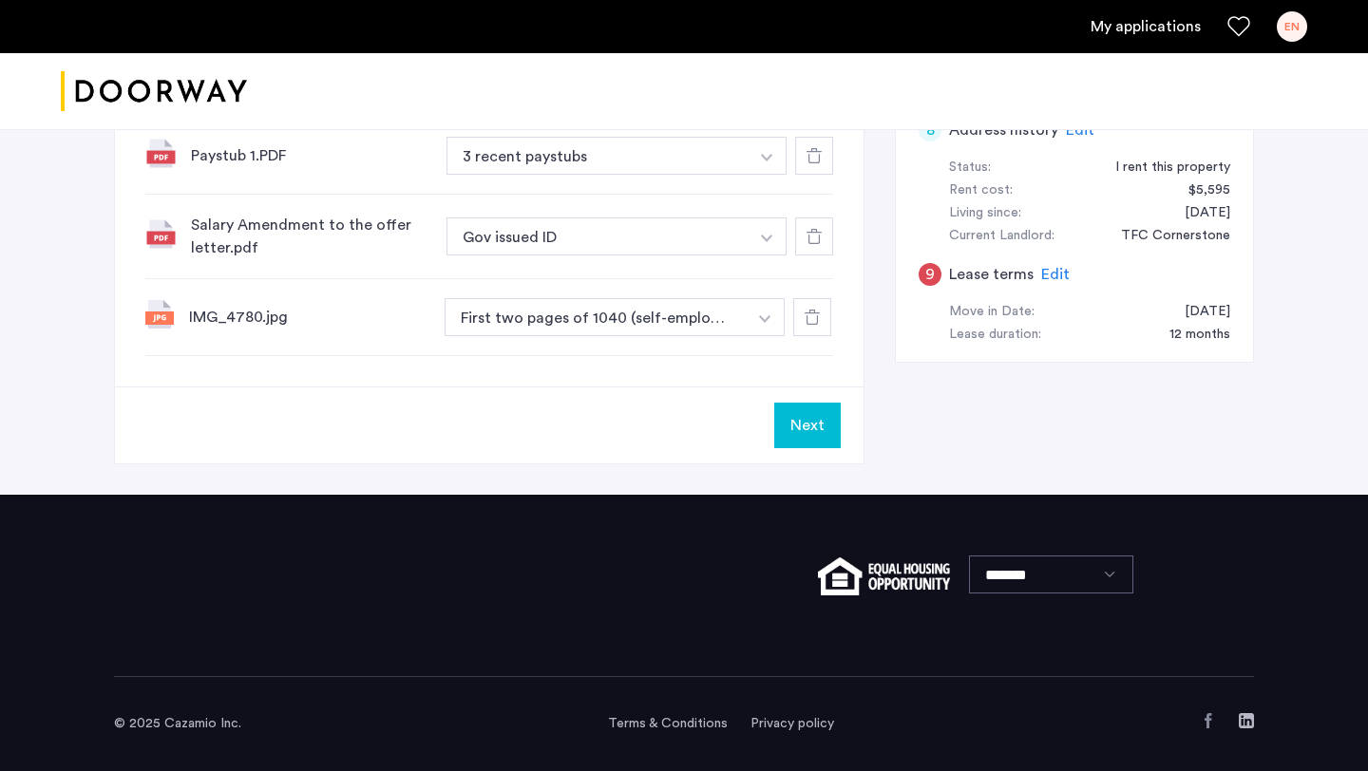
click at [821, 421] on button "Next" at bounding box center [807, 426] width 66 height 46
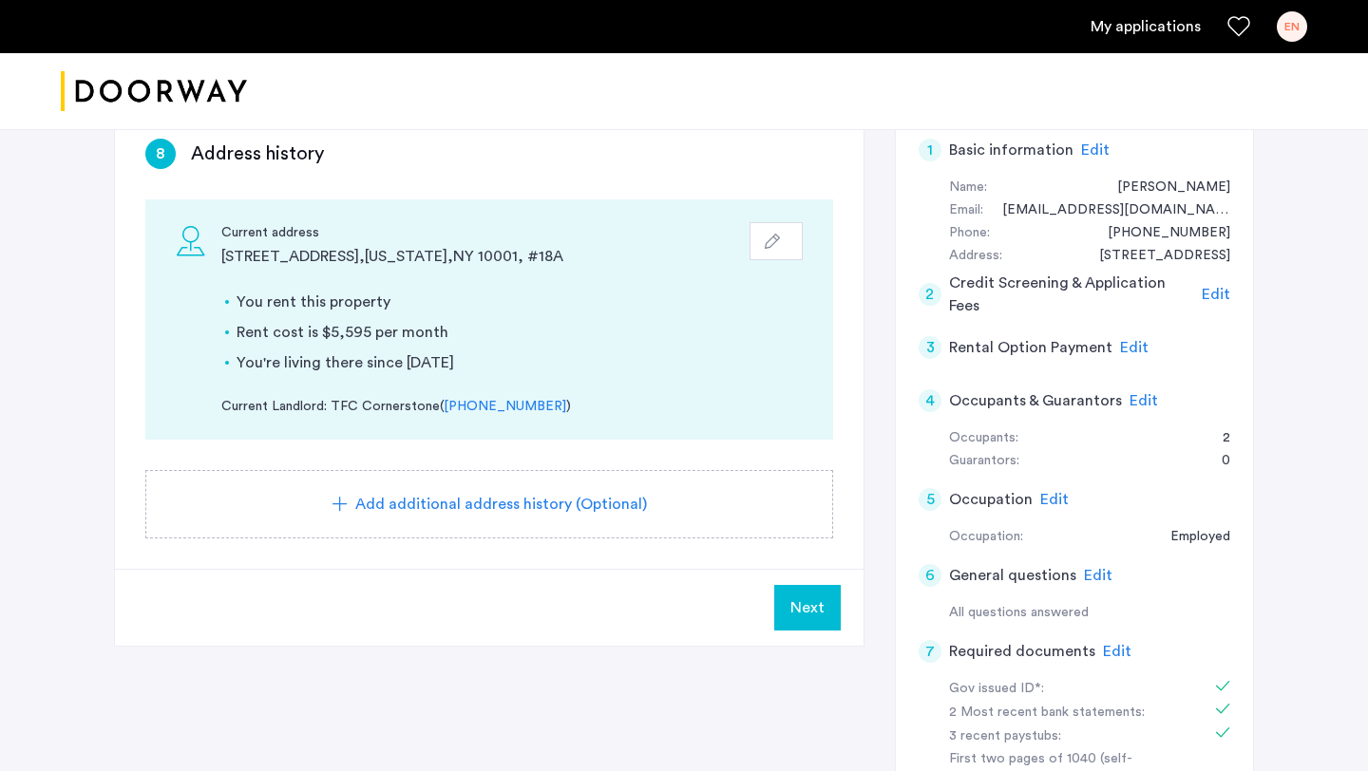
scroll to position [150, 0]
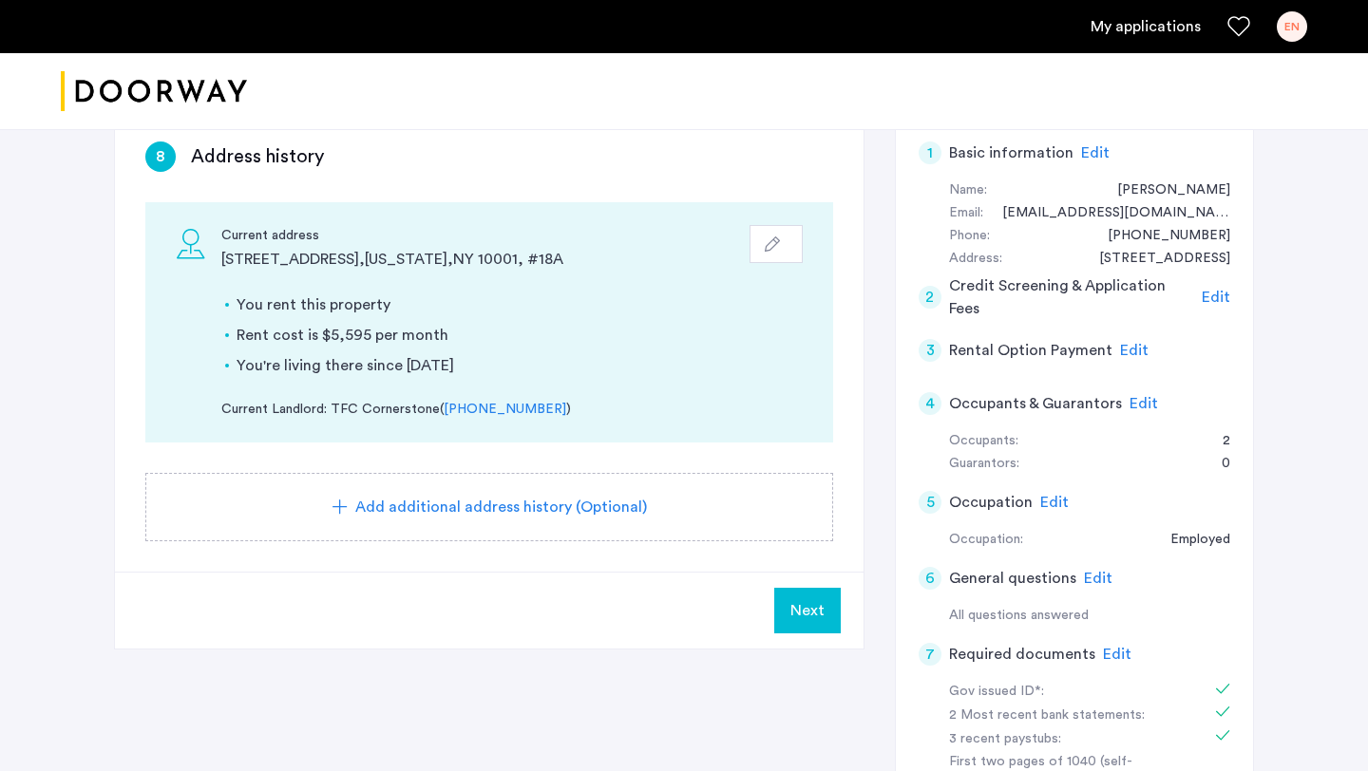
click at [804, 612] on span "Next" at bounding box center [807, 610] width 34 height 23
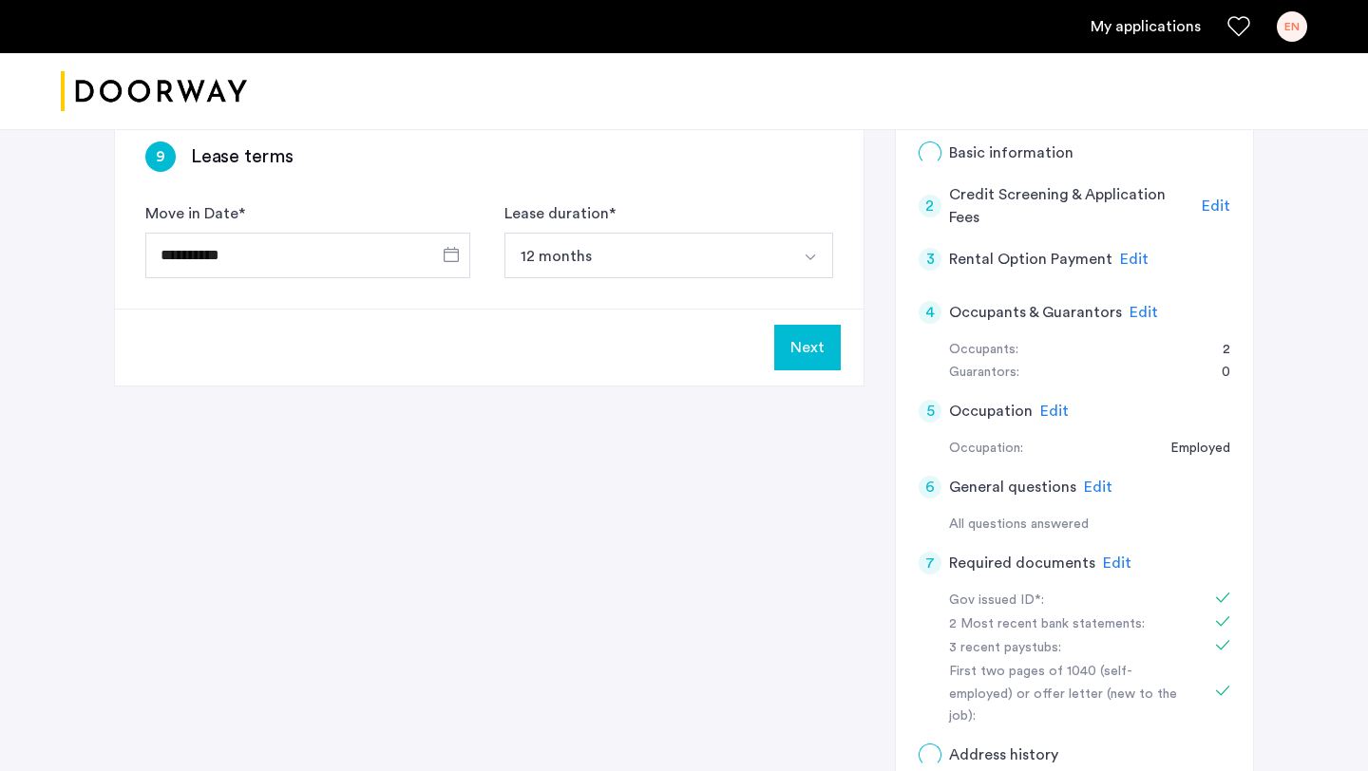
scroll to position [0, 0]
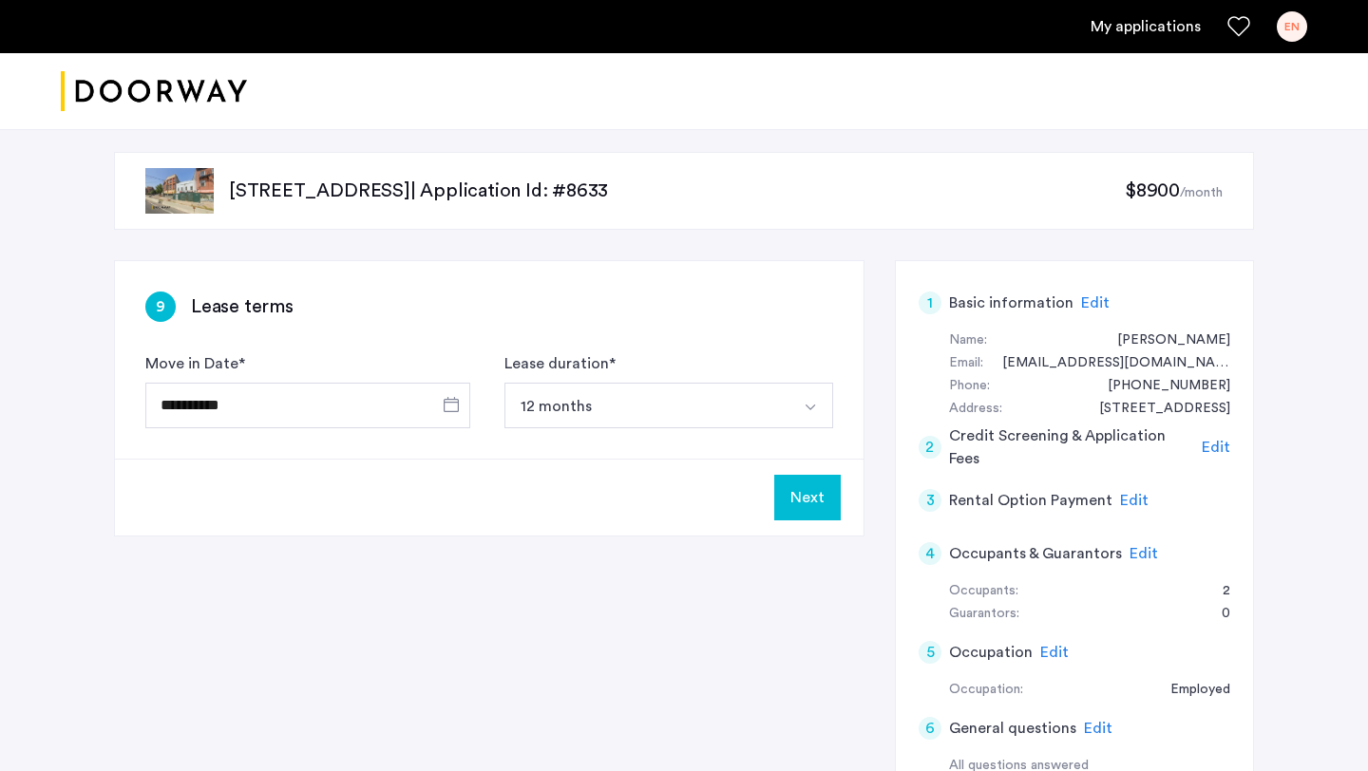
click at [814, 406] on img "Select option" at bounding box center [809, 407] width 15 height 15
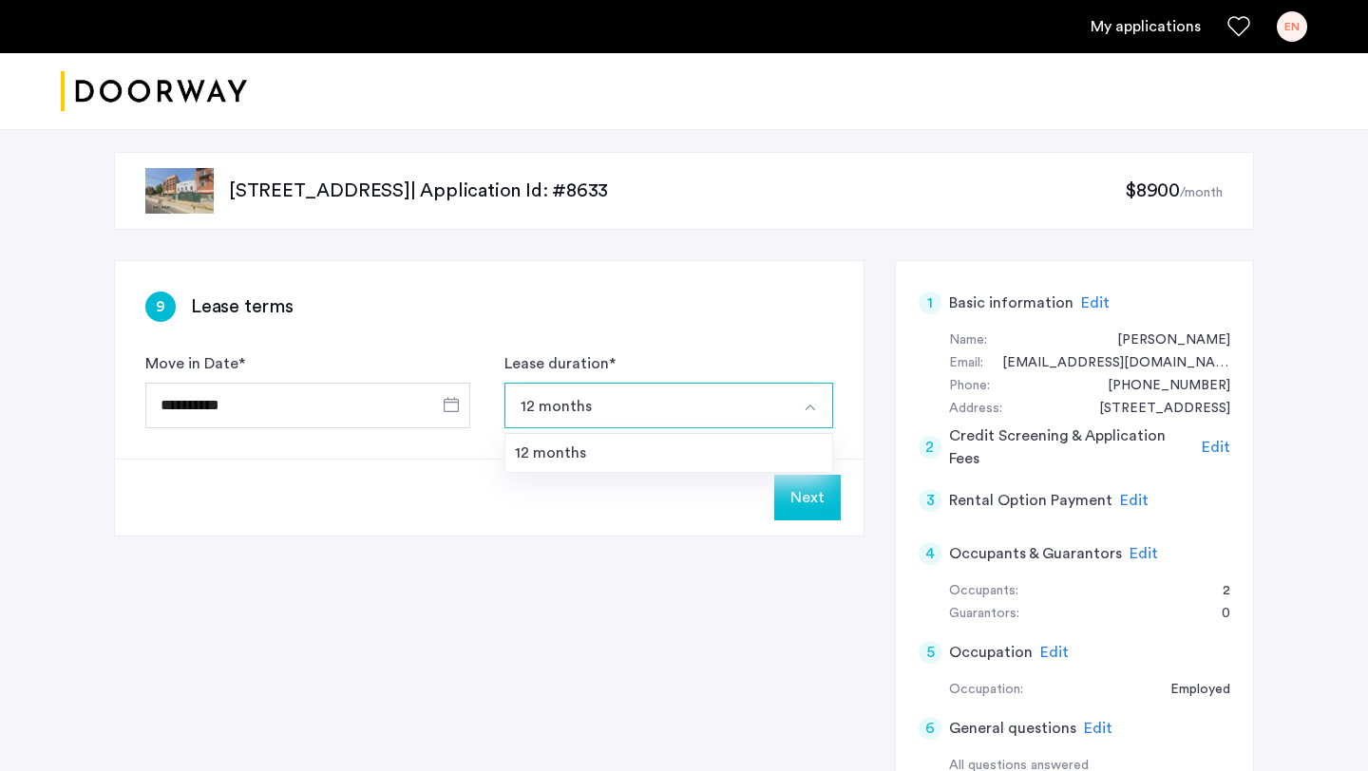
click at [822, 270] on div "**********" at bounding box center [489, 360] width 748 height 198
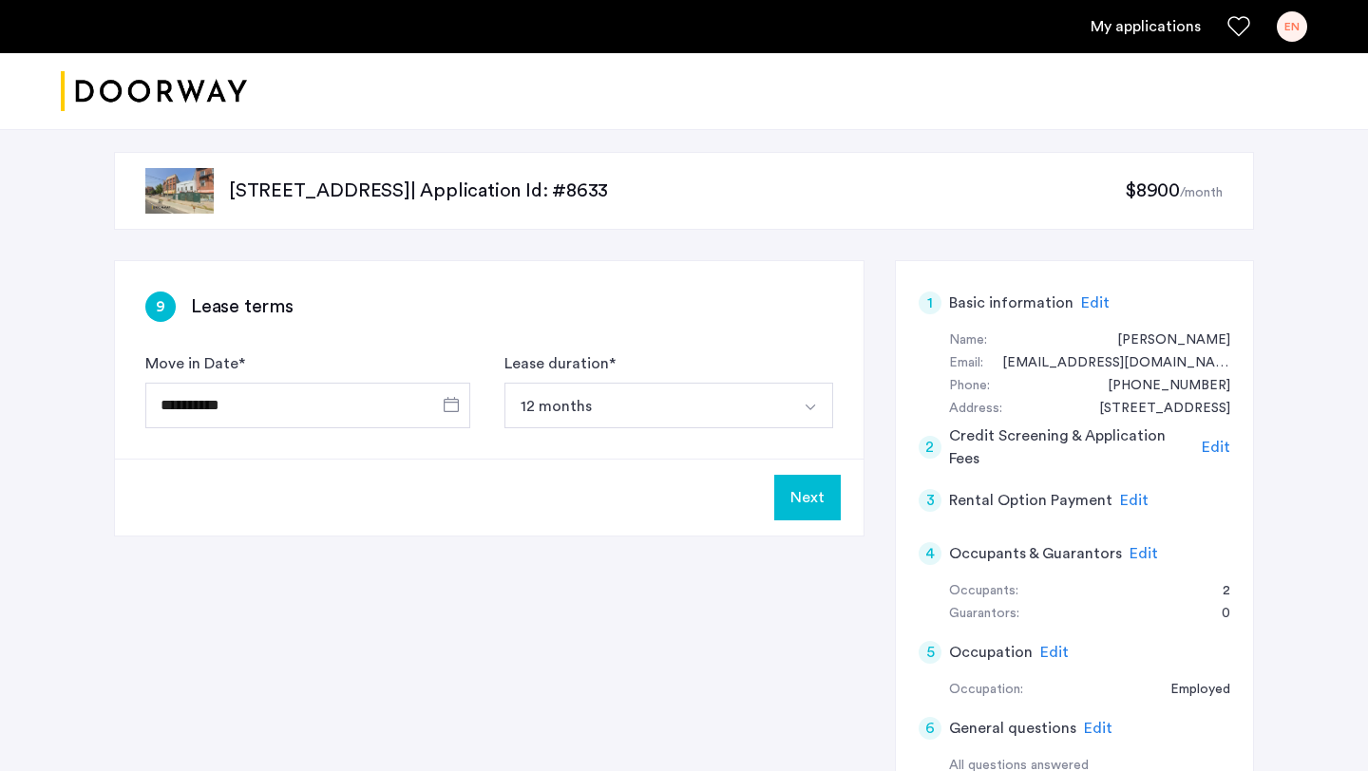
click at [804, 500] on button "Next" at bounding box center [807, 498] width 66 height 46
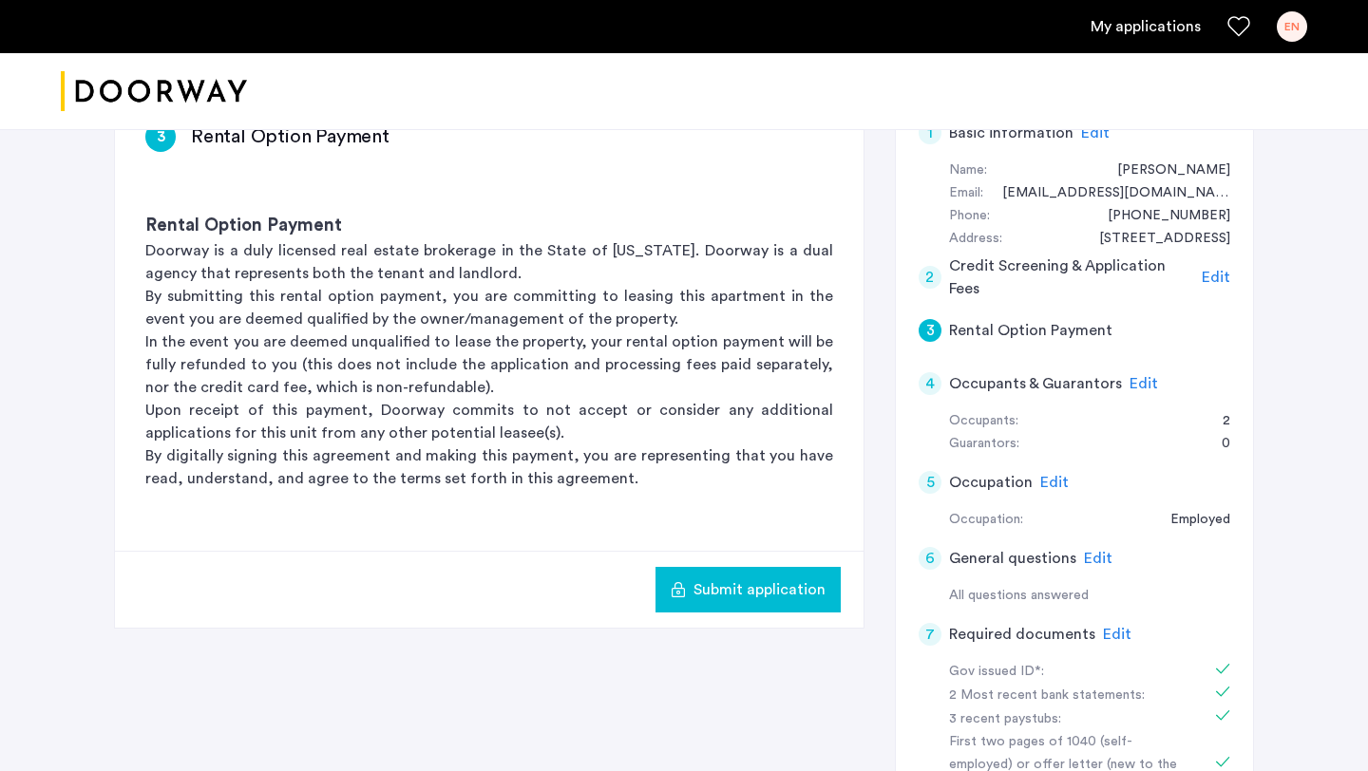
scroll to position [166, 0]
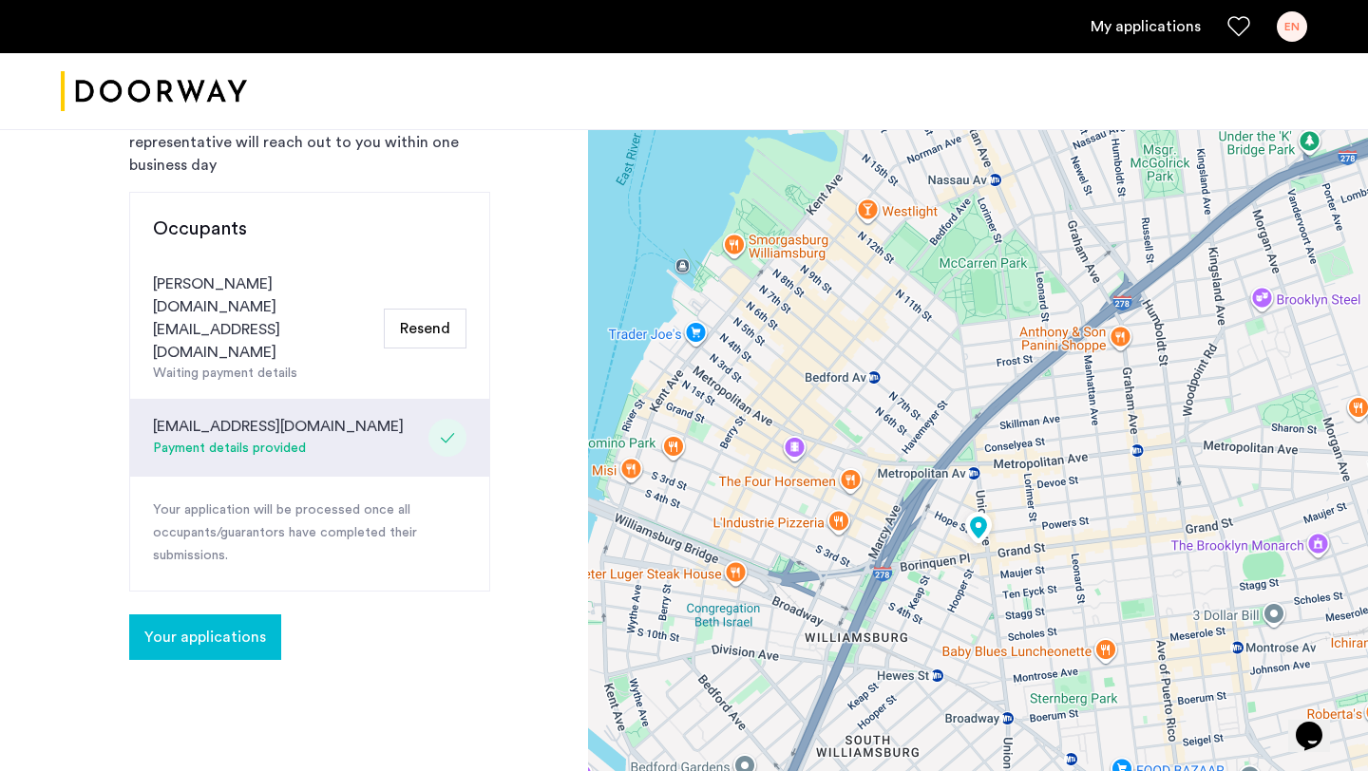
scroll to position [142, 0]
